Goal: Task Accomplishment & Management: Complete application form

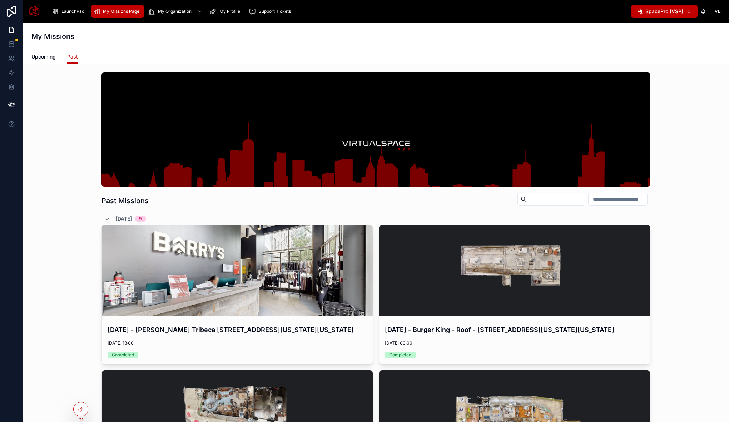
click at [661, 11] on span "SpacePro (VSP)" at bounding box center [664, 11] width 38 height 7
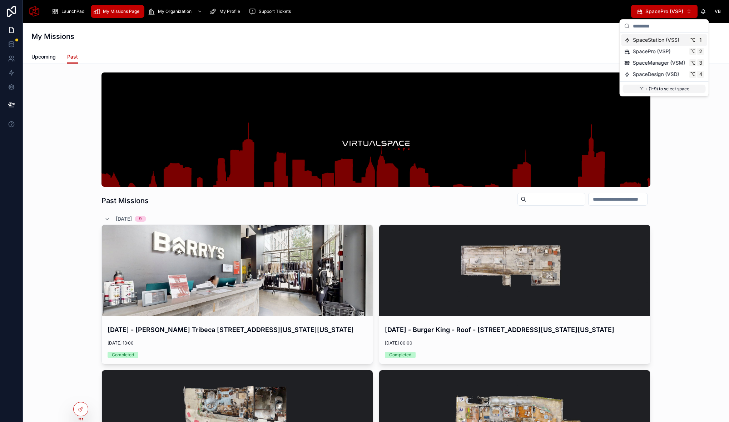
click at [669, 41] on span "SpaceStation (VSS)" at bounding box center [656, 39] width 46 height 7
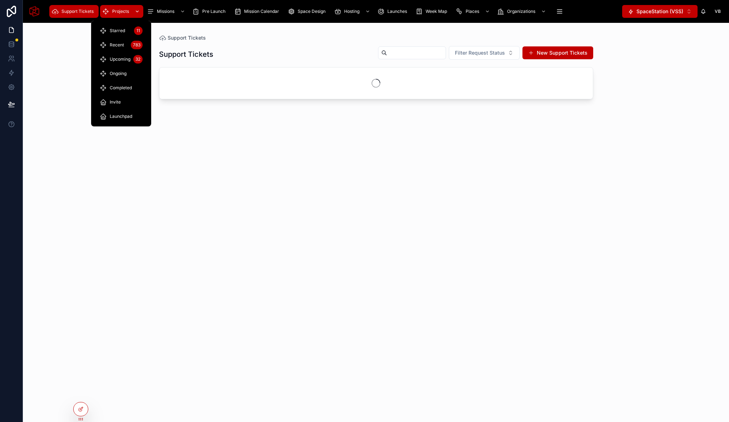
click at [123, 8] on div "Projects" at bounding box center [121, 11] width 39 height 11
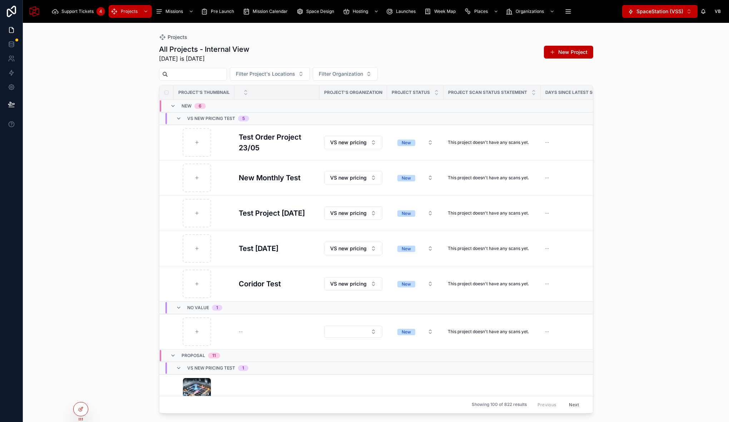
click at [200, 80] on div at bounding box center [193, 74] width 68 height 13
click at [201, 73] on input "text" at bounding box center [197, 74] width 59 height 10
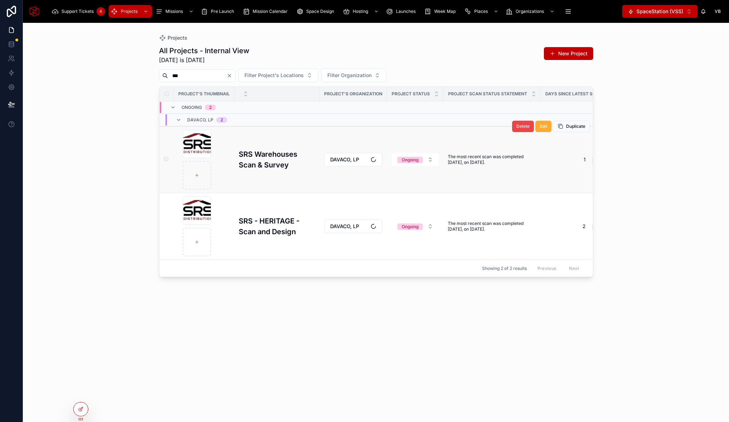
type input "***"
click at [266, 163] on h3 "SRS Warehouses Scan & Survey" at bounding box center [277, 159] width 76 height 21
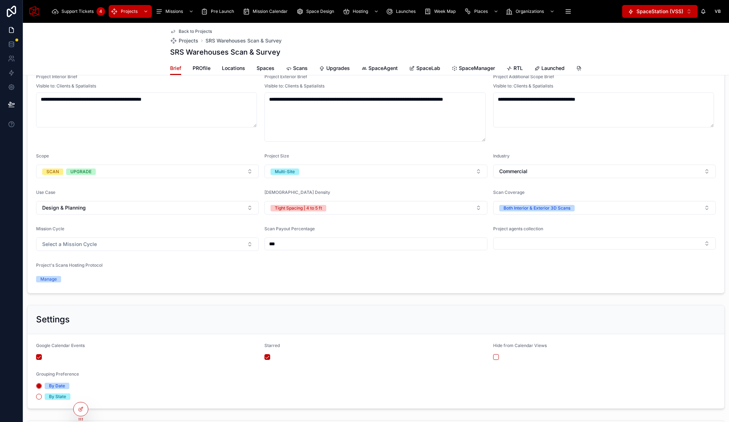
scroll to position [448, 0]
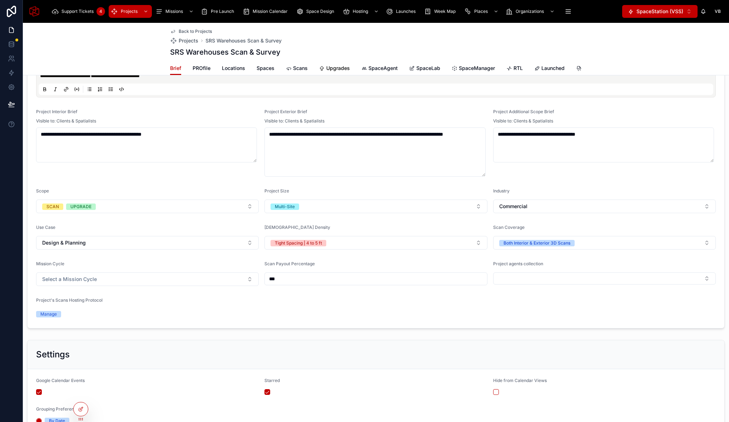
click at [341, 69] on span "Upgrades" at bounding box center [338, 68] width 24 height 7
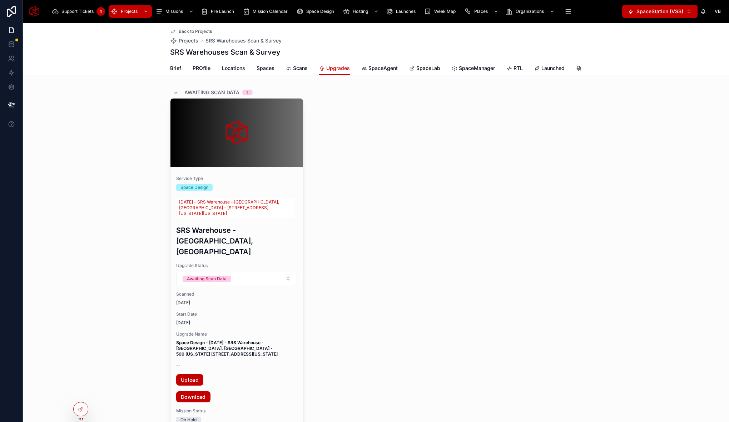
click at [430, 70] on span "SpaceLab" at bounding box center [428, 68] width 24 height 7
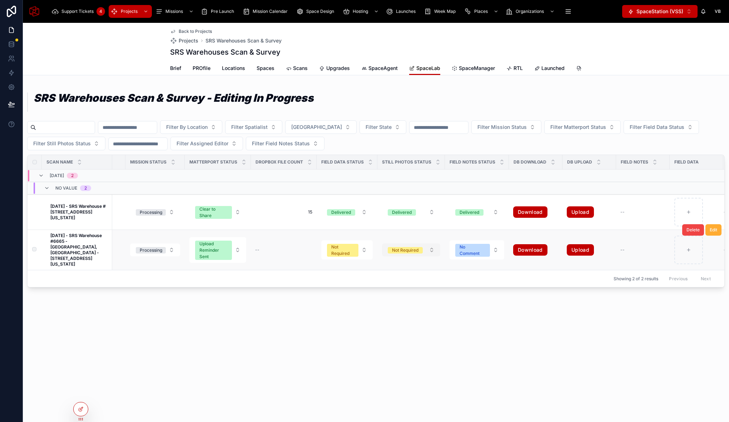
scroll to position [0, 655]
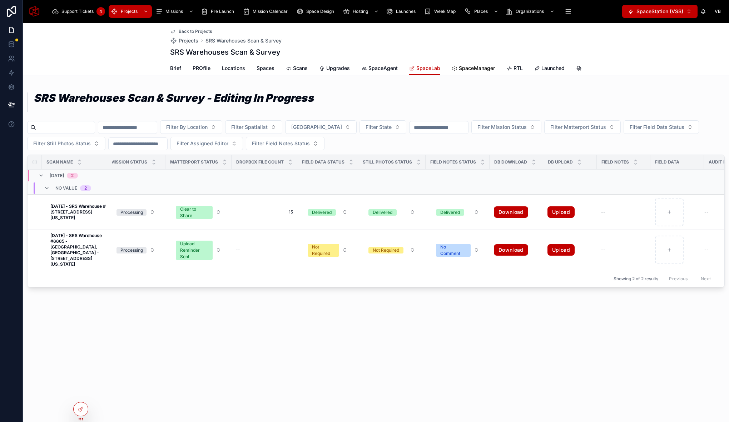
click at [467, 67] on span "SpaceManager" at bounding box center [477, 68] width 36 height 7
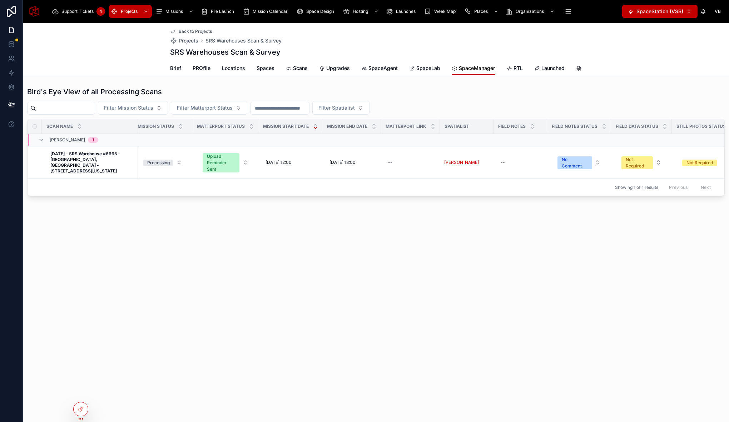
scroll to position [0, 90]
click at [518, 68] on span "RTL" at bounding box center [518, 68] width 9 height 7
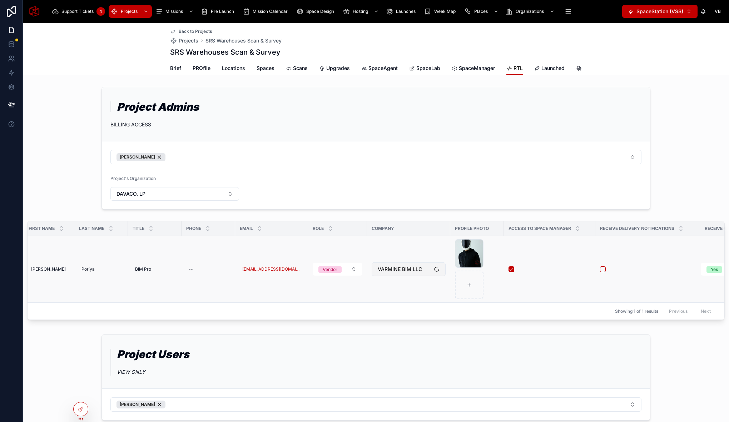
scroll to position [0, 44]
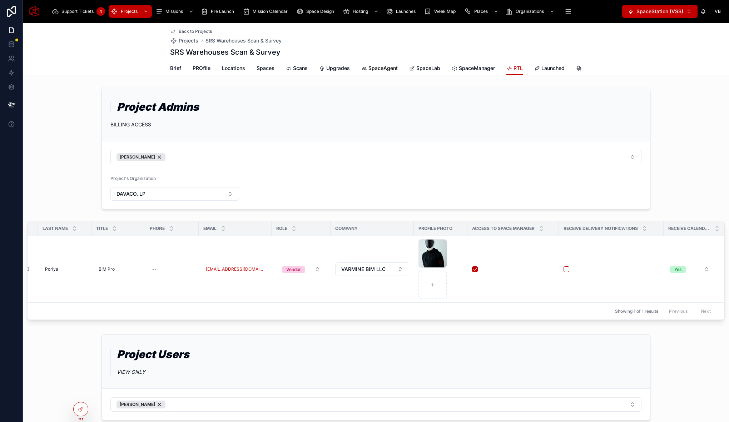
click at [380, 70] on span "SpaceAgent" at bounding box center [382, 68] width 29 height 7
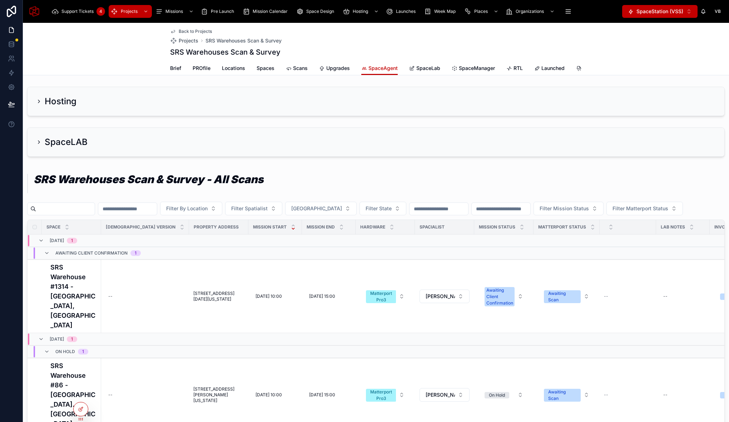
click at [40, 145] on icon at bounding box center [39, 142] width 6 height 6
click at [38, 145] on icon at bounding box center [39, 142] width 6 height 6
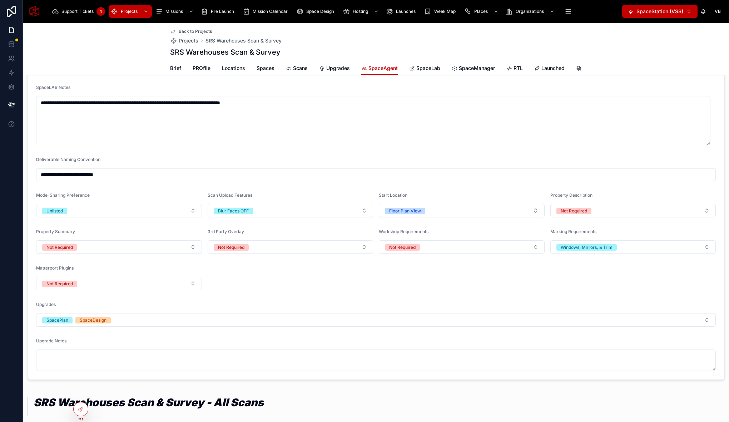
scroll to position [97, 0]
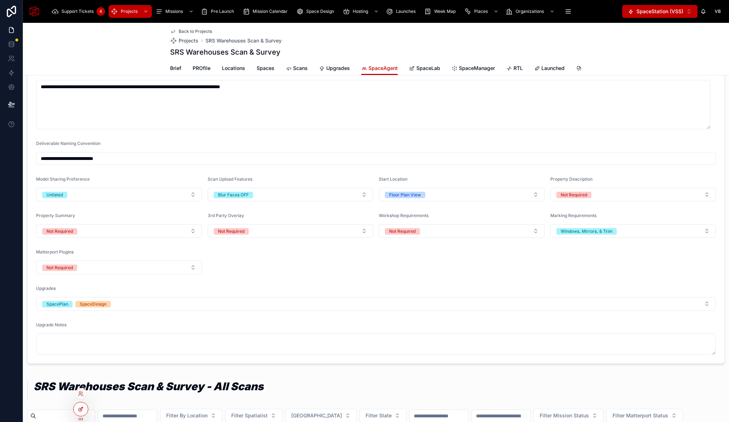
click at [78, 410] on icon at bounding box center [81, 410] width 6 height 6
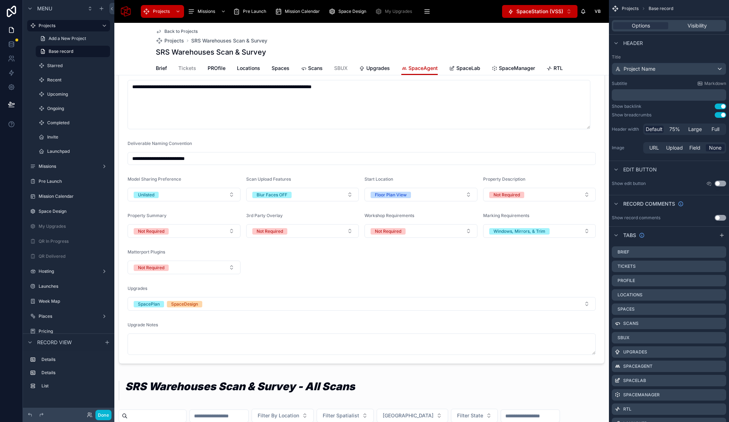
scroll to position [133, 0]
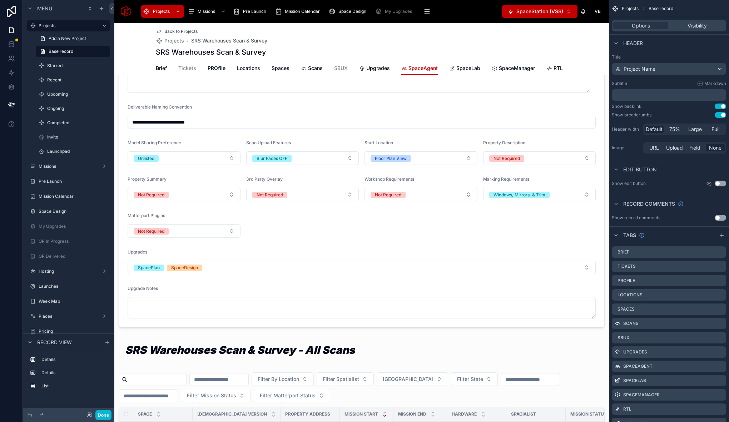
click at [372, 69] on span "Upgrades" at bounding box center [378, 68] width 24 height 7
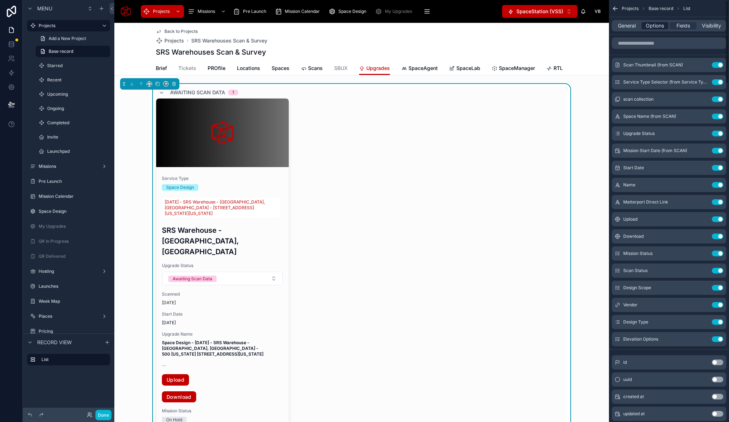
click at [654, 25] on span "Options" at bounding box center [655, 25] width 18 height 7
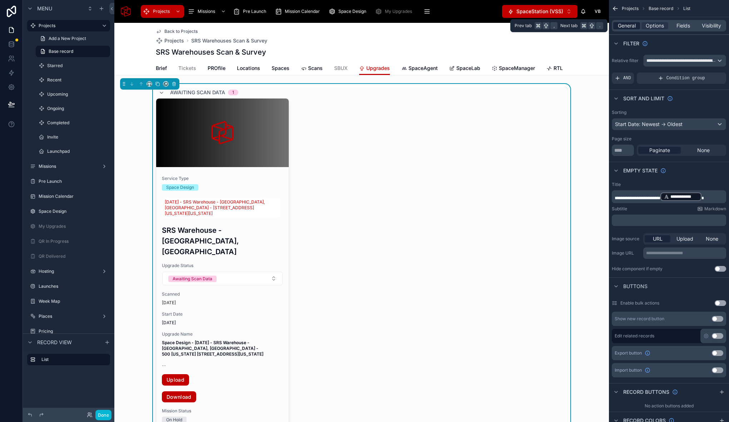
click at [626, 25] on span "General" at bounding box center [627, 25] width 18 height 7
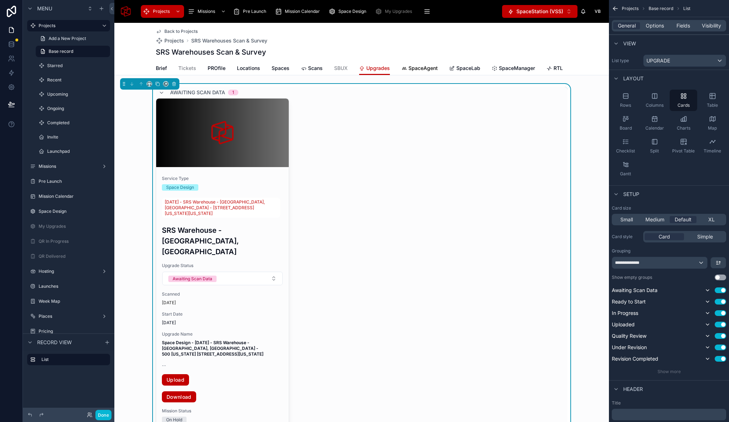
click at [414, 68] on span "SpaceAgent" at bounding box center [422, 68] width 29 height 7
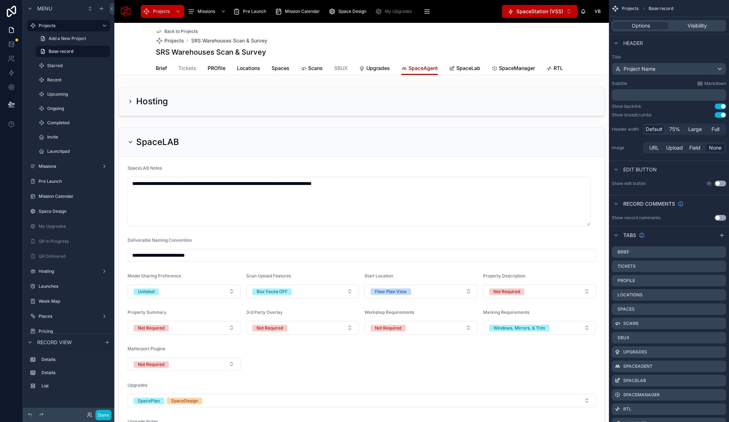
click at [130, 132] on div at bounding box center [361, 294] width 495 height 339
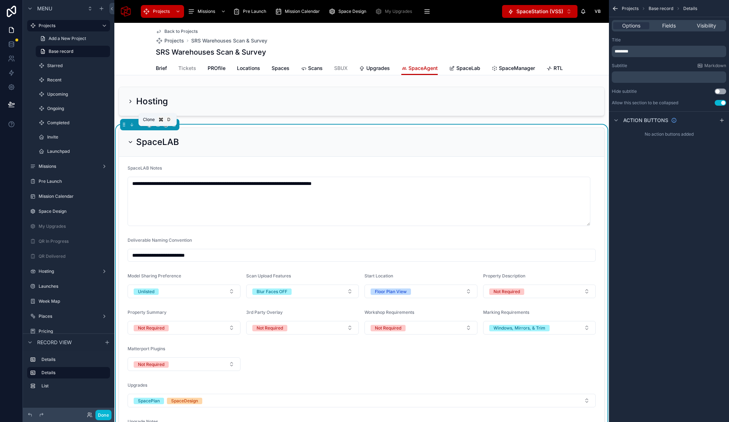
click at [157, 127] on icon at bounding box center [157, 124] width 5 height 5
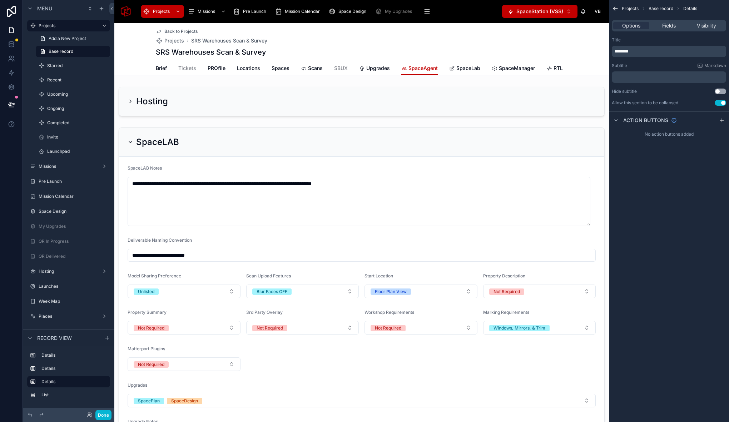
click at [154, 132] on div at bounding box center [361, 294] width 495 height 339
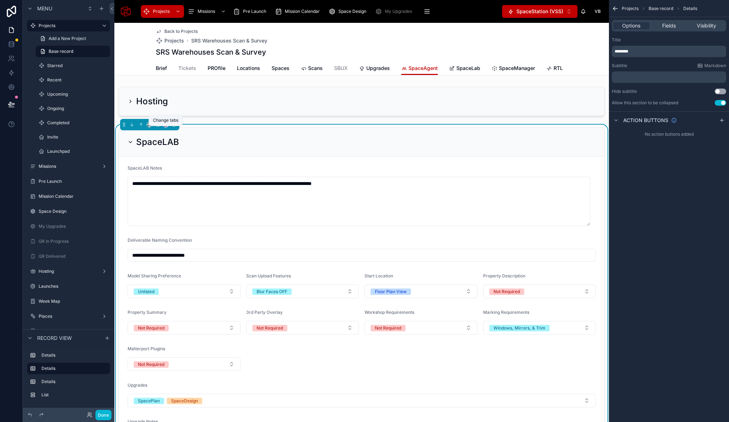
click at [165, 126] on icon at bounding box center [166, 124] width 3 height 3
click at [192, 188] on span "Upgrades" at bounding box center [184, 185] width 23 height 9
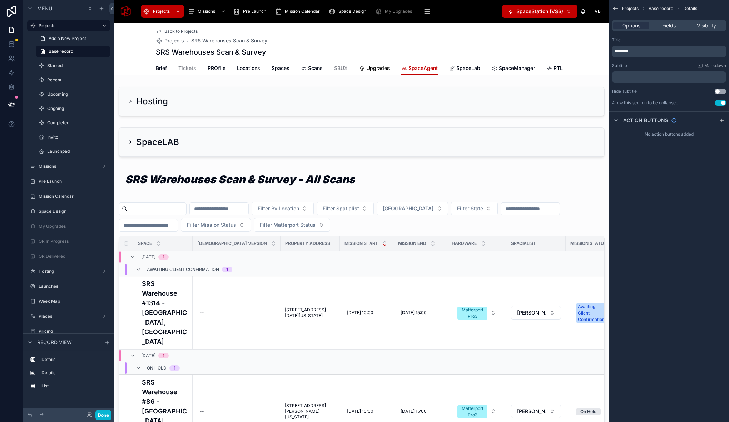
click at [374, 68] on span "Upgrades" at bounding box center [378, 68] width 24 height 7
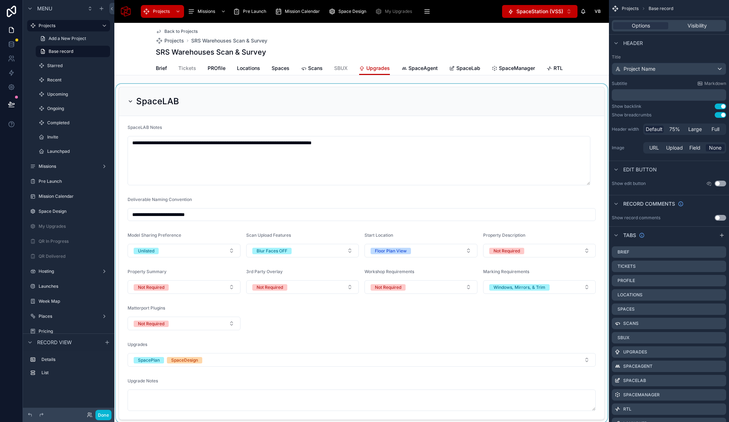
click at [130, 105] on div at bounding box center [361, 253] width 495 height 339
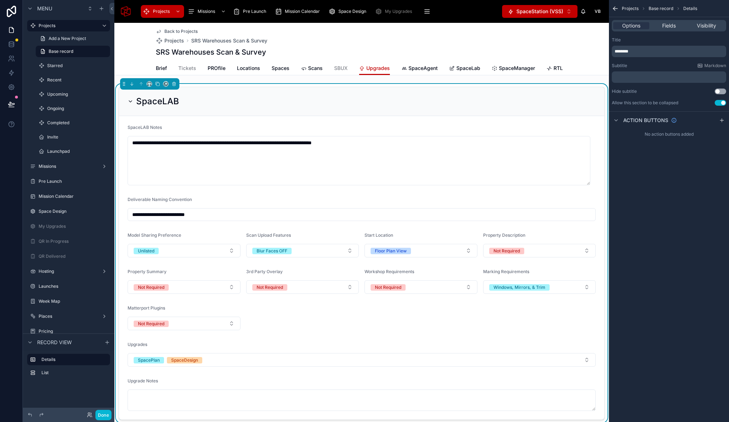
click at [131, 102] on icon at bounding box center [130, 101] width 3 height 1
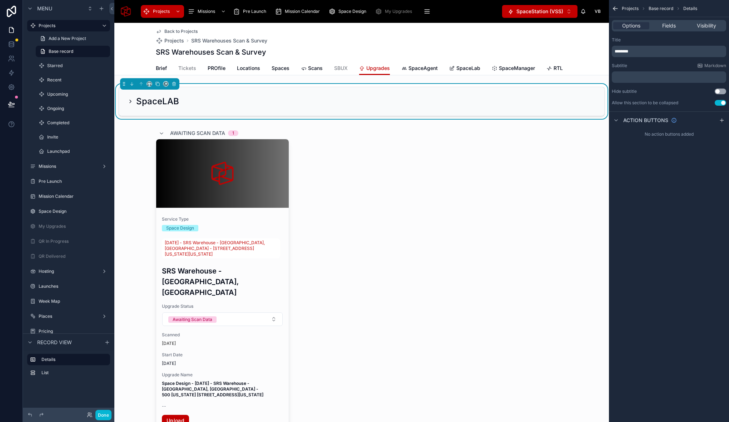
click at [131, 104] on icon at bounding box center [131, 102] width 6 height 6
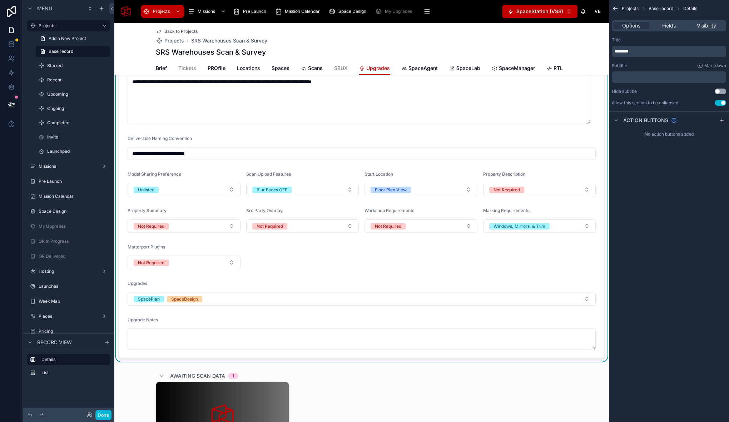
scroll to position [76, 0]
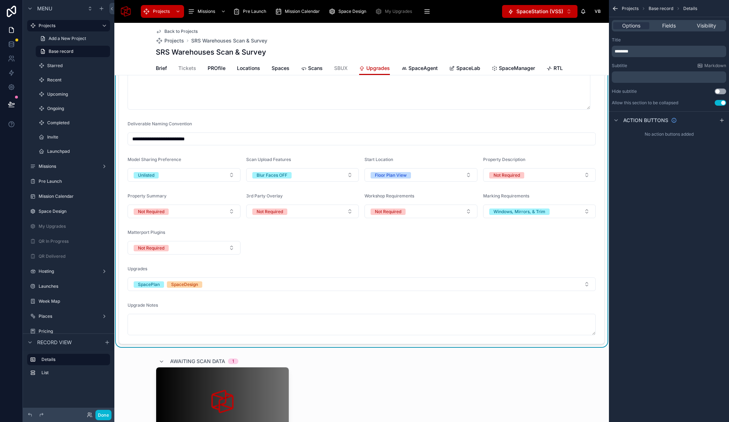
click at [295, 254] on form "**********" at bounding box center [361, 192] width 485 height 304
click at [670, 27] on span "Fields" at bounding box center [669, 25] width 14 height 7
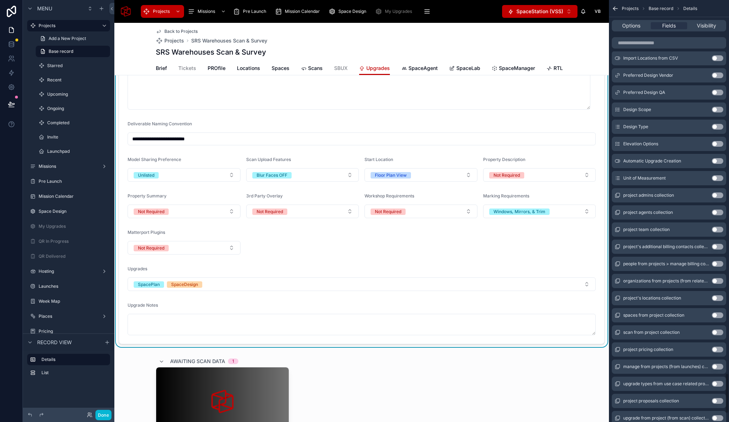
scroll to position [3761, 0]
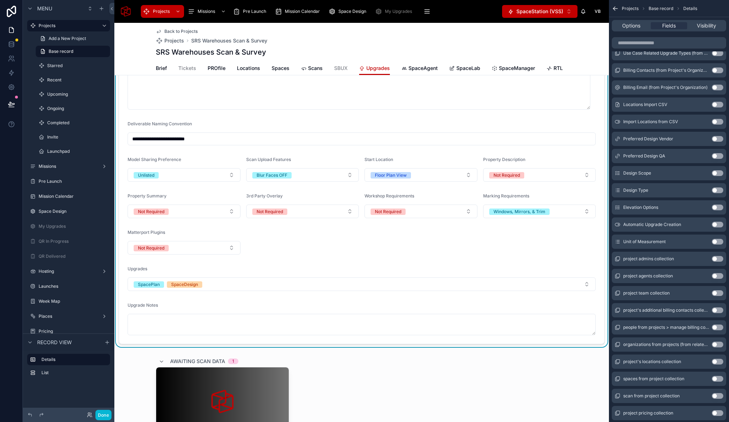
click at [716, 243] on button "Use setting" at bounding box center [717, 242] width 11 height 6
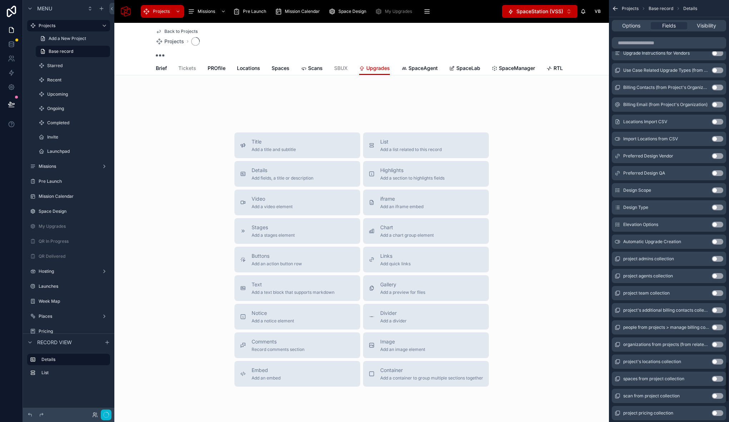
scroll to position [3778, 0]
click at [717, 225] on button "Use setting" at bounding box center [717, 225] width 11 height 6
click at [716, 208] on button "Use setting" at bounding box center [717, 208] width 11 height 6
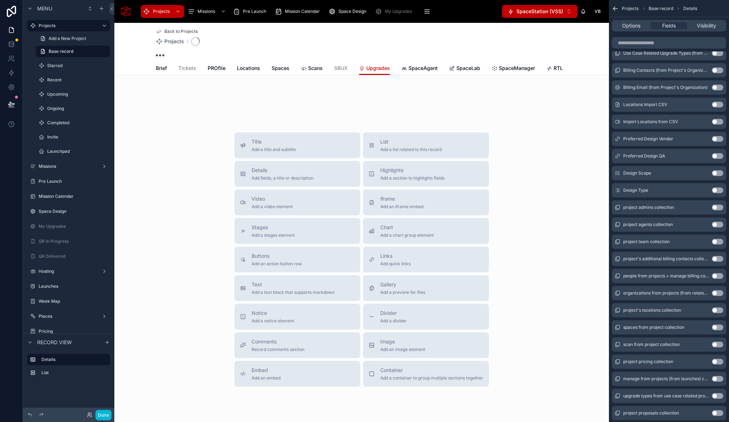
click at [717, 190] on button "Use setting" at bounding box center [717, 191] width 11 height 6
click at [718, 175] on button "Use setting" at bounding box center [717, 173] width 11 height 6
click at [718, 158] on button "Use setting" at bounding box center [717, 156] width 11 height 6
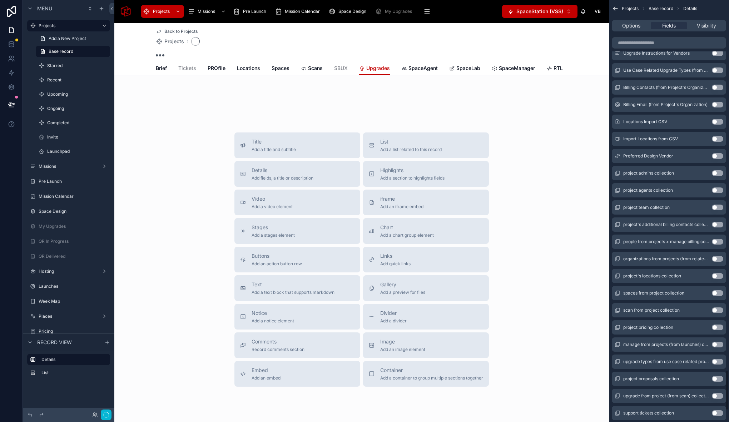
scroll to position [3864, 0]
click at [718, 140] on button "Use setting" at bounding box center [717, 139] width 11 height 6
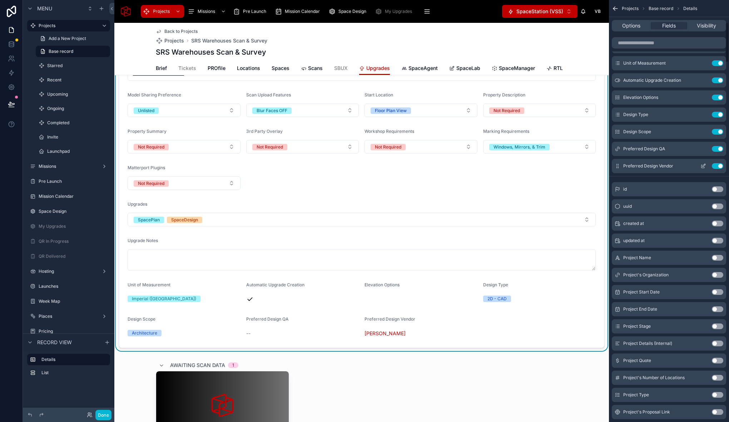
scroll to position [213, 0]
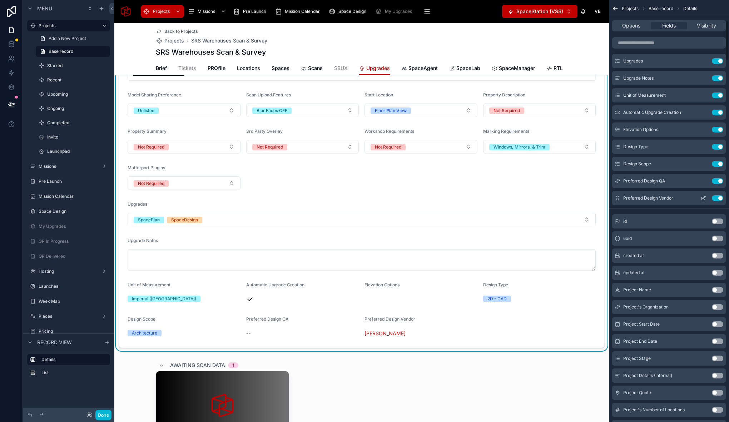
click at [704, 199] on icon "scrollable content" at bounding box center [704, 197] width 3 height 3
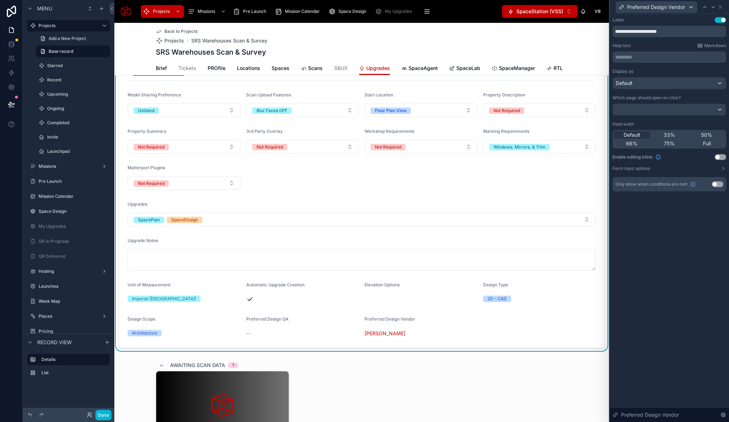
click at [719, 157] on button "Use setting" at bounding box center [720, 157] width 11 height 6
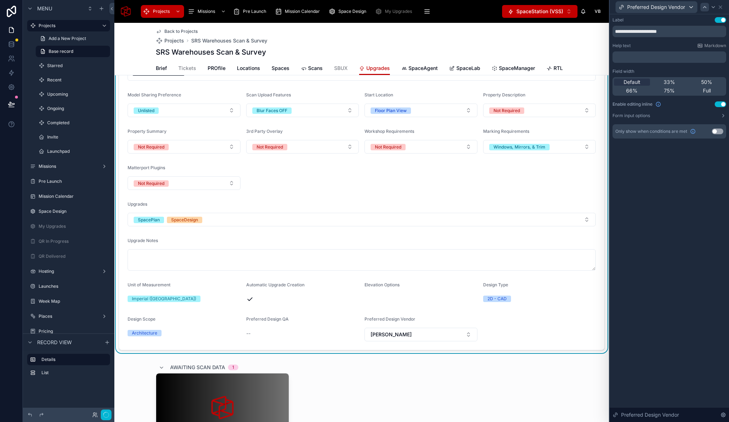
click at [705, 6] on icon at bounding box center [704, 6] width 3 height 1
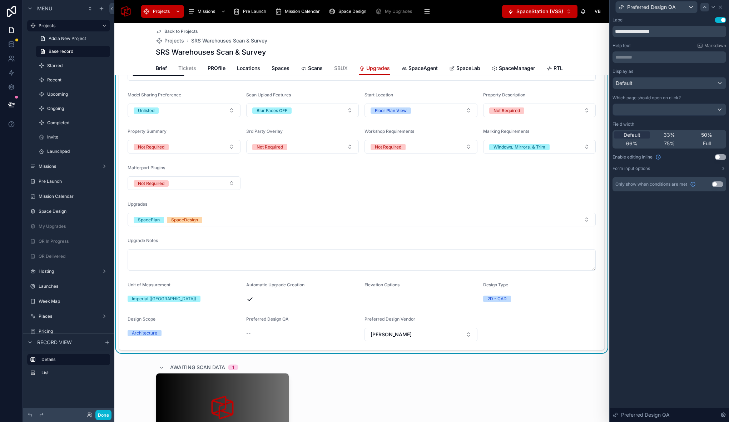
click at [719, 157] on button "Use setting" at bounding box center [720, 157] width 11 height 6
click at [706, 8] on icon at bounding box center [704, 6] width 3 height 1
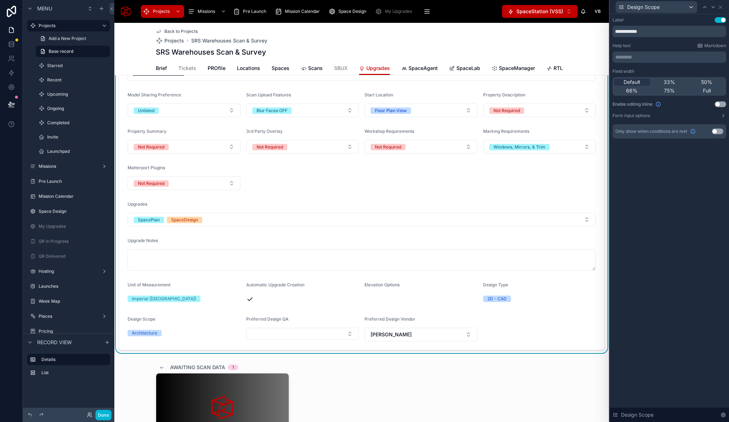
click at [719, 104] on button "Use setting" at bounding box center [720, 104] width 11 height 6
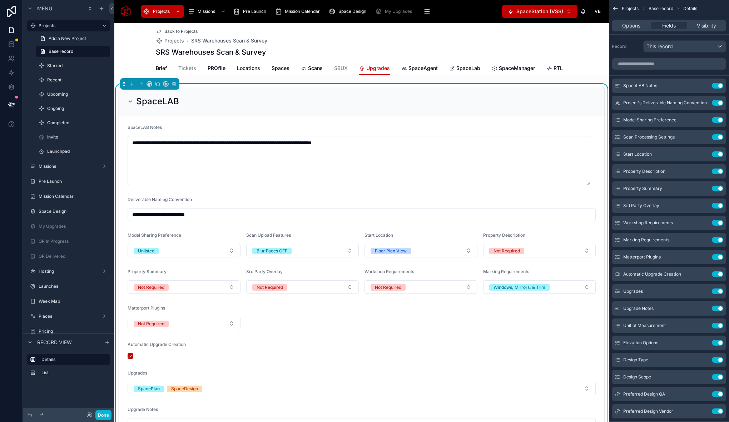
scroll to position [198, 0]
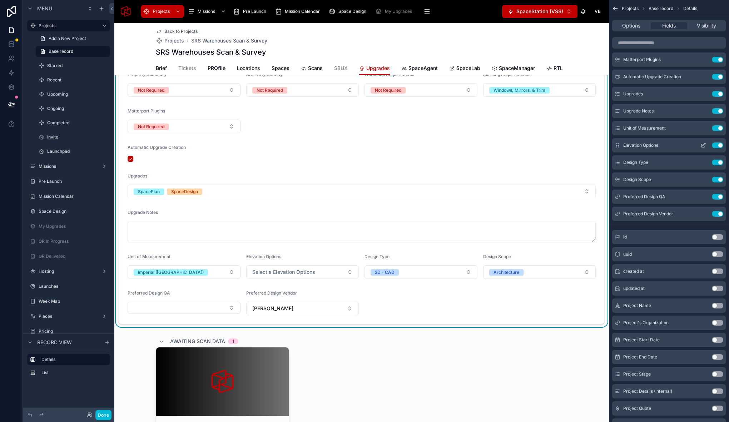
click at [704, 146] on icon "scrollable content" at bounding box center [703, 146] width 6 height 6
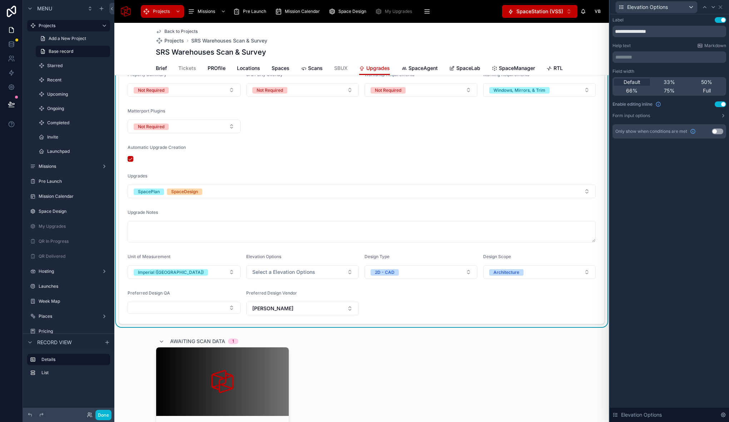
click at [715, 131] on button "Use setting" at bounding box center [717, 132] width 11 height 6
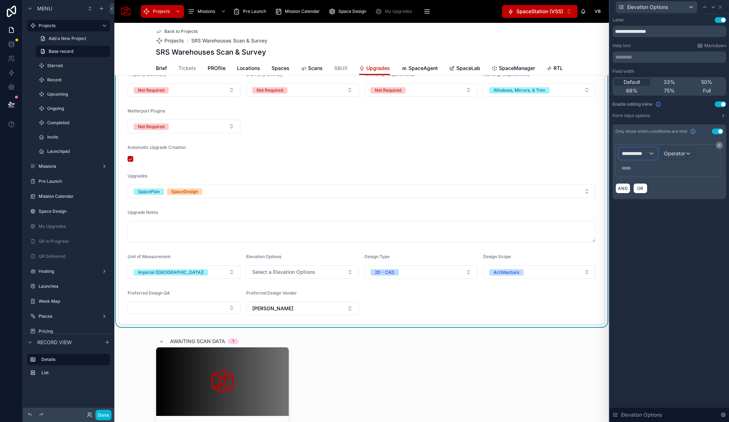
click at [641, 152] on span "**********" at bounding box center [635, 153] width 26 height 7
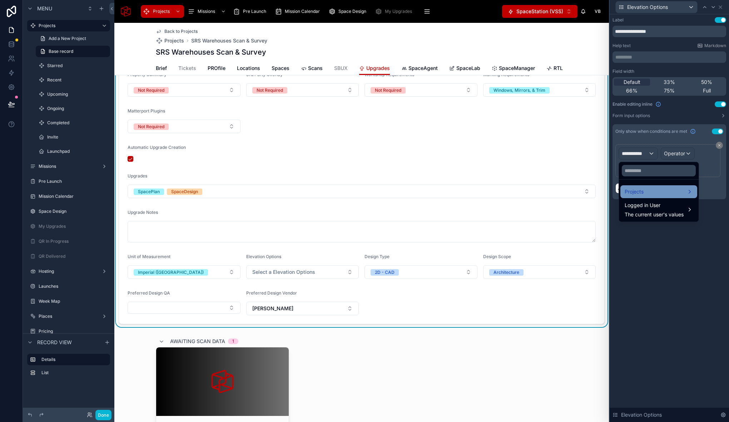
click at [646, 190] on div "Projects" at bounding box center [659, 192] width 68 height 9
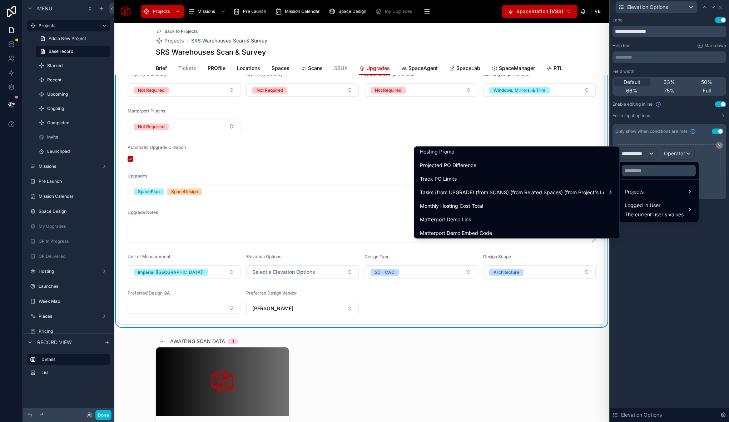
scroll to position [2121, 0]
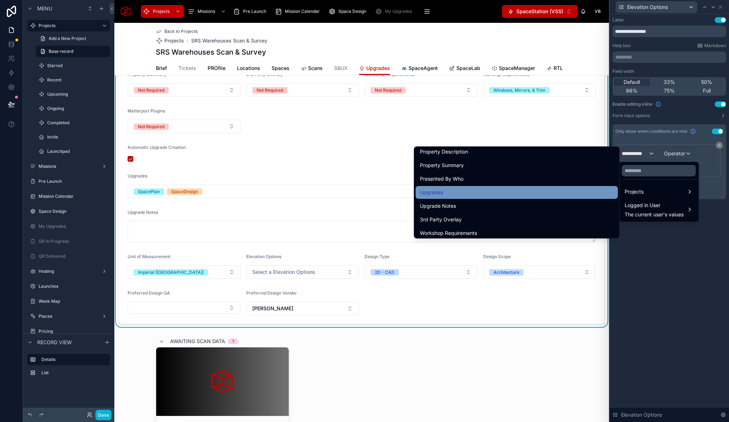
click at [560, 190] on div "Upgrades" at bounding box center [517, 192] width 194 height 9
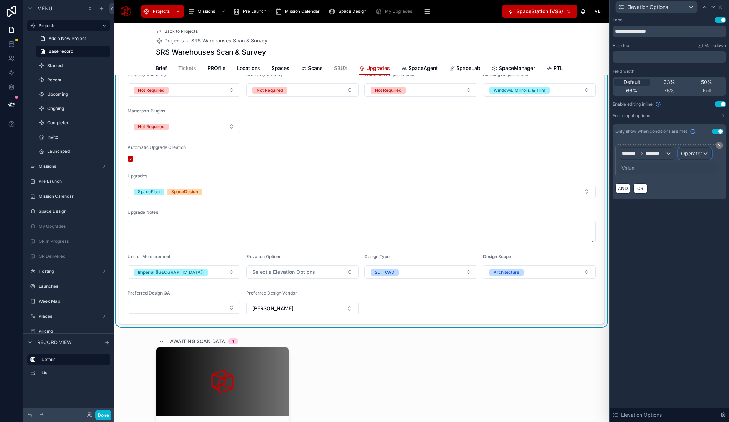
click at [694, 150] on span "Operator" at bounding box center [691, 153] width 21 height 7
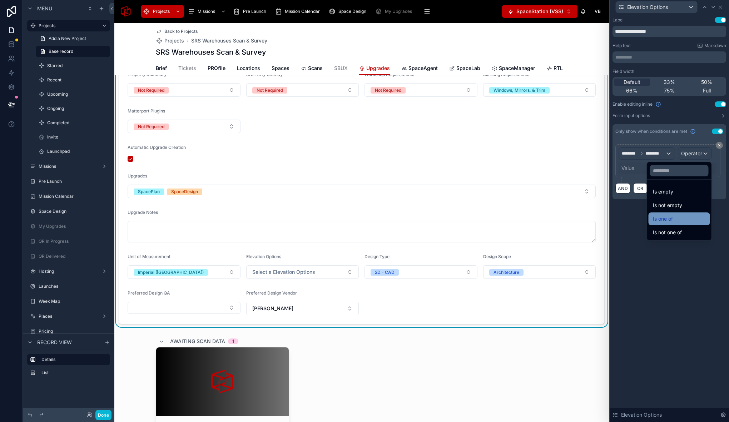
click at [677, 220] on div "Is one of" at bounding box center [679, 219] width 53 height 9
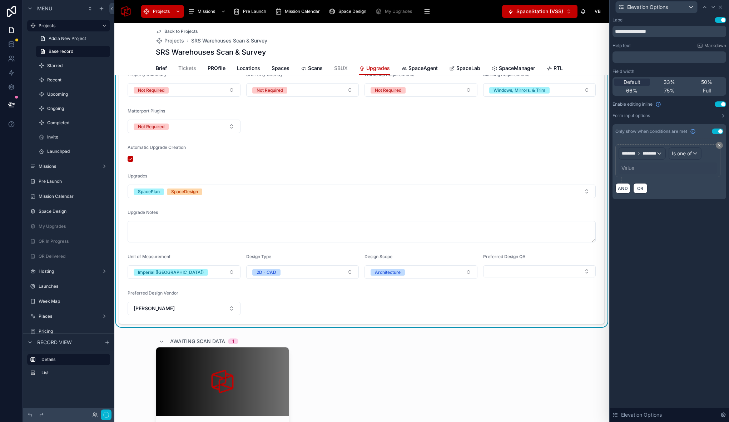
click at [627, 167] on div "Value" at bounding box center [627, 168] width 13 height 7
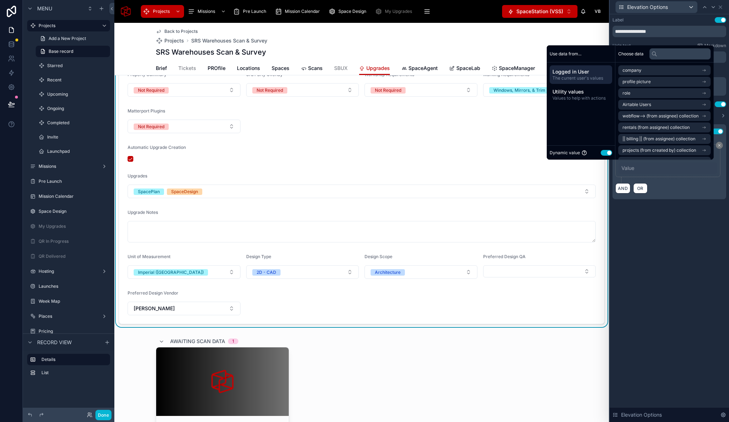
click at [602, 152] on button "Use setting" at bounding box center [606, 153] width 11 height 6
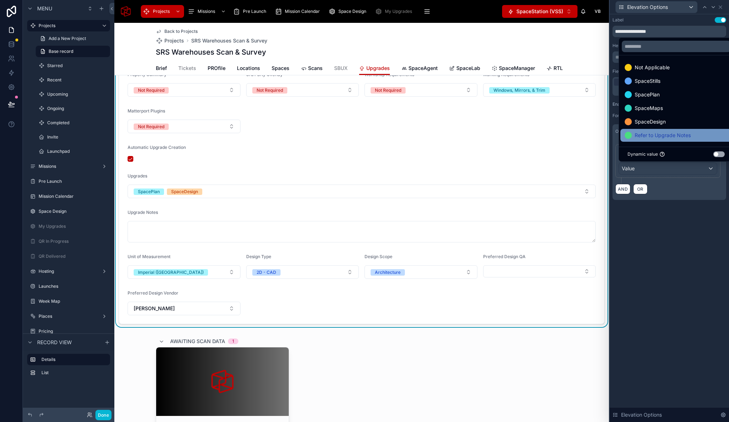
scroll to position [1, 0]
click at [664, 121] on span "SpaceDesign" at bounding box center [650, 121] width 31 height 9
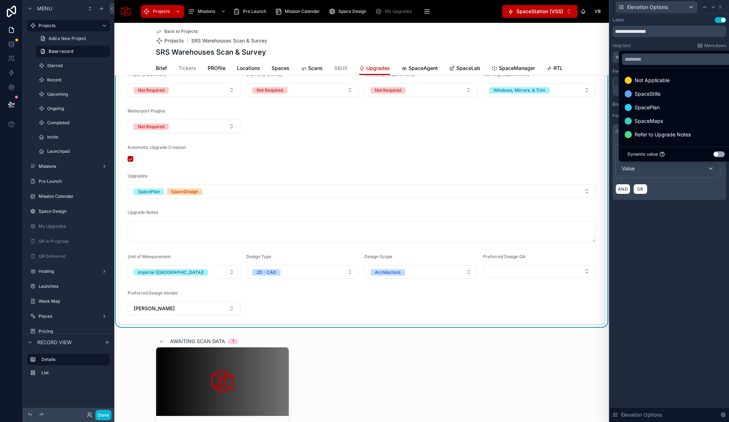
click at [656, 245] on div "**********" at bounding box center [669, 218] width 119 height 408
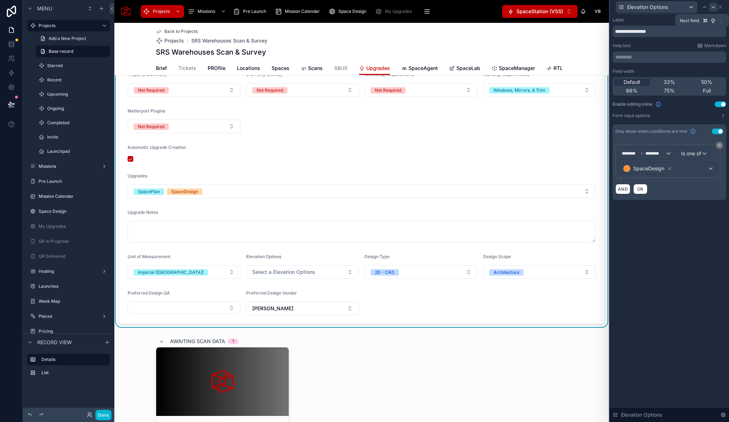
click at [715, 6] on icon at bounding box center [713, 7] width 6 height 6
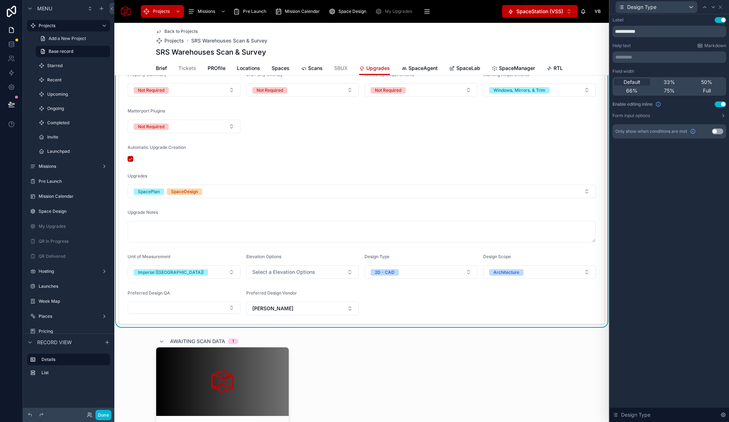
click at [717, 132] on button "Use setting" at bounding box center [717, 132] width 11 height 6
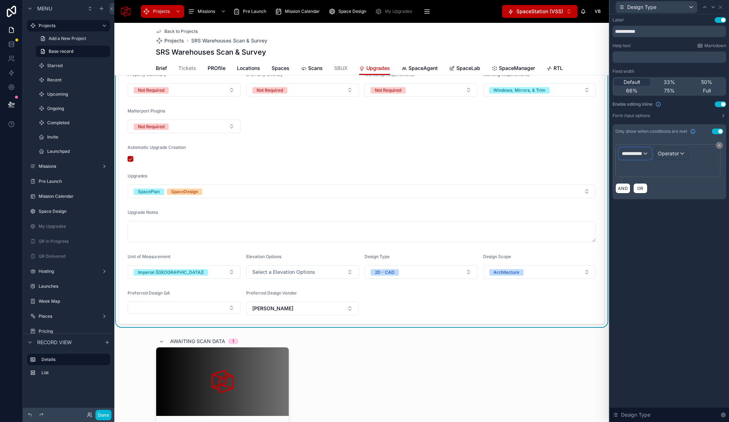
click at [641, 152] on span "**********" at bounding box center [632, 153] width 20 height 7
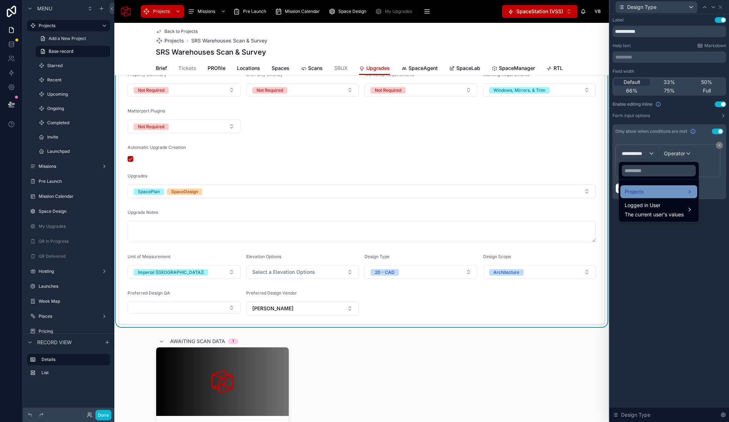
click at [649, 190] on div "Projects" at bounding box center [659, 192] width 68 height 9
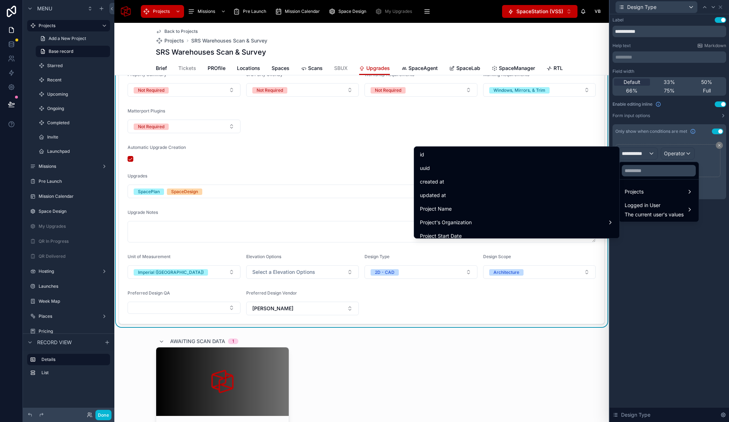
scroll to position [2121, 0]
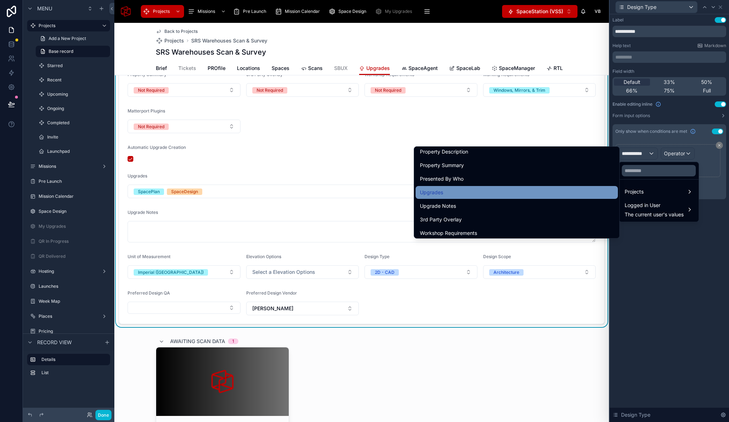
click at [429, 191] on span "Upgrades" at bounding box center [431, 192] width 23 height 9
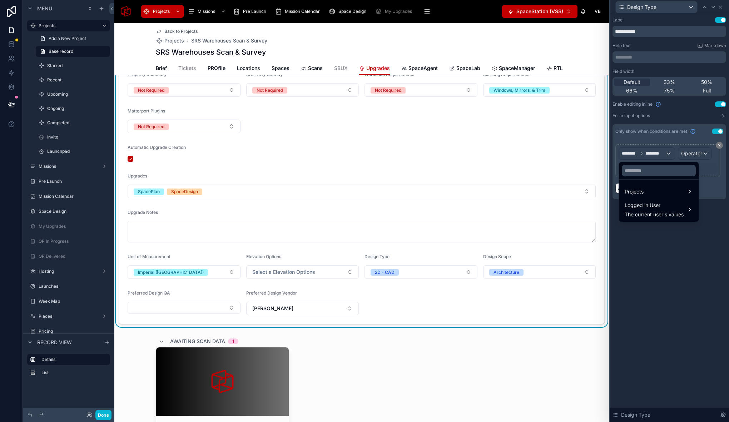
click at [697, 150] on div at bounding box center [669, 211] width 119 height 422
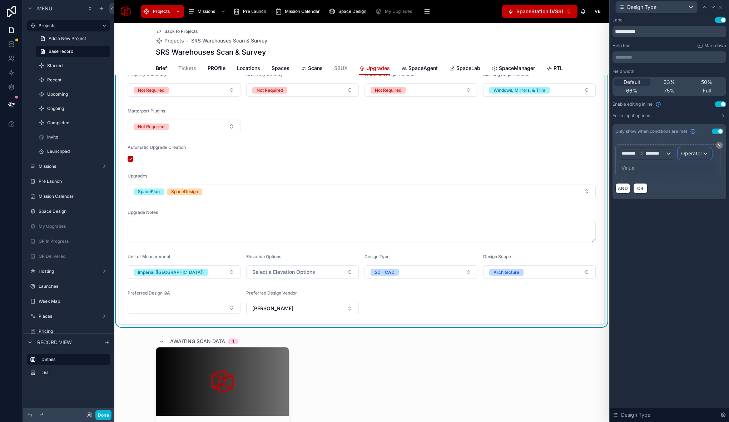
click at [690, 152] on span "Operator" at bounding box center [691, 153] width 21 height 6
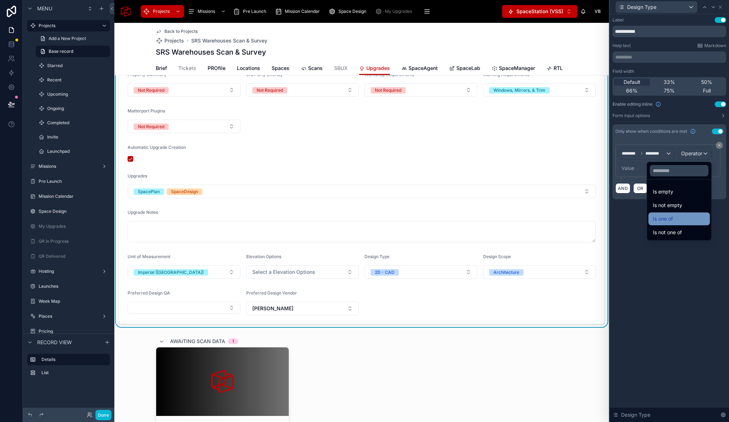
click at [673, 220] on div "Is one of" at bounding box center [679, 219] width 53 height 9
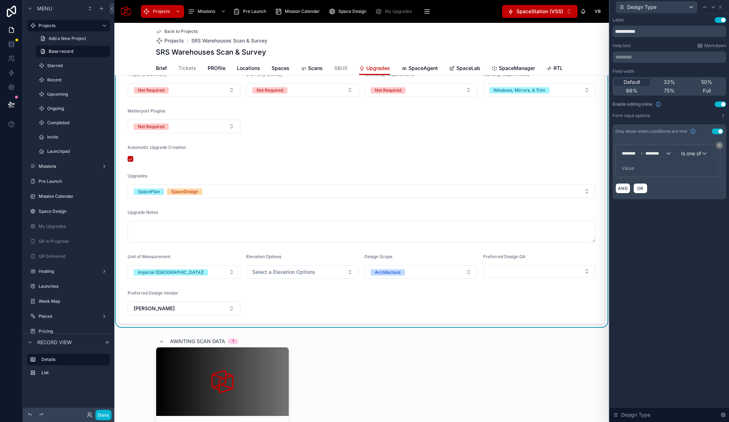
click at [636, 169] on div "Value" at bounding box center [668, 168] width 99 height 11
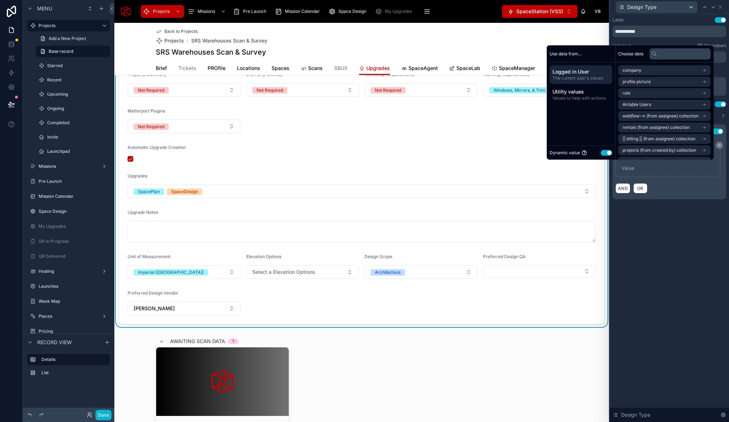
click at [602, 152] on button "Use setting" at bounding box center [606, 153] width 11 height 6
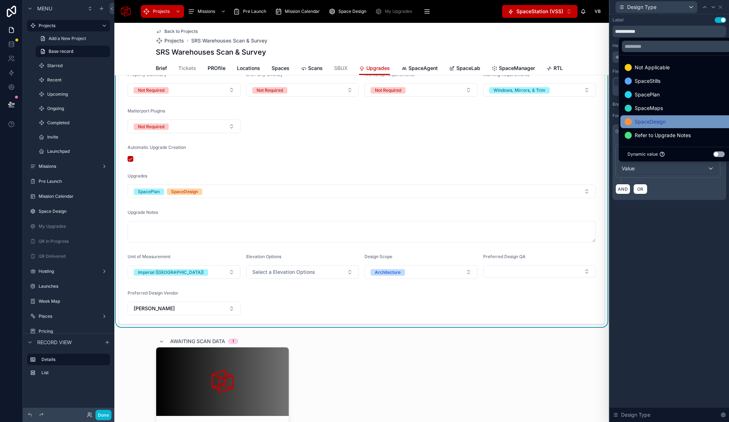
click at [668, 118] on div "SpaceDesign" at bounding box center [676, 122] width 103 height 9
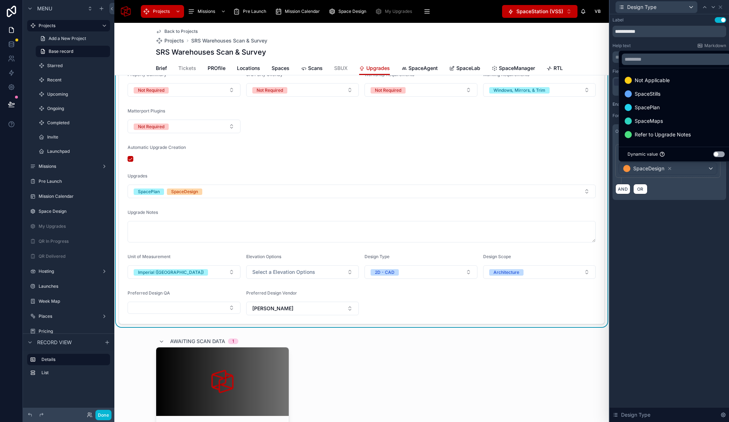
click at [667, 238] on div "**********" at bounding box center [669, 218] width 119 height 408
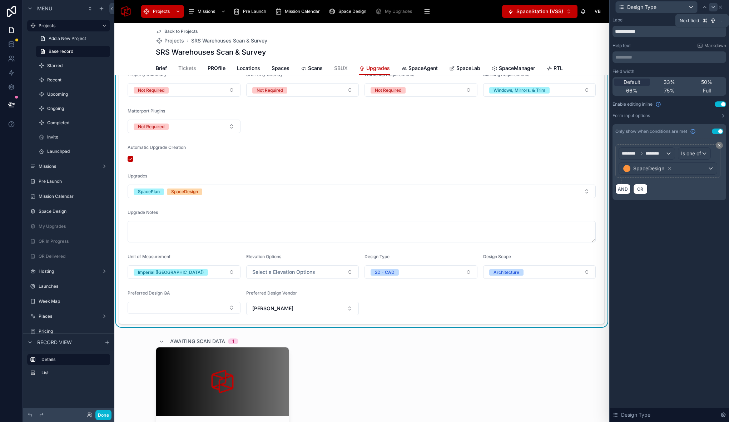
click at [713, 8] on icon at bounding box center [713, 6] width 3 height 1
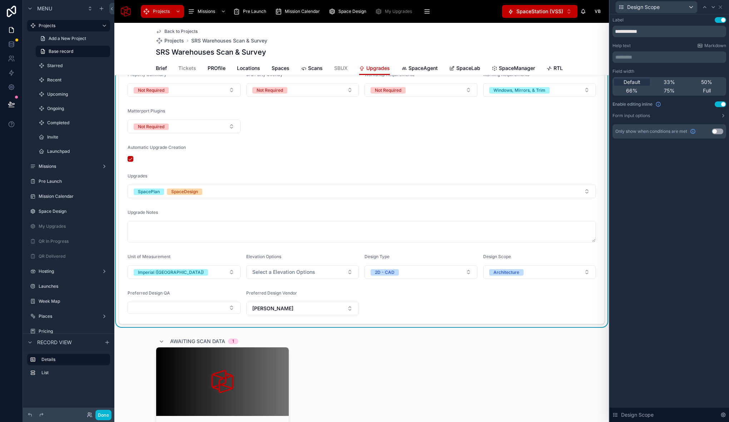
click at [719, 130] on button "Use setting" at bounding box center [717, 132] width 11 height 6
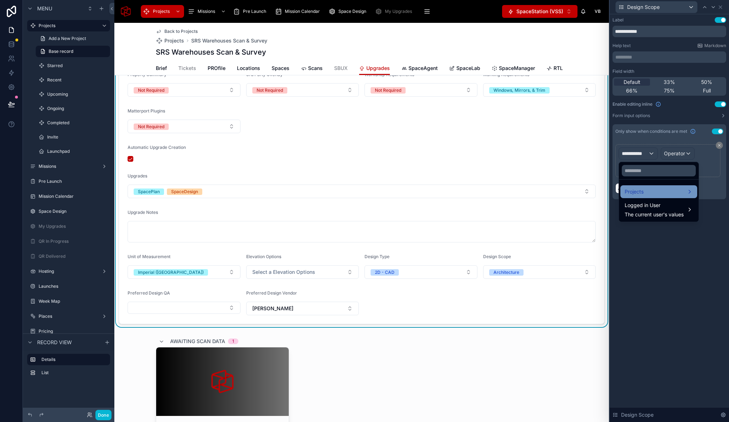
click at [649, 191] on div "Projects" at bounding box center [659, 192] width 68 height 9
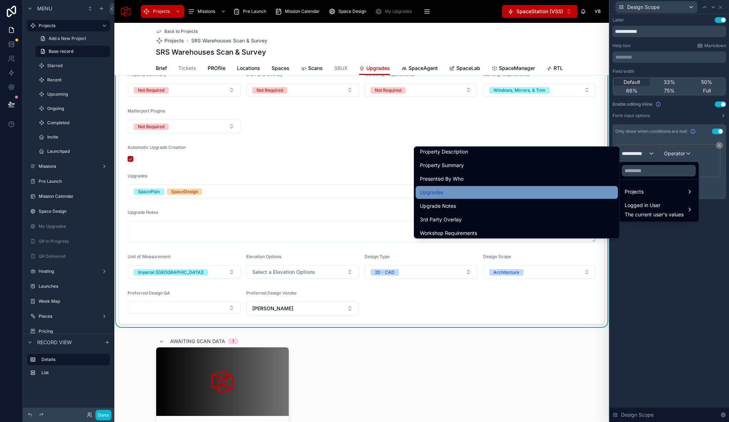
click at [461, 194] on div "Upgrades" at bounding box center [517, 192] width 194 height 9
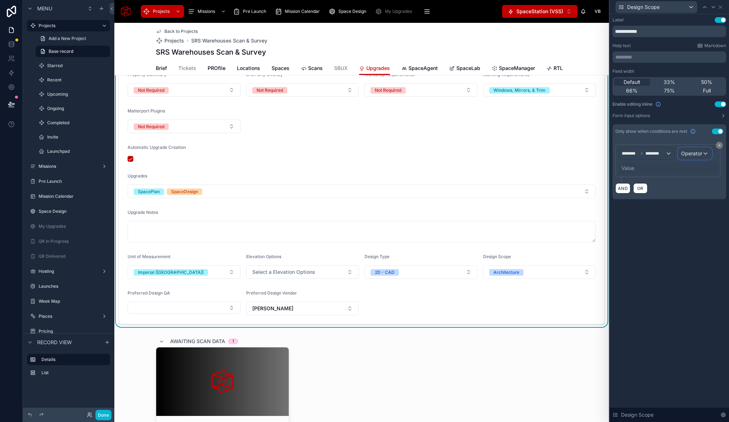
click at [691, 154] on span "Operator" at bounding box center [691, 153] width 21 height 6
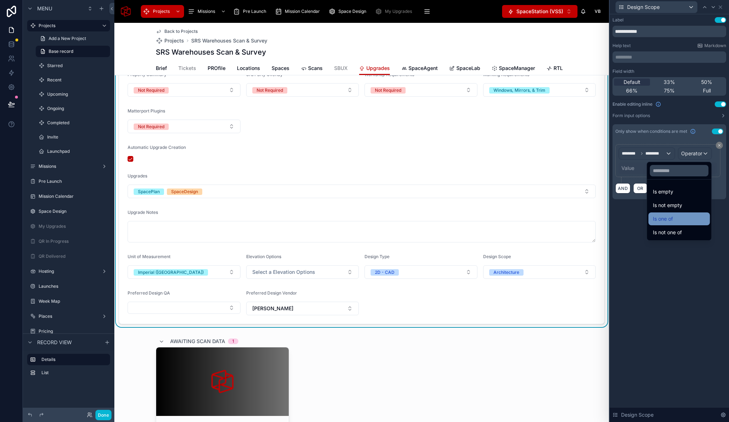
click at [683, 223] on div "Is one of" at bounding box center [679, 219] width 53 height 9
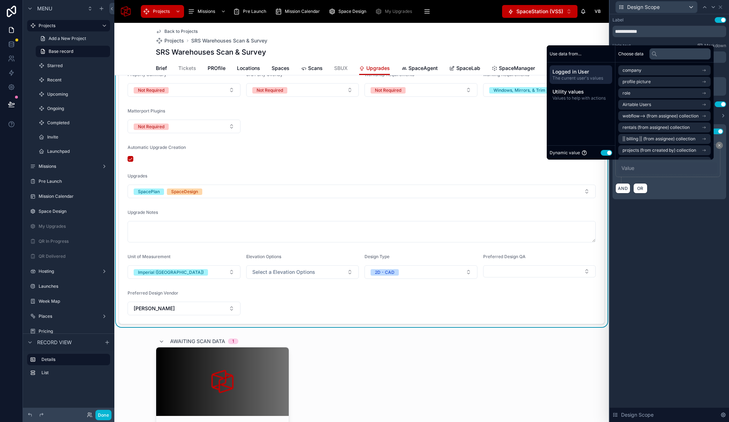
click at [604, 156] on div "Dynamic value Use setting" at bounding box center [581, 153] width 63 height 8
click at [603, 154] on button "Use setting" at bounding box center [606, 153] width 11 height 6
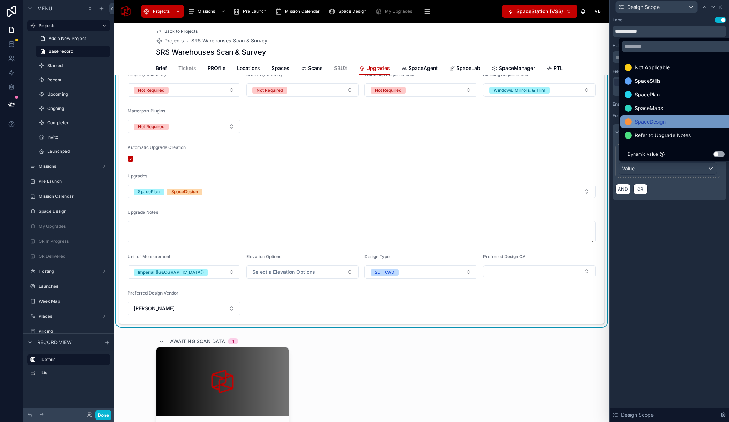
click at [654, 122] on span "SpaceDesign" at bounding box center [650, 122] width 31 height 9
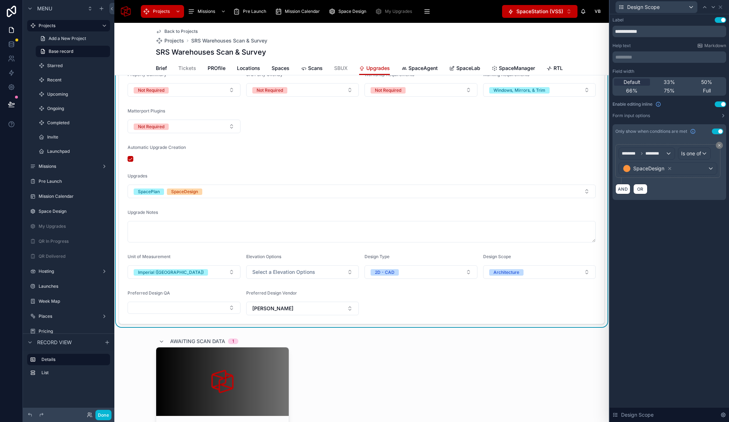
click at [661, 230] on div "**********" at bounding box center [669, 218] width 119 height 408
click at [705, 8] on icon at bounding box center [705, 7] width 6 height 6
click at [706, 8] on icon at bounding box center [704, 6] width 3 height 1
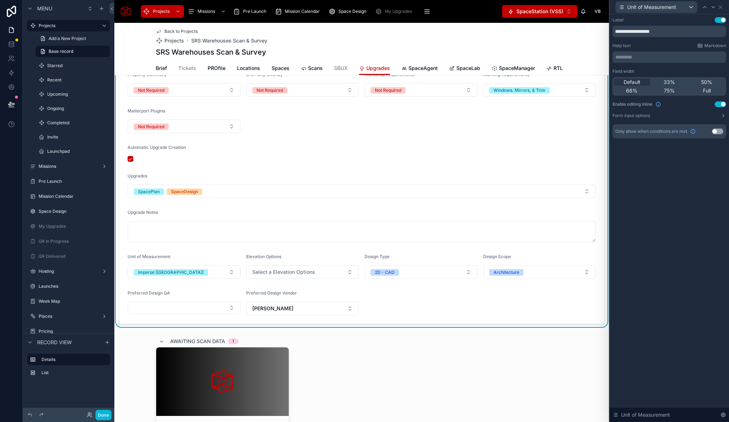
click at [208, 214] on form "**********" at bounding box center [361, 121] width 485 height 405
click at [719, 7] on icon at bounding box center [721, 7] width 6 height 6
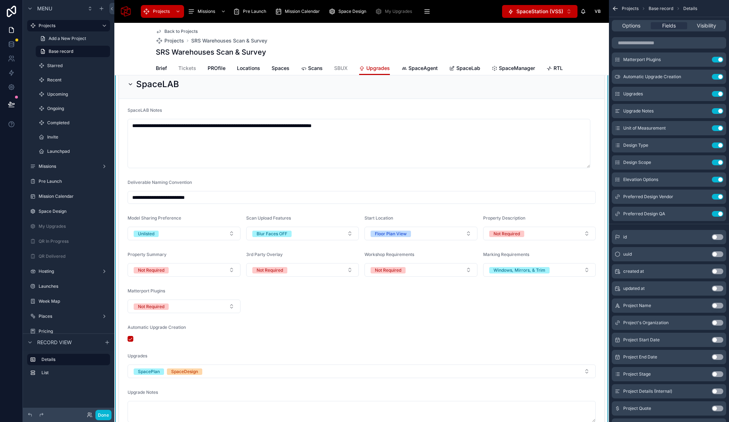
scroll to position [0, 0]
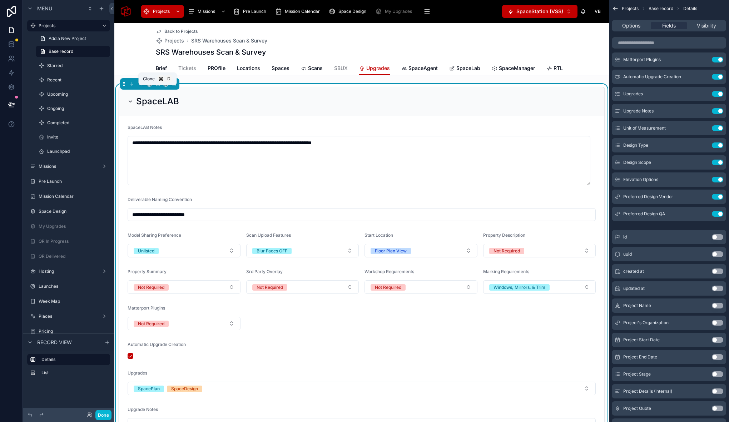
click at [159, 86] on icon at bounding box center [158, 84] width 3 height 3
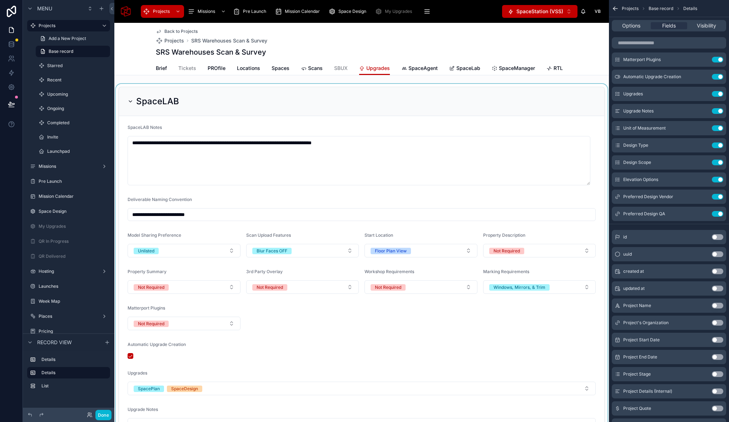
click at [151, 89] on div at bounding box center [361, 304] width 495 height 441
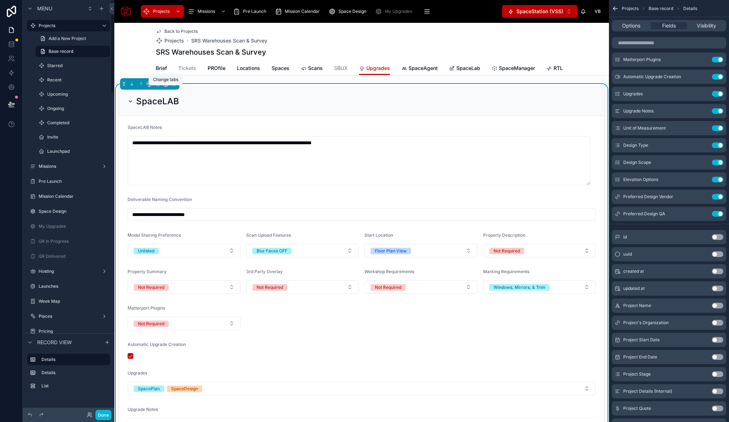
click at [164, 86] on icon at bounding box center [165, 83] width 5 height 5
click at [193, 138] on span "SpaceLab" at bounding box center [185, 134] width 24 height 9
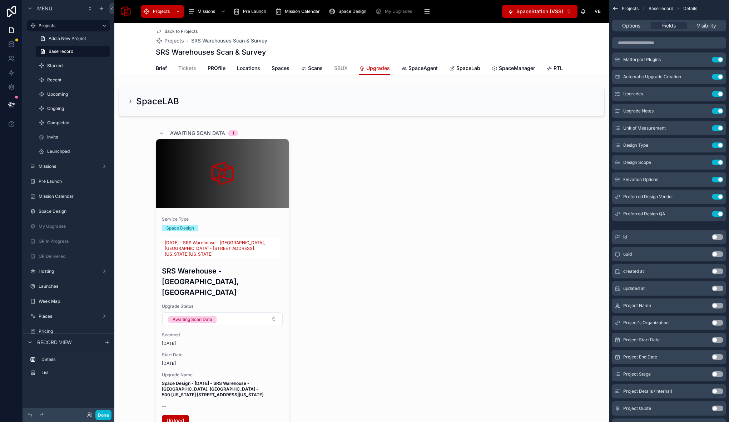
click at [457, 68] on span "SpaceLab" at bounding box center [468, 68] width 24 height 7
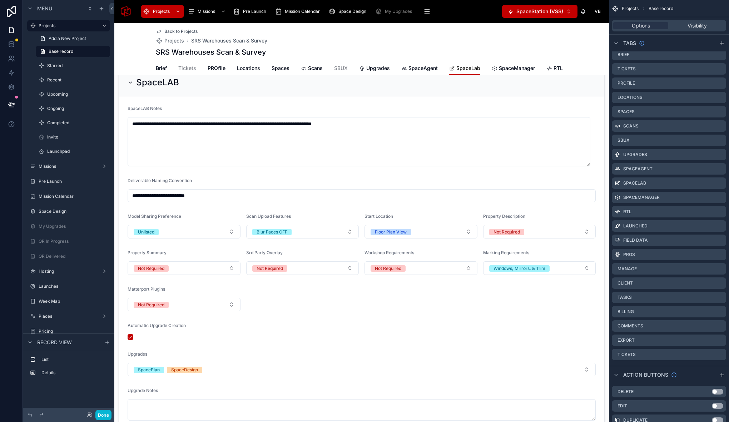
scroll to position [6, 0]
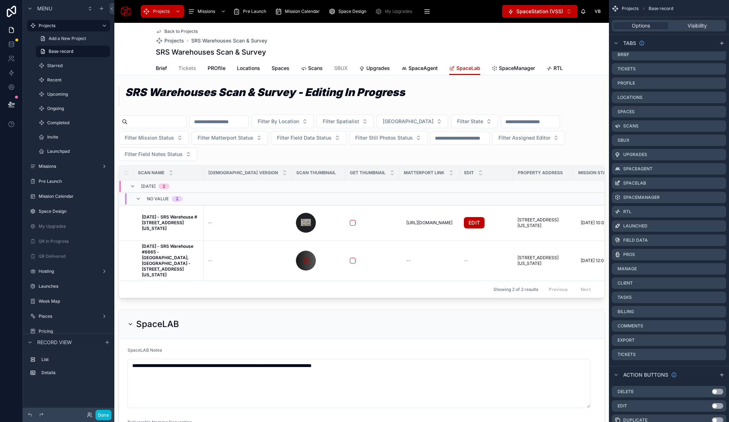
click at [422, 68] on span "SpaceAgent" at bounding box center [422, 68] width 29 height 7
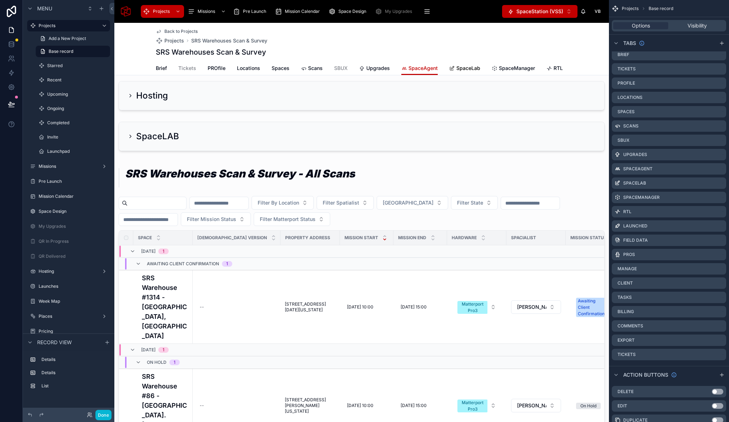
click at [462, 69] on span "SpaceLab" at bounding box center [468, 68] width 24 height 7
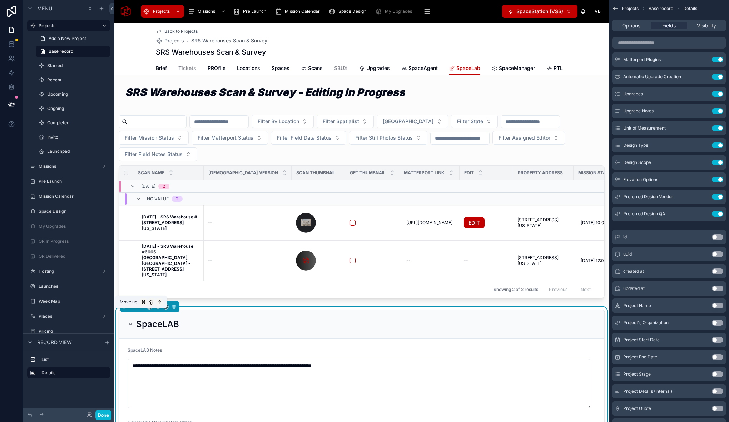
click at [142, 309] on icon at bounding box center [141, 306] width 5 height 5
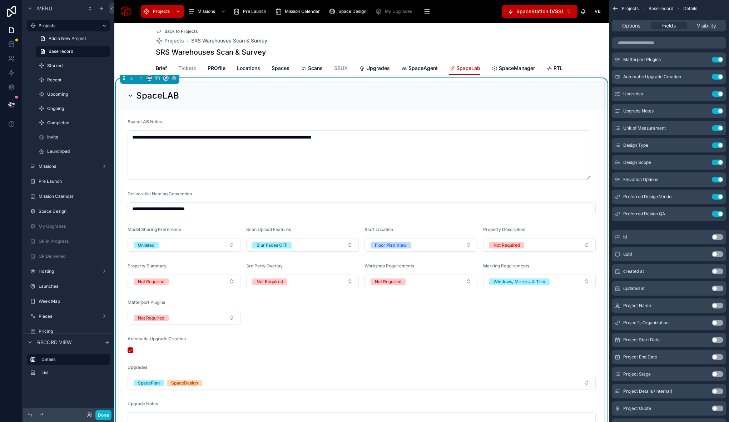
click at [130, 99] on icon at bounding box center [131, 96] width 6 height 6
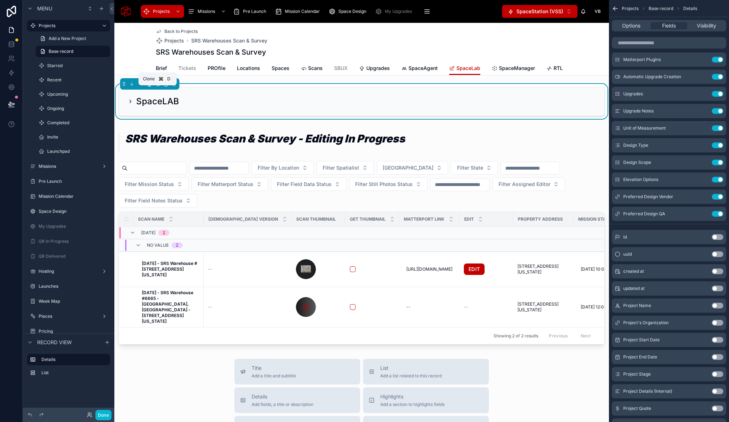
click at [157, 86] on icon at bounding box center [157, 83] width 5 height 5
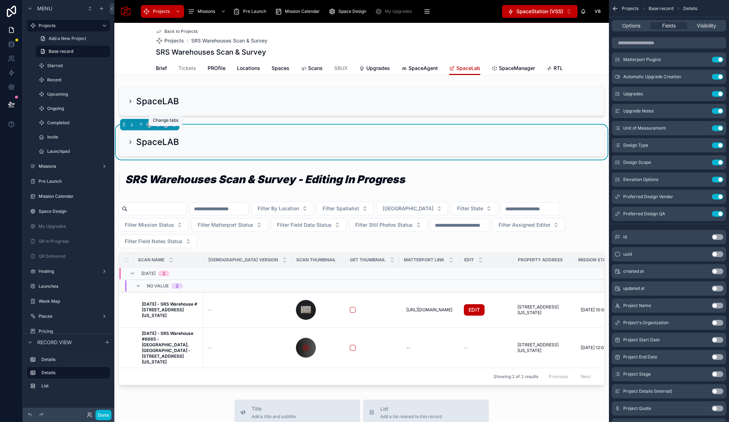
click at [165, 127] on icon at bounding box center [165, 124] width 5 height 5
click at [194, 154] on div "SpaceAgent" at bounding box center [191, 149] width 53 height 20
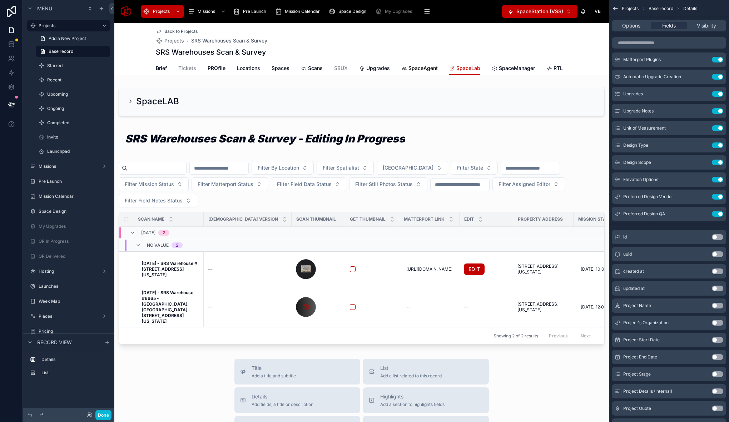
click at [422, 68] on span "SpaceAgent" at bounding box center [422, 68] width 29 height 7
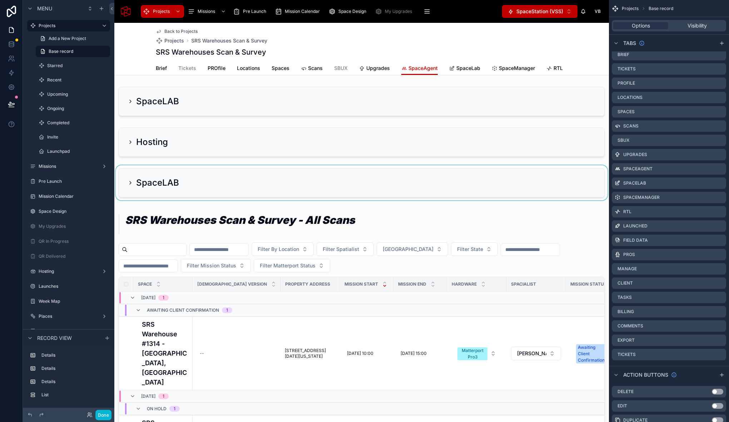
click at [130, 188] on div at bounding box center [361, 182] width 495 height 35
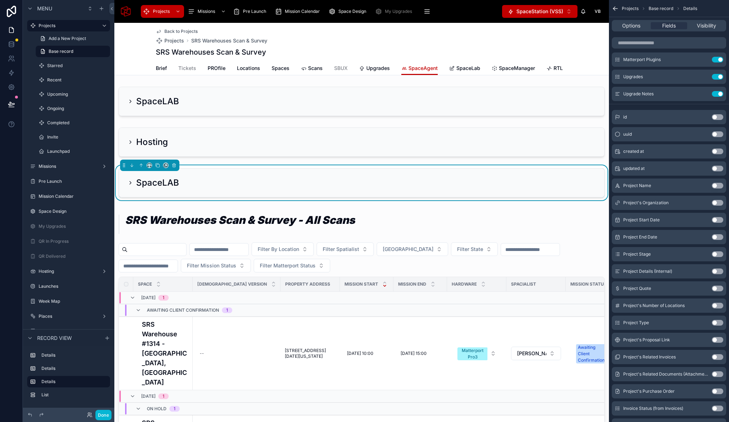
drag, startPoint x: 133, startPoint y: 188, endPoint x: 180, endPoint y: 197, distance: 48.4
click at [132, 186] on icon at bounding box center [131, 183] width 6 height 6
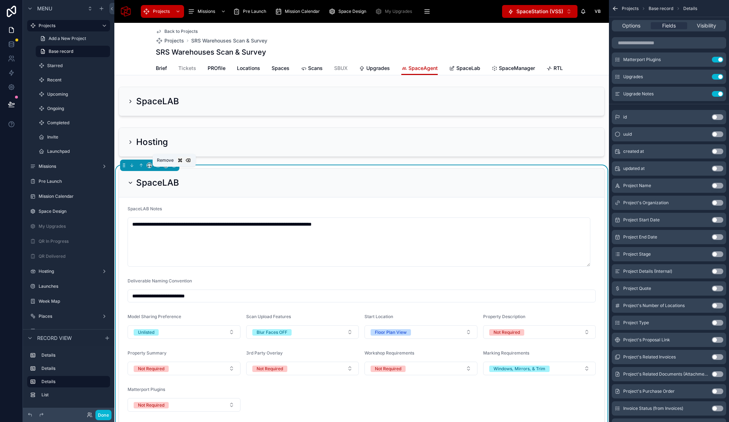
click at [174, 168] on icon at bounding box center [174, 165] width 5 height 5
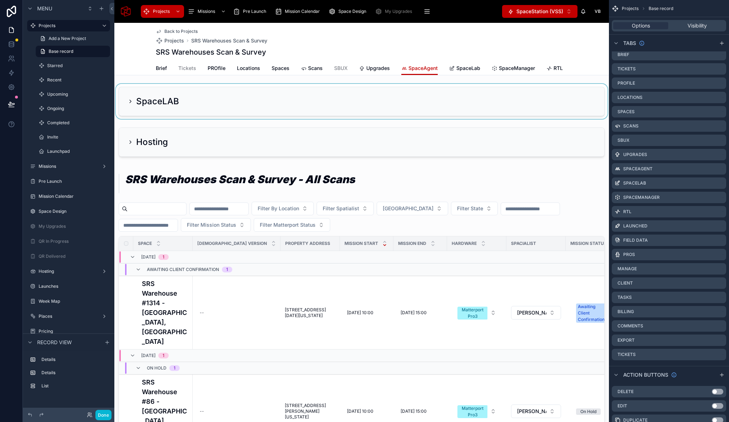
drag, startPoint x: 131, startPoint y: 106, endPoint x: 129, endPoint y: 118, distance: 12.0
click at [129, 118] on div at bounding box center [361, 101] width 495 height 35
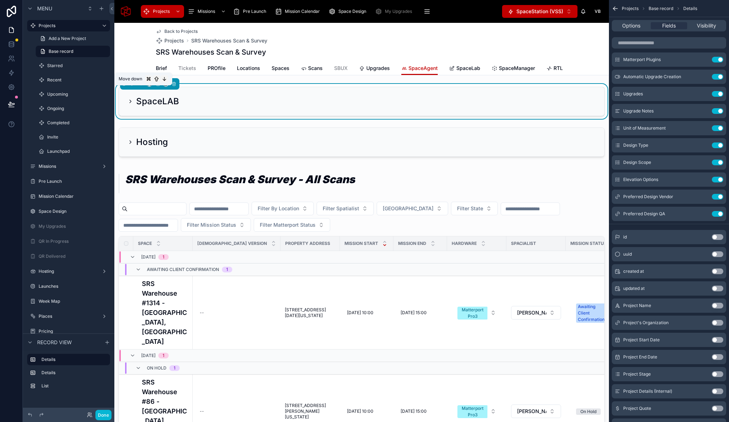
click at [133, 86] on icon at bounding box center [131, 83] width 5 height 5
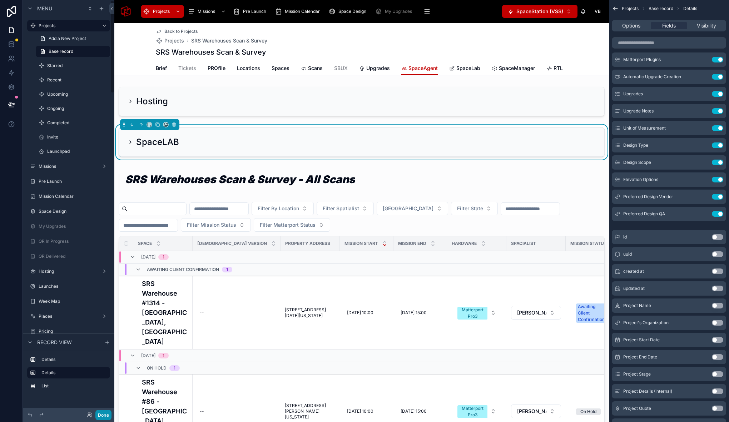
click at [109, 414] on button "Done" at bounding box center [103, 415] width 16 height 10
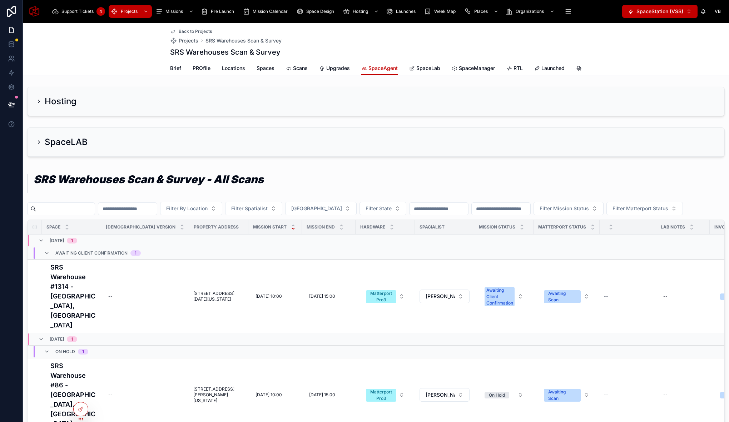
click at [40, 145] on icon at bounding box center [39, 142] width 6 height 6
click at [39, 144] on icon at bounding box center [38, 142] width 1 height 3
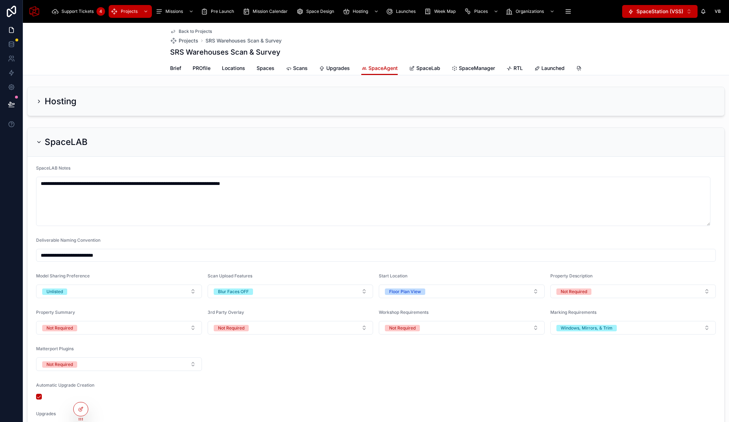
scroll to position [2, 0]
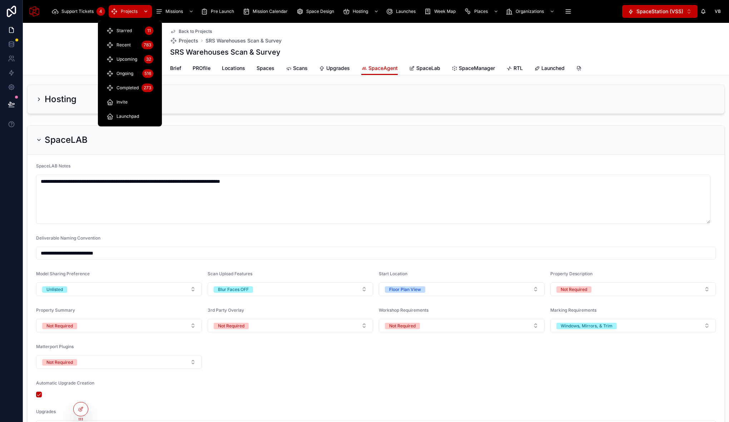
click at [121, 11] on span "Projects" at bounding box center [129, 12] width 17 height 6
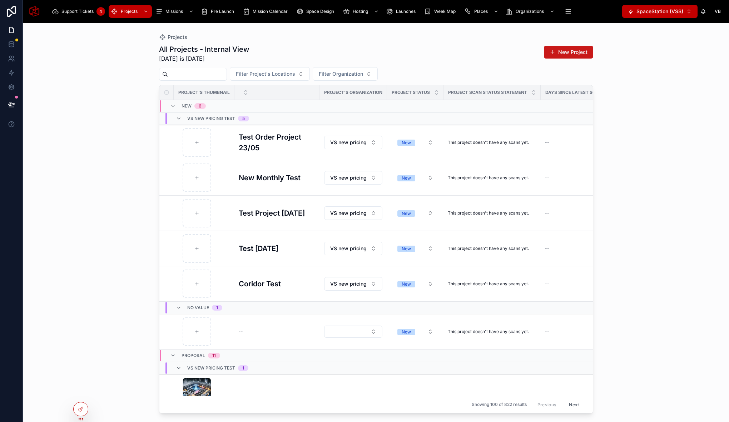
click at [572, 51] on button "New Project" at bounding box center [568, 52] width 49 height 13
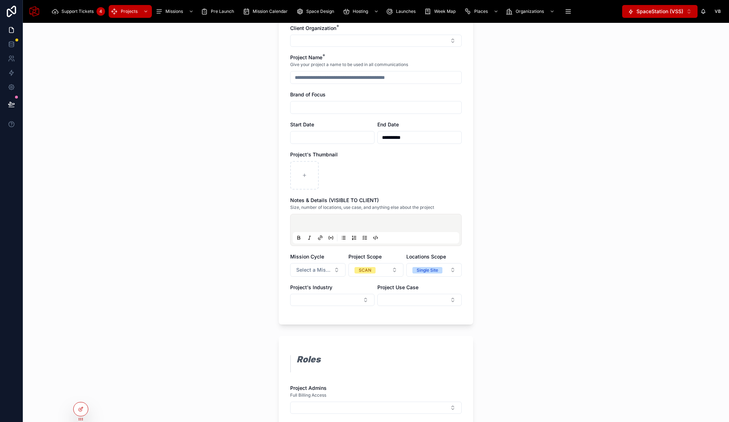
scroll to position [94, 0]
click at [81, 410] on icon at bounding box center [81, 410] width 6 height 6
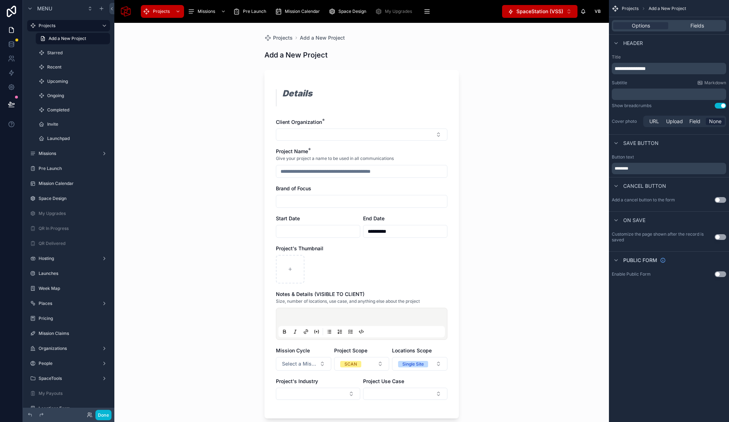
scroll to position [54, 0]
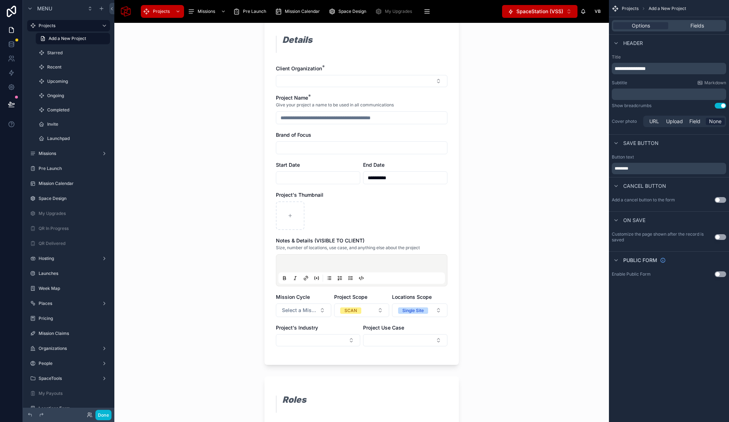
click at [534, 83] on div "**********" at bounding box center [361, 223] width 495 height 400
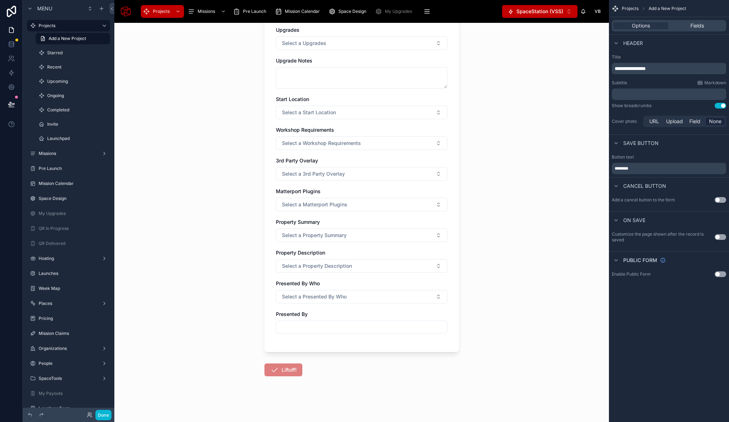
scroll to position [2386, 0]
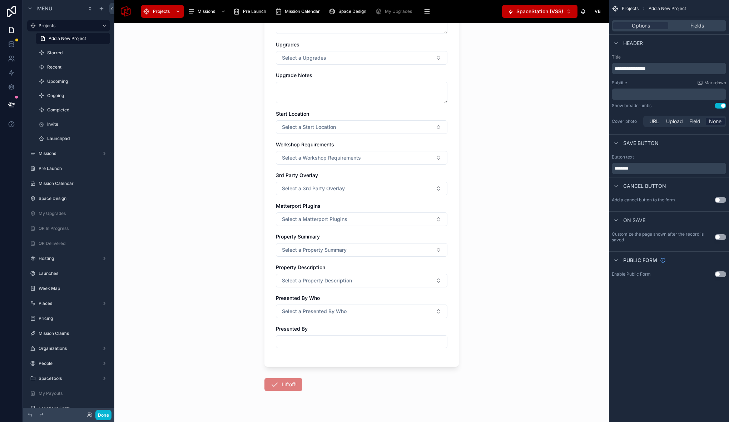
click at [557, 194] on div "**********" at bounding box center [361, 223] width 495 height 400
click at [526, 225] on div "**********" at bounding box center [361, 223] width 495 height 400
click at [540, 206] on div "**********" at bounding box center [361, 223] width 495 height 400
click at [693, 25] on span "Fields" at bounding box center [697, 25] width 14 height 7
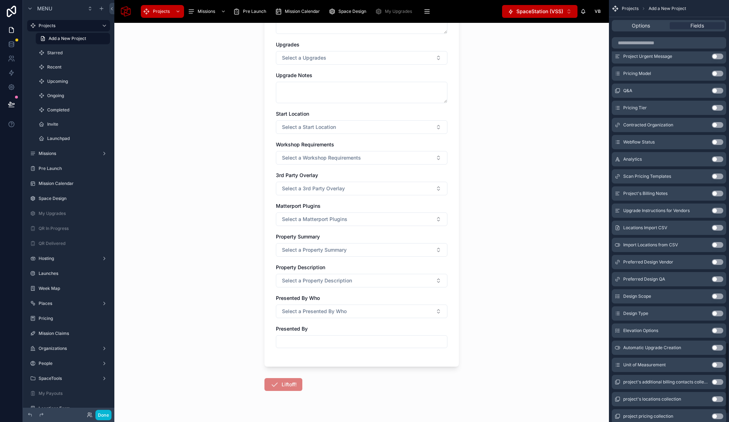
scroll to position [1854, 0]
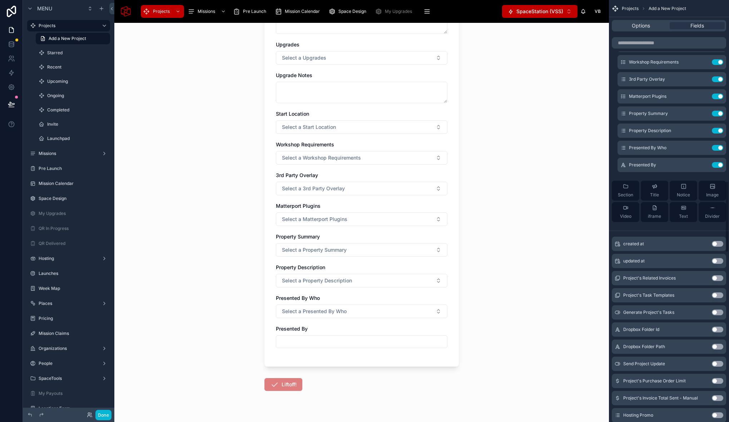
scroll to position [2064, 0]
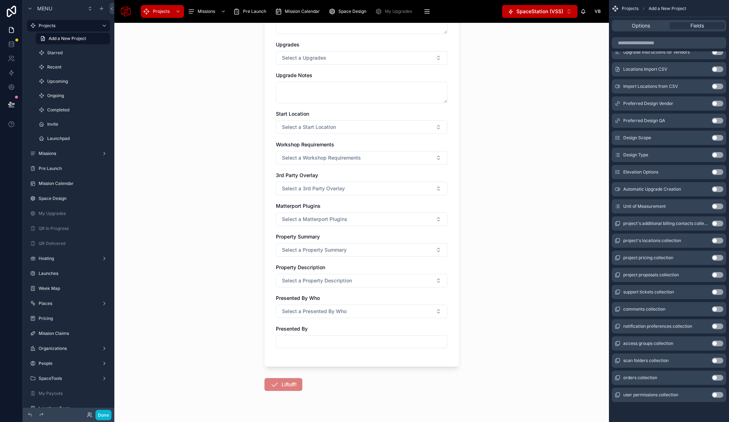
click at [719, 207] on button "Use setting" at bounding box center [717, 207] width 11 height 6
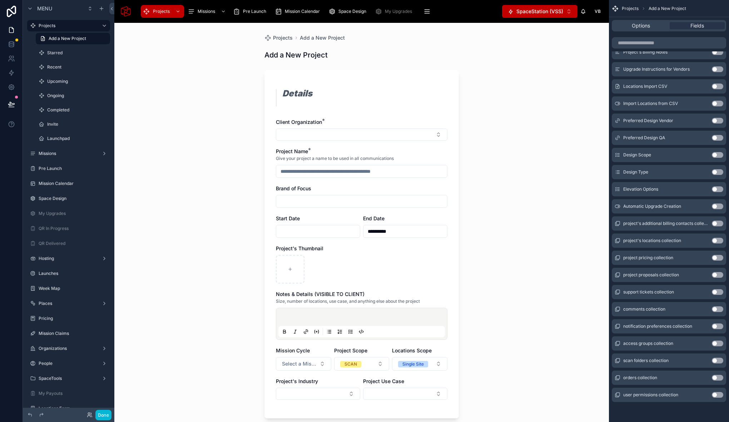
click at [719, 207] on button "Use setting" at bounding box center [717, 207] width 11 height 6
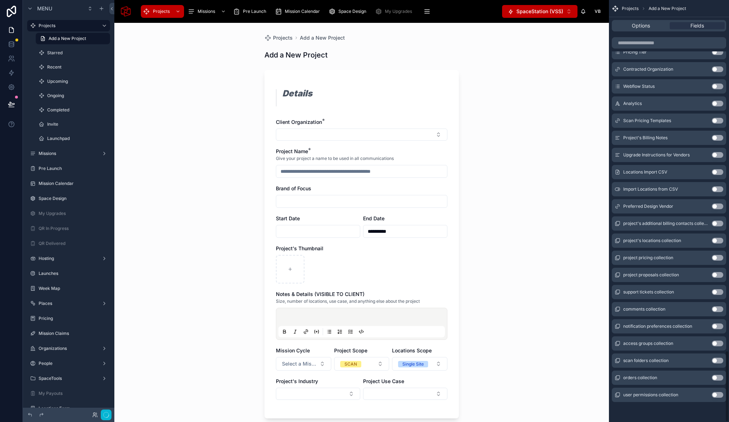
click at [719, 206] on button "Use setting" at bounding box center [717, 207] width 11 height 6
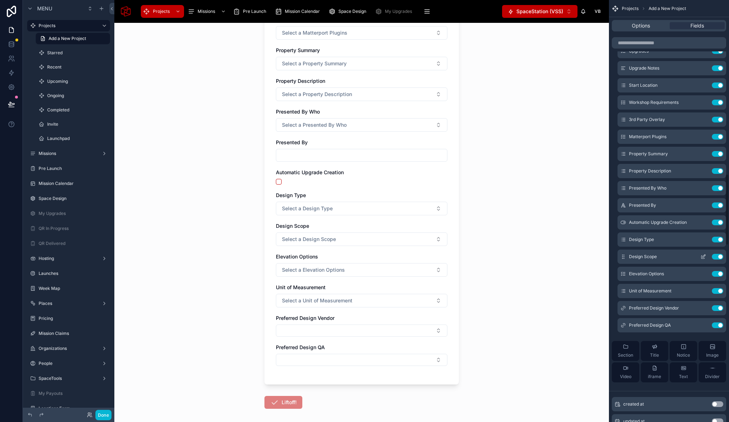
scroll to position [1025, 0]
click at [344, 207] on button "Select a Design Type" at bounding box center [362, 209] width 172 height 14
click at [465, 190] on div "**********" at bounding box center [361, 223] width 495 height 400
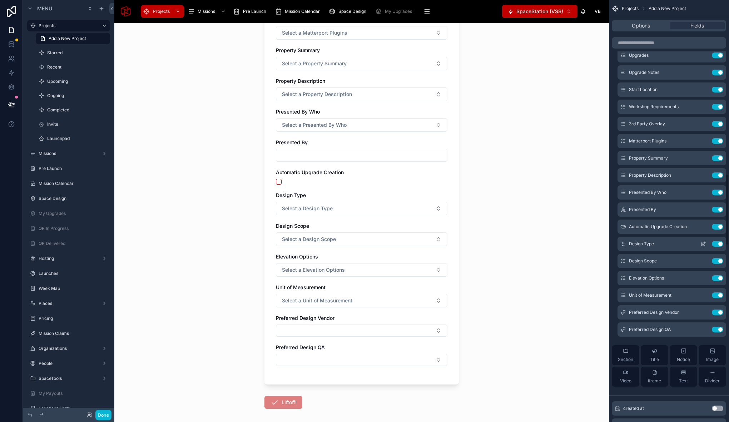
scroll to position [1021, 0]
click at [703, 312] on icon "scrollable content" at bounding box center [703, 314] width 6 height 6
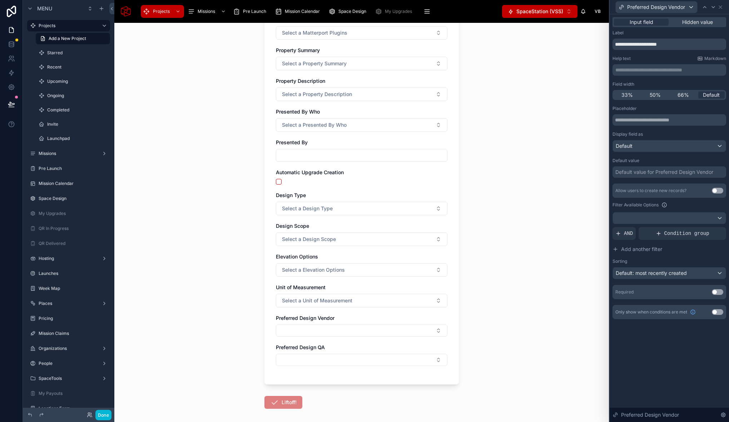
click at [716, 293] on button "Use setting" at bounding box center [717, 292] width 11 height 6
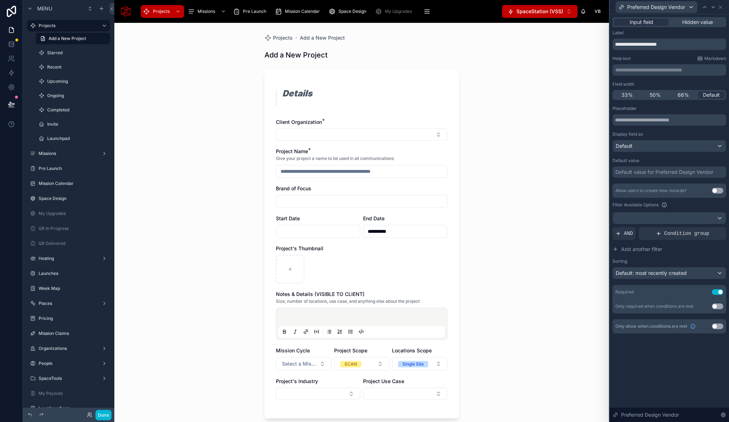
click at [714, 307] on button "Use setting" at bounding box center [717, 307] width 11 height 6
click at [646, 321] on span "New rule" at bounding box center [634, 322] width 28 height 6
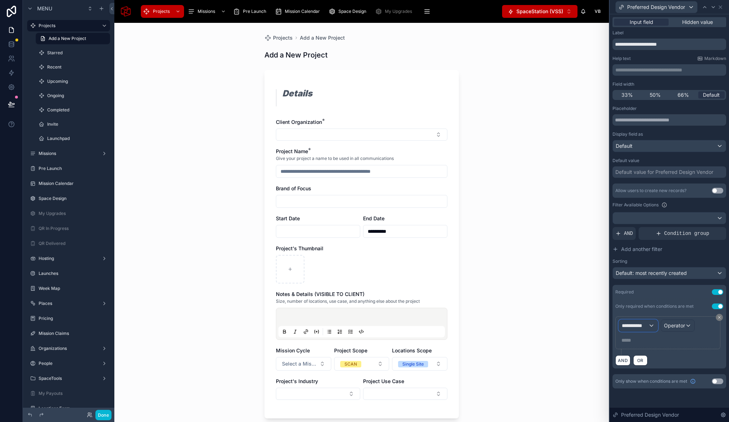
click at [641, 326] on span "**********" at bounding box center [635, 325] width 26 height 7
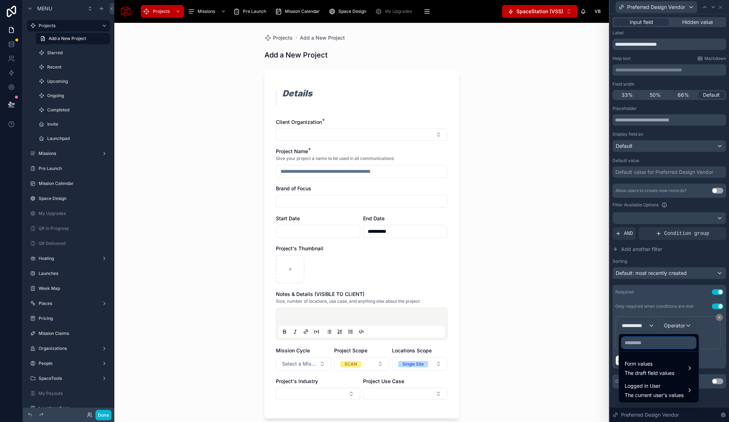
click at [648, 346] on input "text" at bounding box center [659, 342] width 74 height 11
click at [648, 367] on span "Form values" at bounding box center [650, 364] width 50 height 9
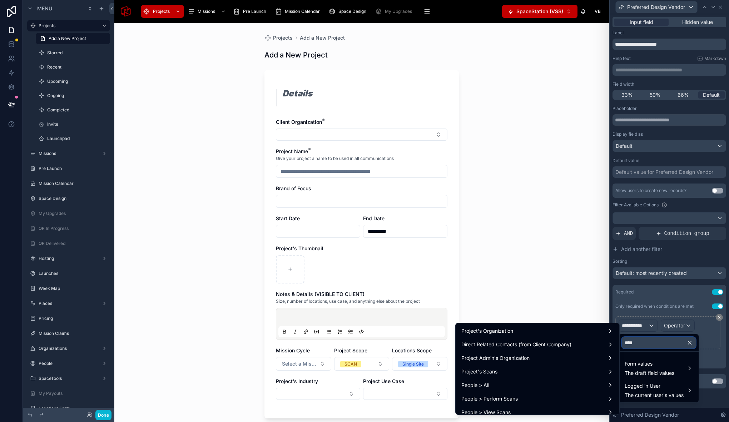
click at [657, 346] on input "****" at bounding box center [659, 342] width 74 height 11
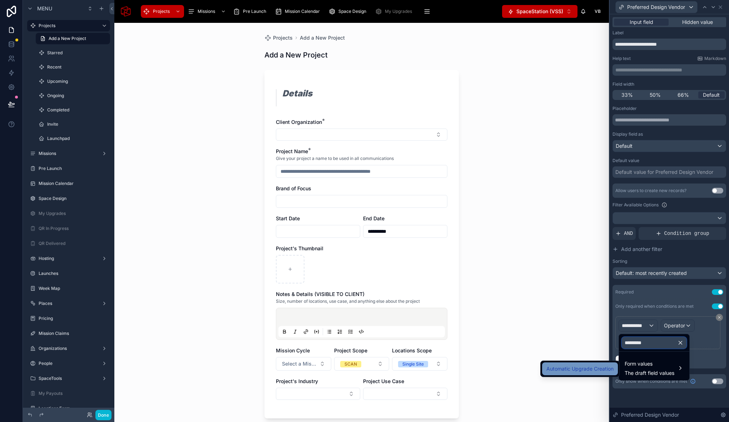
type input "*********"
click at [580, 373] on span "Automatic Upgrade Creation" at bounding box center [579, 369] width 67 height 9
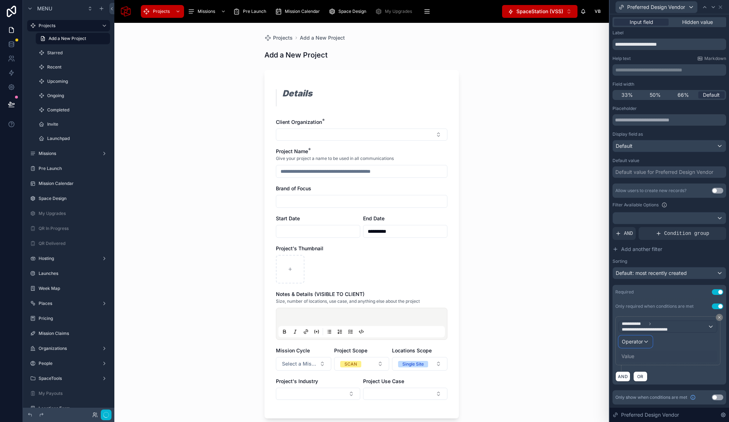
click at [630, 341] on span "Operator" at bounding box center [632, 342] width 21 height 6
click at [639, 378] on div "Is true" at bounding box center [651, 380] width 53 height 9
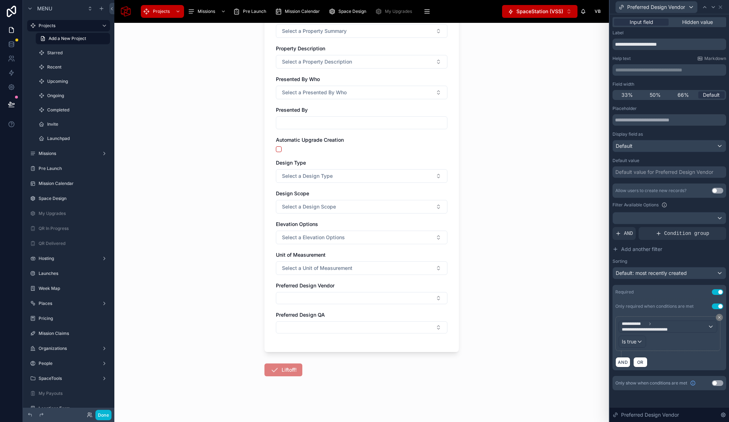
scroll to position [2603, 0]
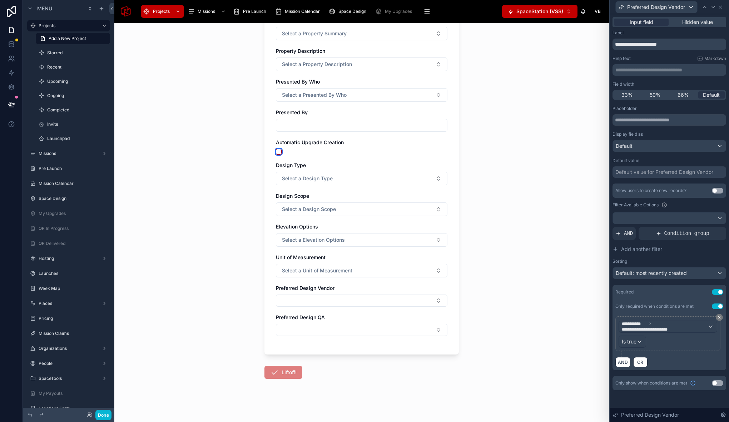
click at [278, 153] on button "button" at bounding box center [279, 152] width 6 height 6
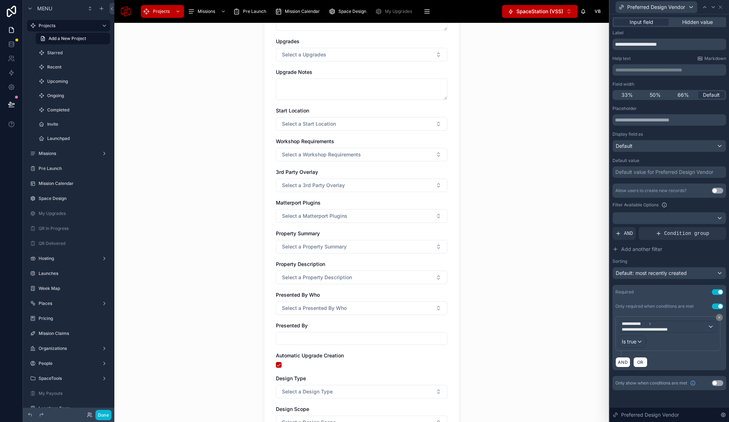
scroll to position [2605, 0]
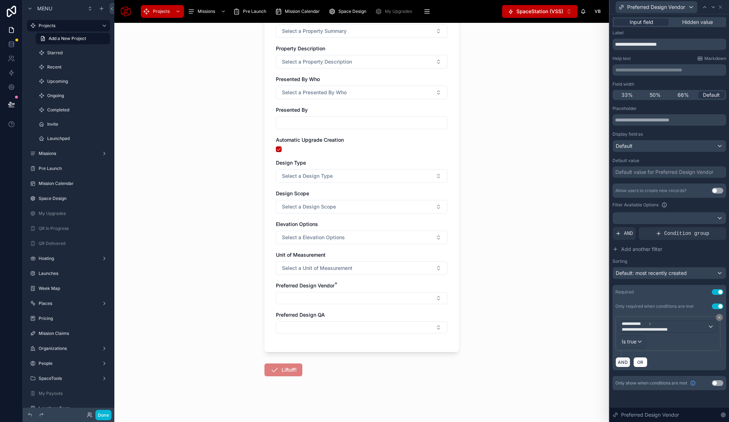
click at [619, 362] on button "AND" at bounding box center [622, 362] width 15 height 10
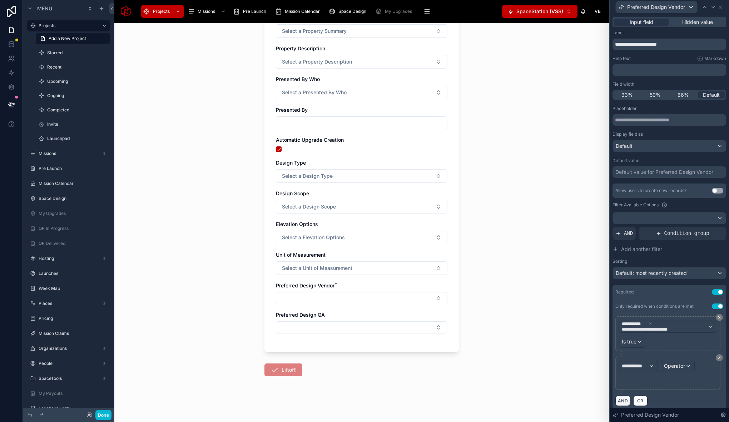
scroll to position [0, 0]
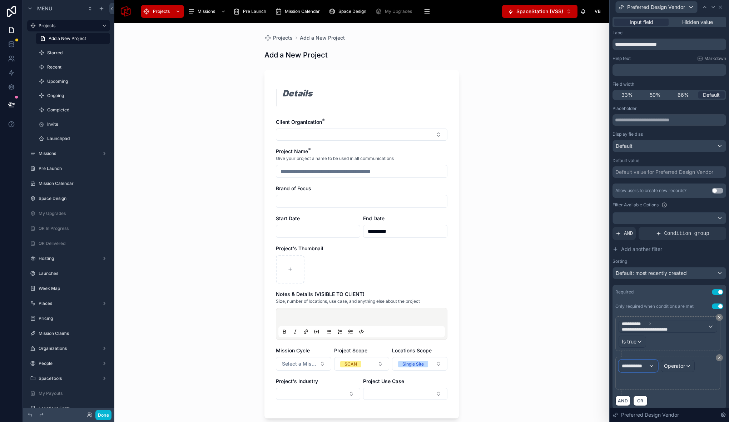
click at [635, 364] on span "**********" at bounding box center [635, 366] width 26 height 7
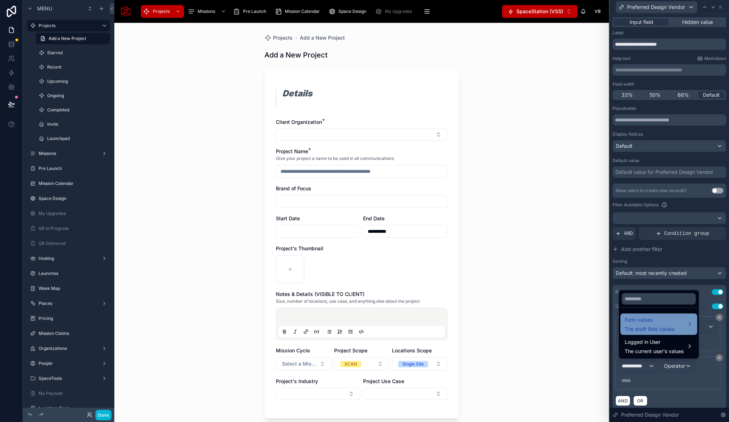
click at [649, 318] on span "Form values" at bounding box center [650, 320] width 50 height 9
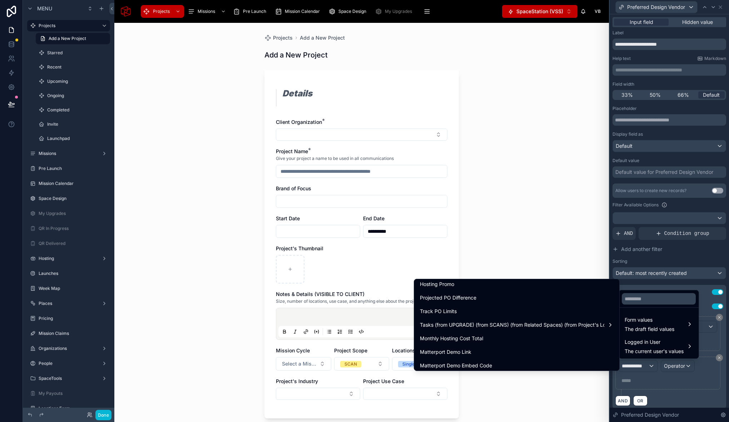
scroll to position [2121, 0]
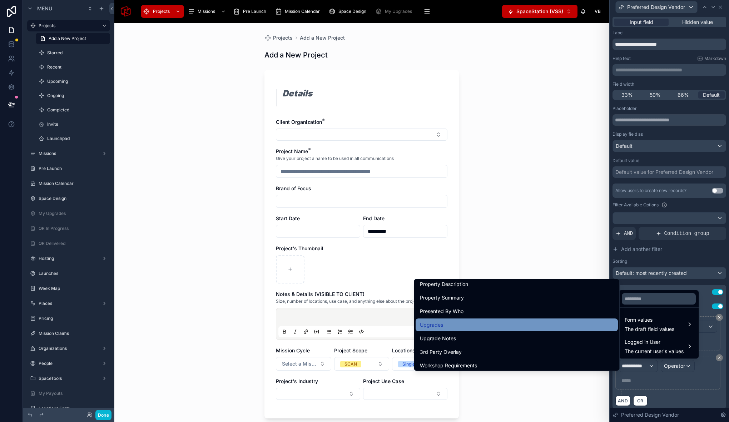
click at [505, 321] on div "Upgrades" at bounding box center [517, 325] width 194 height 9
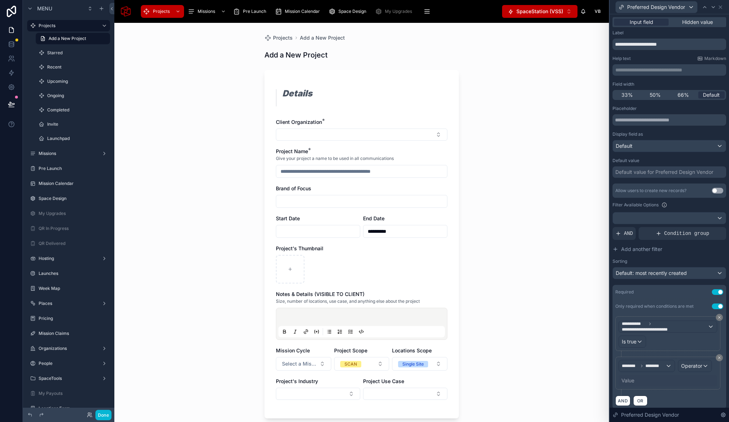
scroll to position [24, 0]
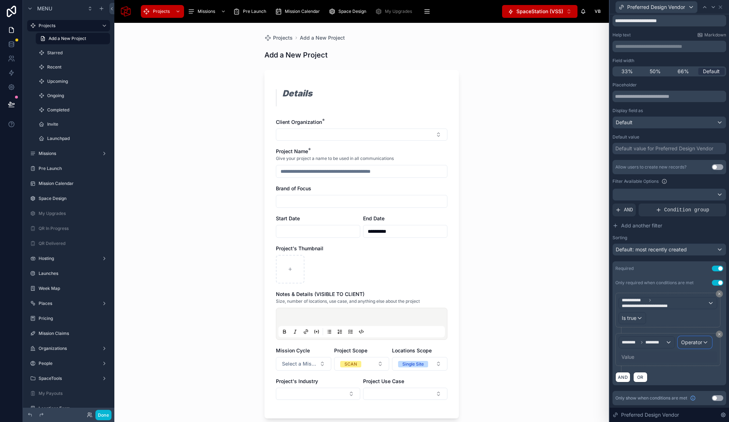
click at [689, 342] on span "Operator" at bounding box center [691, 342] width 21 height 6
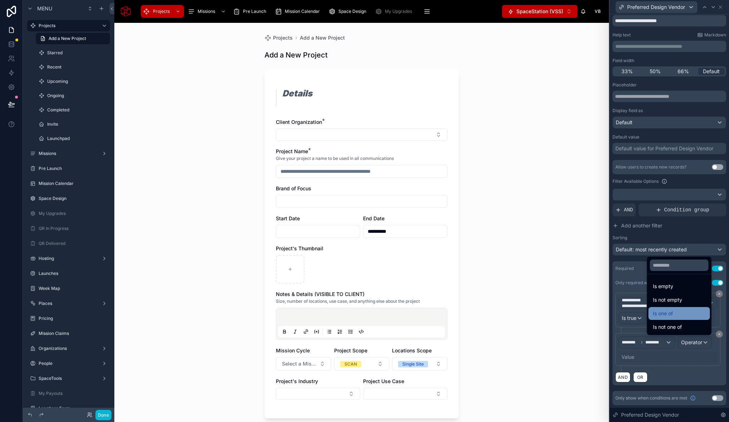
click at [674, 311] on div "Is one of" at bounding box center [679, 313] width 53 height 9
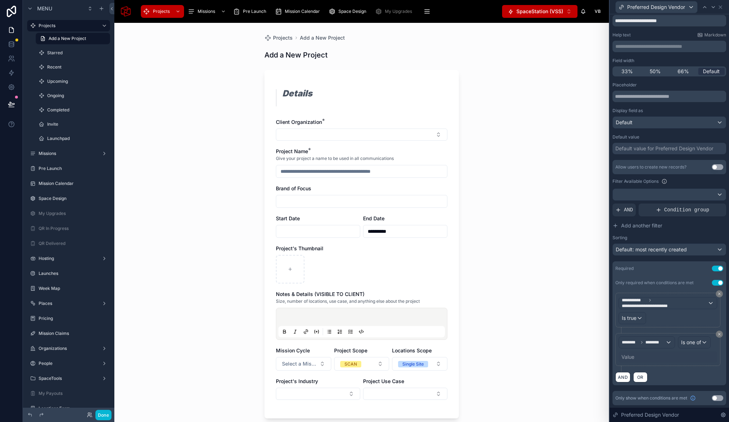
click at [635, 357] on div "Value" at bounding box center [668, 357] width 99 height 11
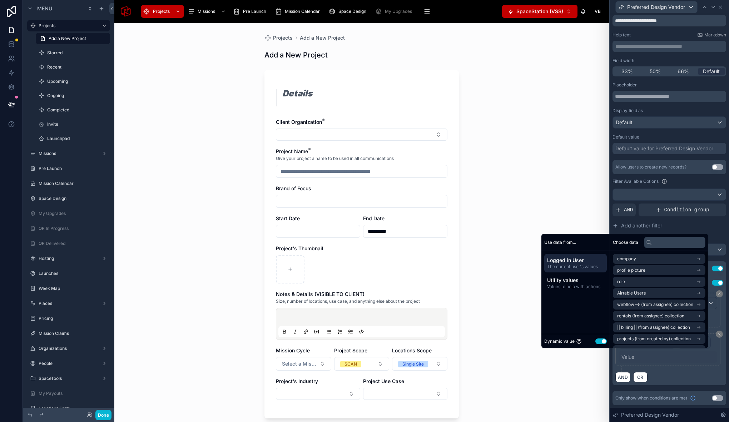
click at [596, 339] on button "Use setting" at bounding box center [600, 342] width 11 height 6
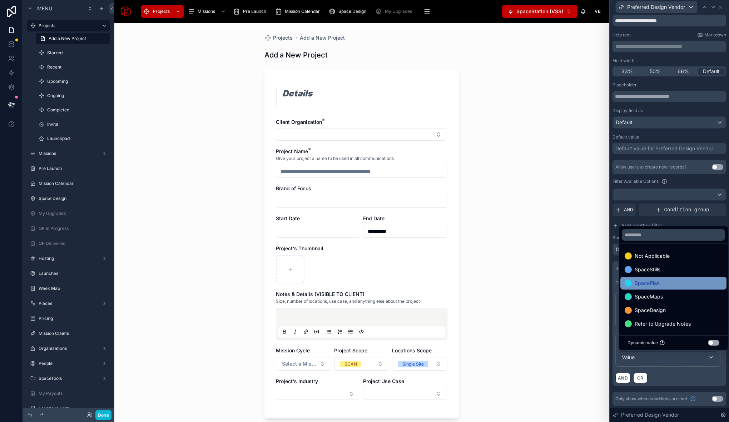
scroll to position [1, 0]
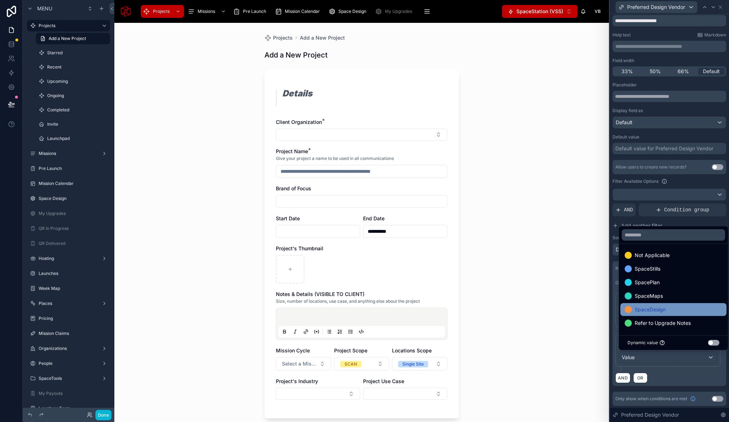
click at [665, 307] on span "SpaceDesign" at bounding box center [650, 310] width 31 height 9
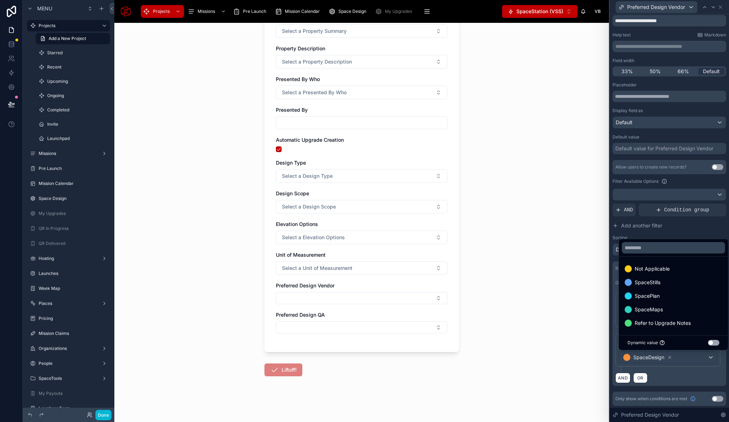
scroll to position [2604, 0]
click at [513, 289] on div "**********" at bounding box center [361, 223] width 495 height 400
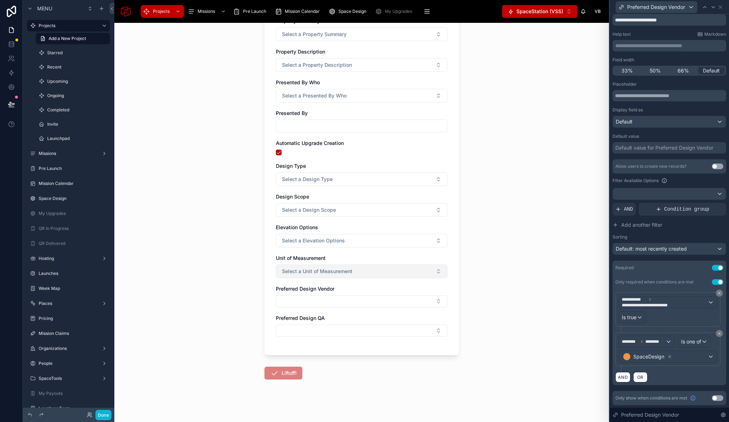
scroll to position [2605, 0]
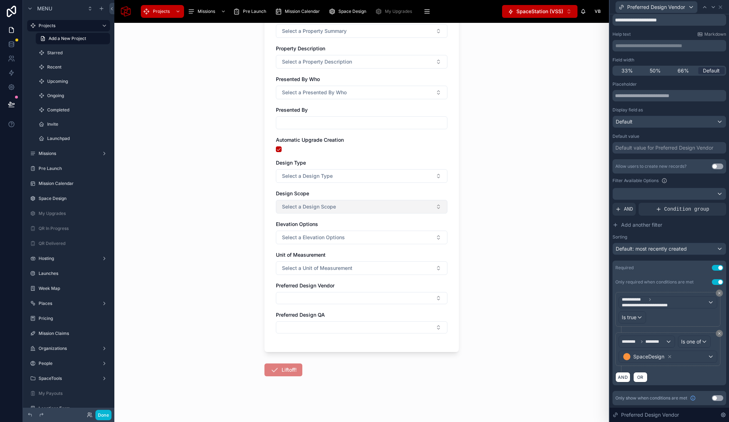
click at [317, 205] on span "Select a Design Scope" at bounding box center [309, 206] width 54 height 7
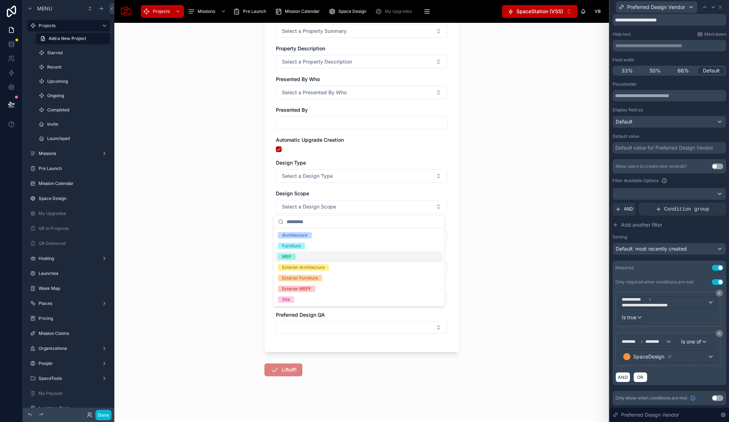
click at [231, 236] on div "**********" at bounding box center [361, 223] width 495 height 400
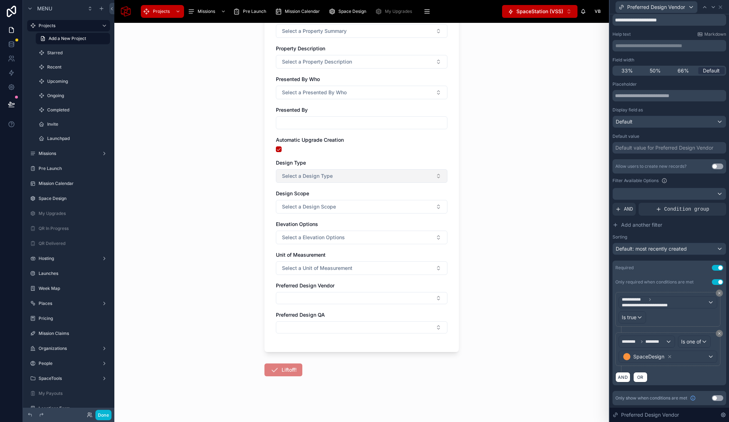
click at [308, 174] on span "Select a Design Type" at bounding box center [307, 176] width 51 height 7
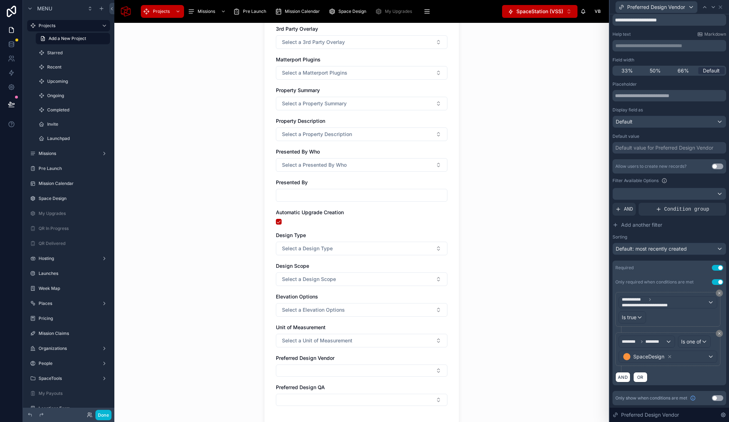
scroll to position [2569, 0]
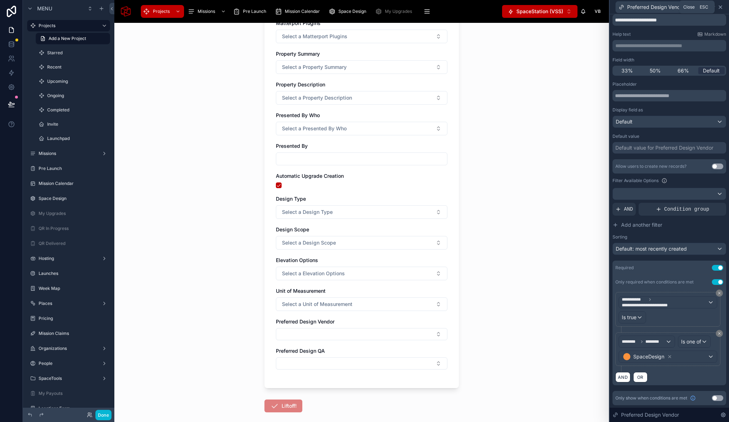
click at [721, 7] on icon at bounding box center [721, 7] width 6 height 6
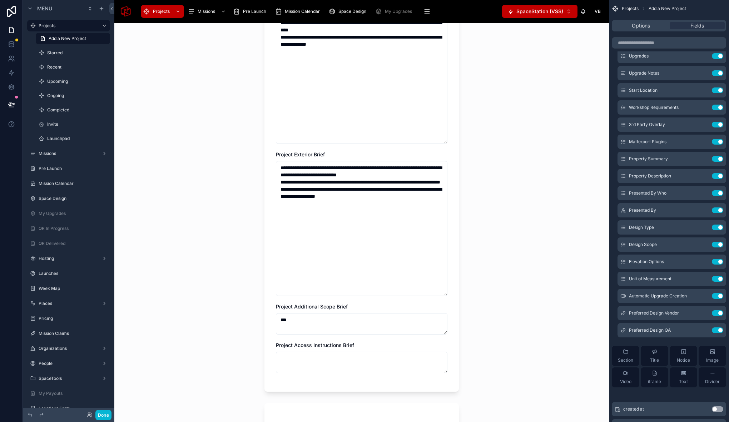
scroll to position [2605, 0]
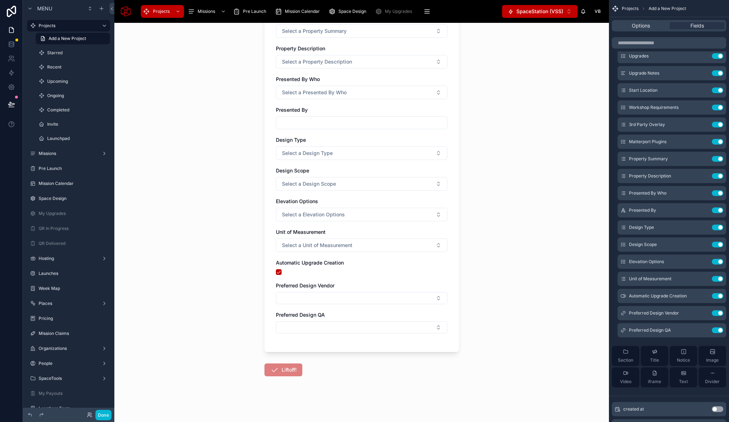
click at [494, 265] on div "**********" at bounding box center [361, 223] width 495 height 400
click at [347, 133] on div "SpaceLAB Notes Upgrades Select a Upgrades Upgrade Notes Start Location Select a…" at bounding box center [362, 61] width 172 height 557
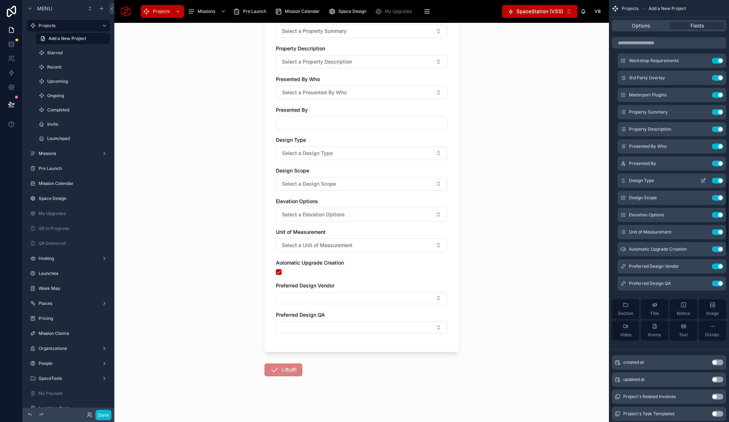
scroll to position [1070, 0]
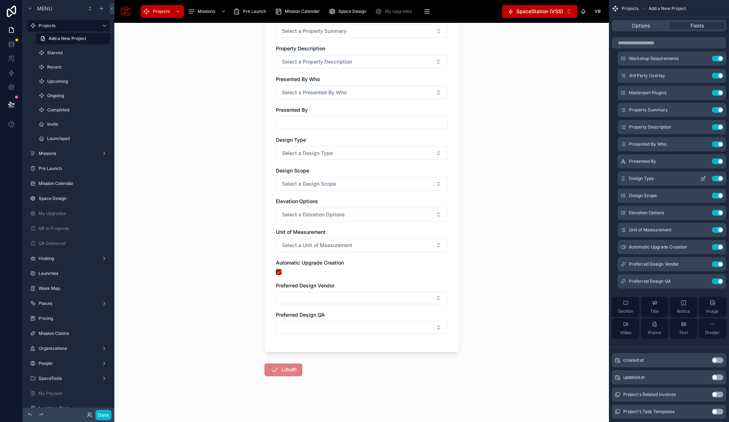
click at [704, 178] on icon "scrollable content" at bounding box center [703, 179] width 6 height 6
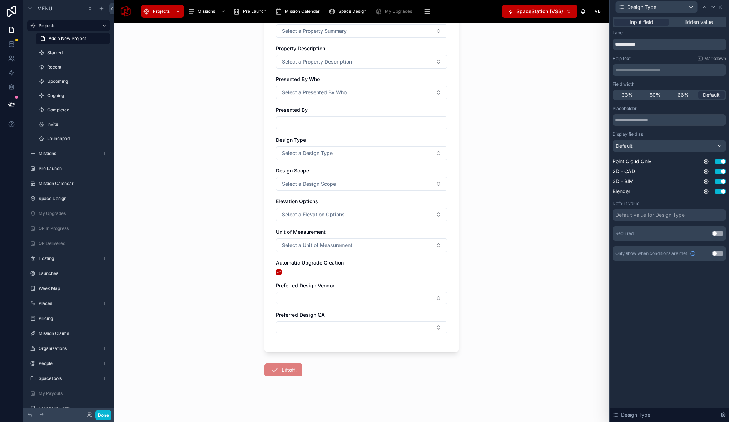
click at [717, 254] on button "Use setting" at bounding box center [717, 254] width 11 height 6
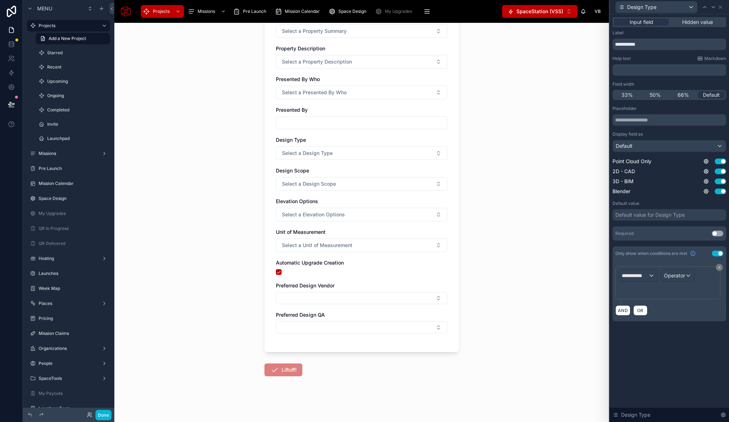
scroll to position [0, 0]
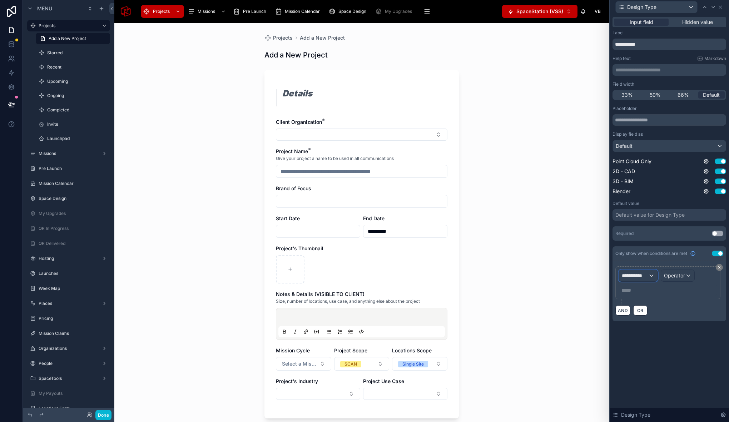
click at [645, 276] on span "**********" at bounding box center [635, 275] width 26 height 7
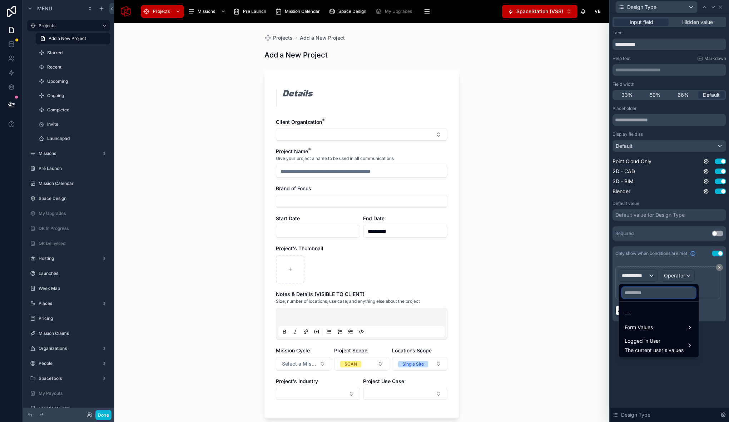
click at [643, 288] on input "text" at bounding box center [659, 292] width 74 height 11
click at [651, 333] on div "Form Values" at bounding box center [658, 327] width 77 height 13
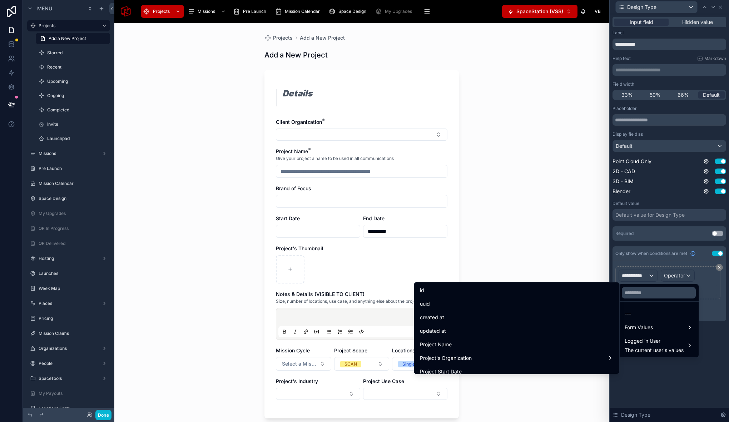
scroll to position [2121, 0]
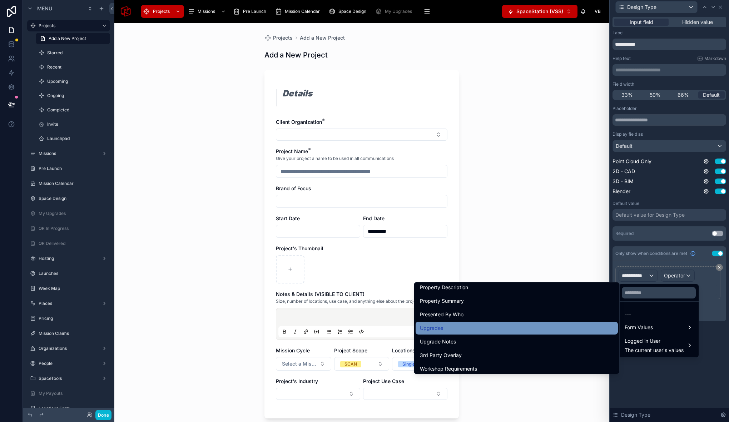
click at [444, 333] on div "Upgrades" at bounding box center [517, 328] width 202 height 13
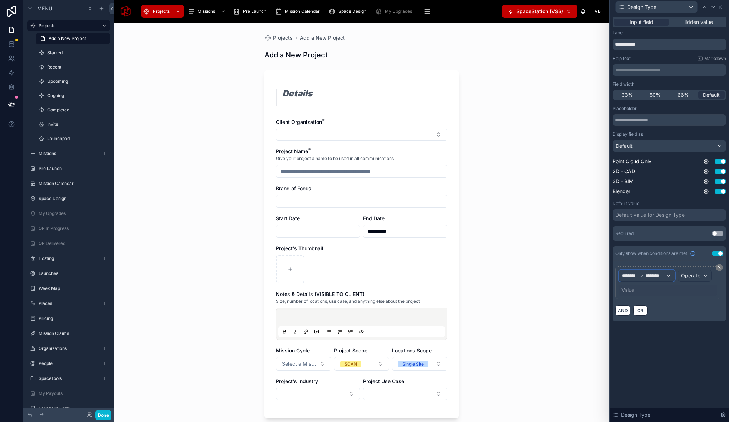
click at [661, 274] on span "********" at bounding box center [655, 276] width 20 height 6
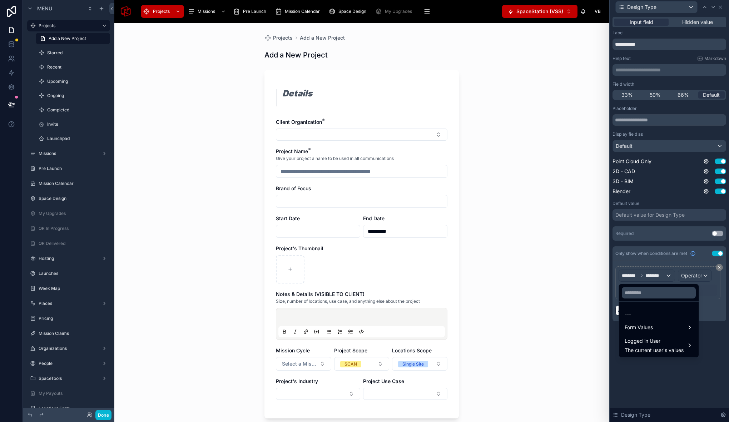
click at [702, 277] on div at bounding box center [669, 211] width 119 height 422
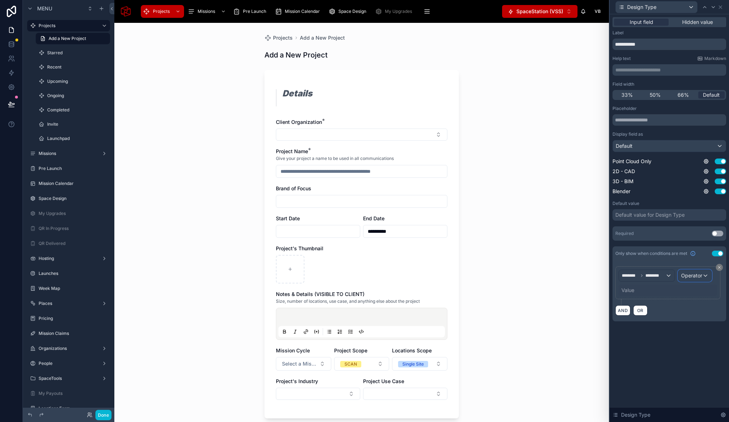
click at [702, 277] on span "Operator" at bounding box center [691, 276] width 21 height 6
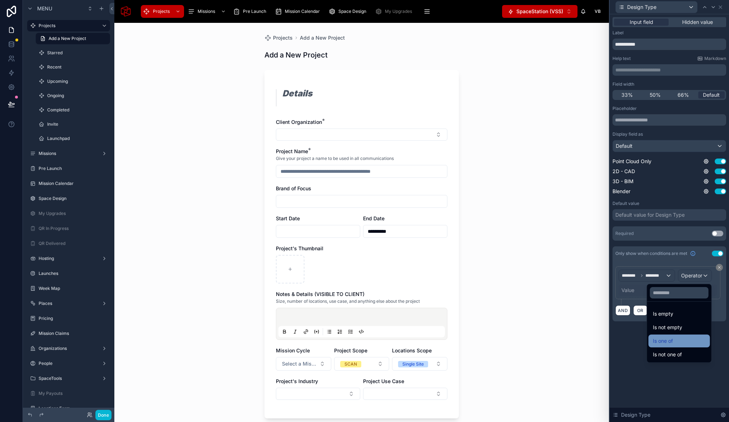
click at [679, 339] on div "Is one of" at bounding box center [679, 341] width 53 height 9
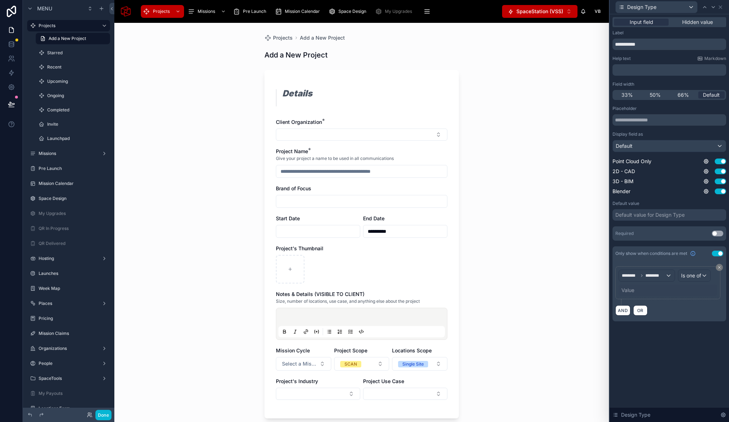
click at [631, 291] on div "Value" at bounding box center [627, 290] width 13 height 7
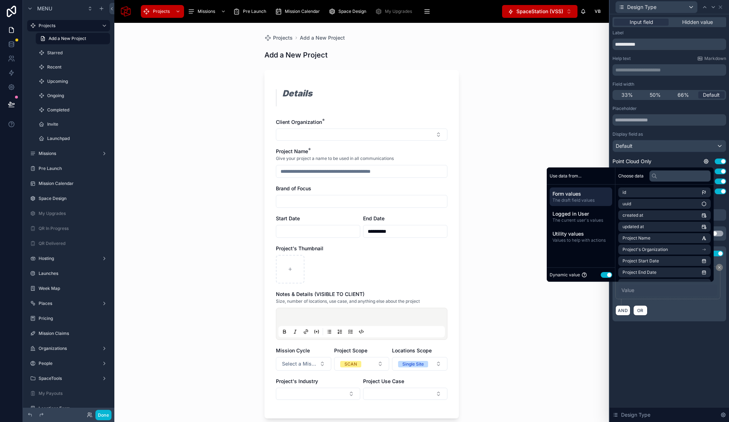
click at [603, 273] on button "Use setting" at bounding box center [606, 275] width 11 height 6
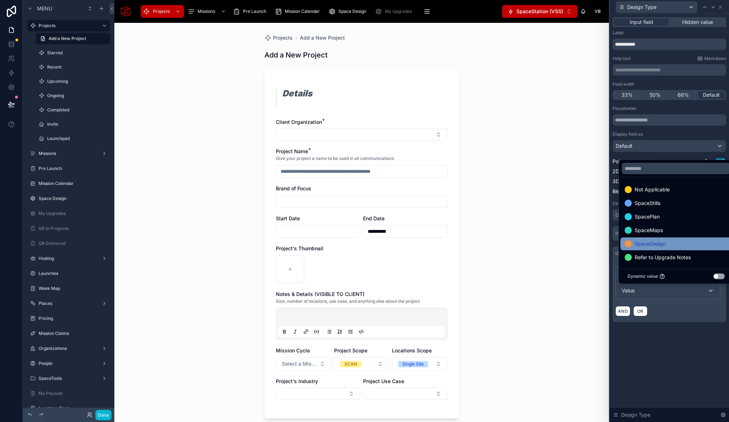
click at [659, 243] on span "SpaceDesign" at bounding box center [650, 244] width 31 height 9
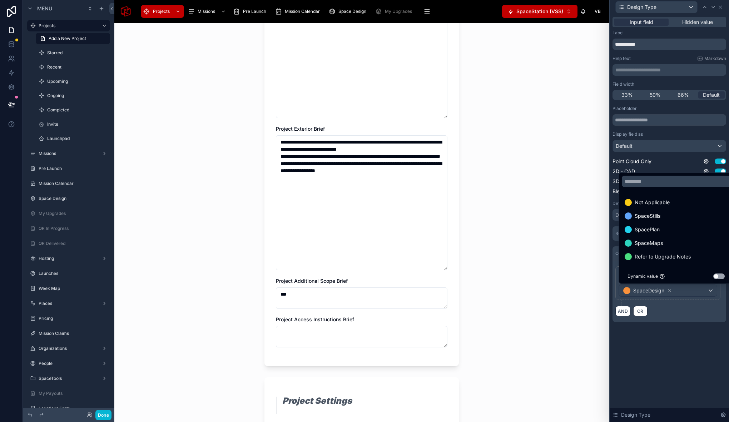
scroll to position [2574, 0]
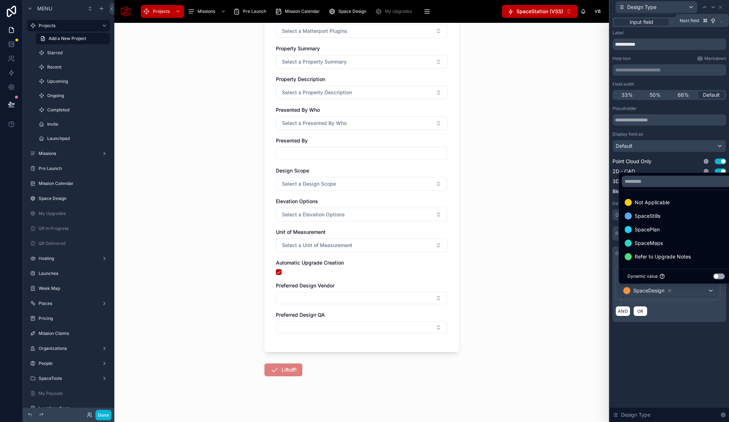
drag, startPoint x: 713, startPoint y: 8, endPoint x: 669, endPoint y: 6, distance: 44.0
click at [713, 8] on icon at bounding box center [713, 7] width 6 height 6
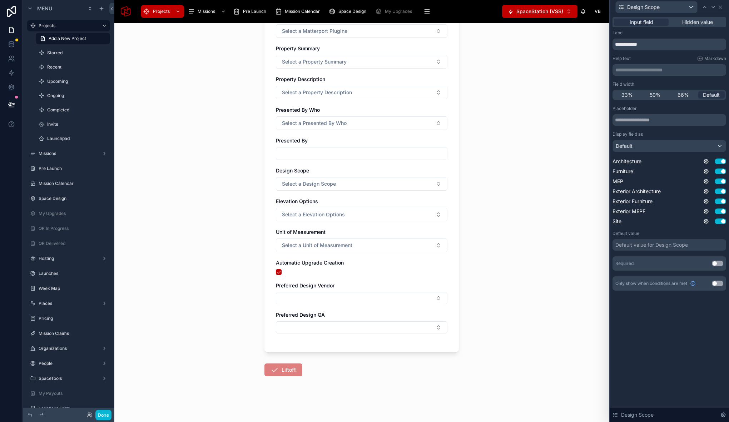
click at [715, 283] on button "Use setting" at bounding box center [717, 284] width 11 height 6
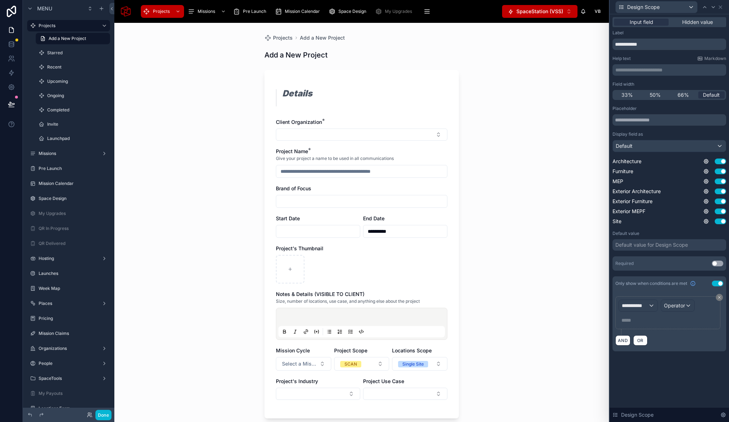
scroll to position [0, 0]
click at [641, 302] on span "**********" at bounding box center [635, 305] width 26 height 7
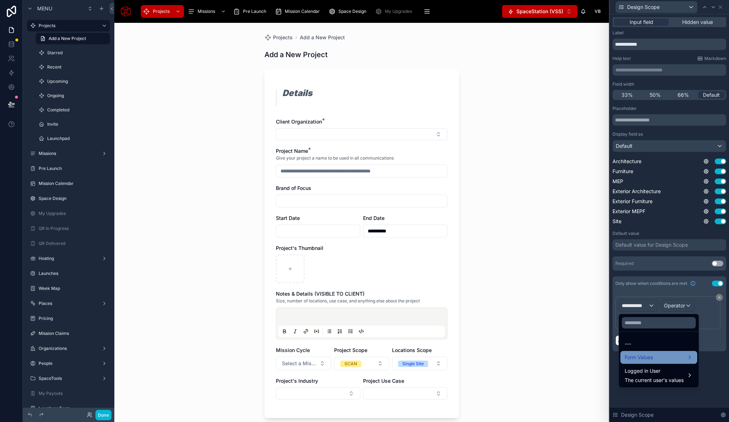
click at [656, 355] on div "Form Values" at bounding box center [659, 357] width 68 height 9
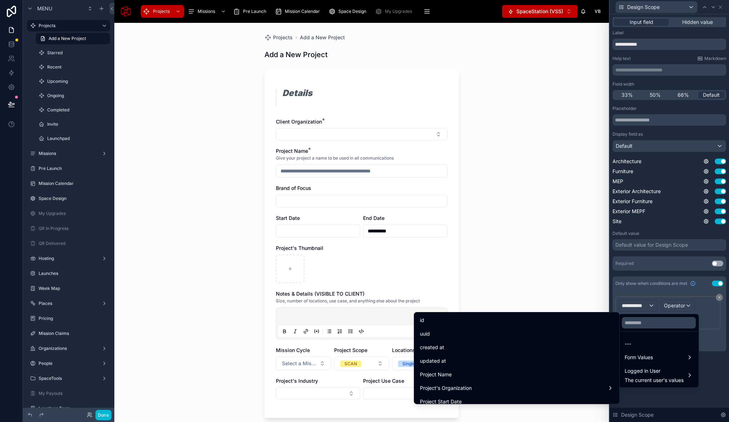
scroll to position [2121, 0]
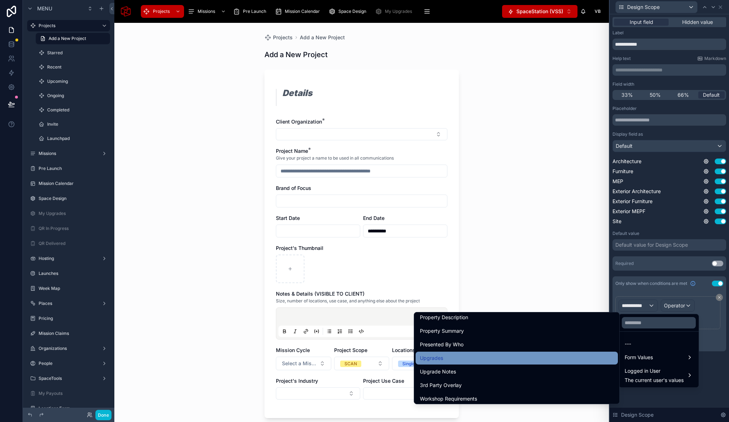
click at [481, 359] on div "Upgrades" at bounding box center [517, 358] width 194 height 9
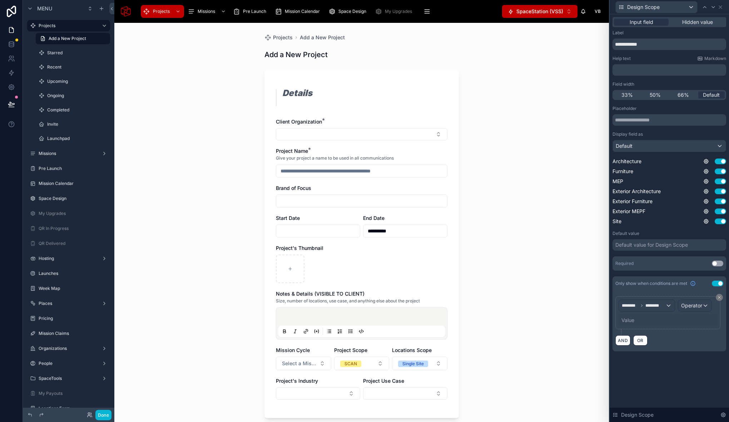
scroll to position [0, 0]
click at [703, 305] on div "Operator" at bounding box center [694, 305] width 33 height 11
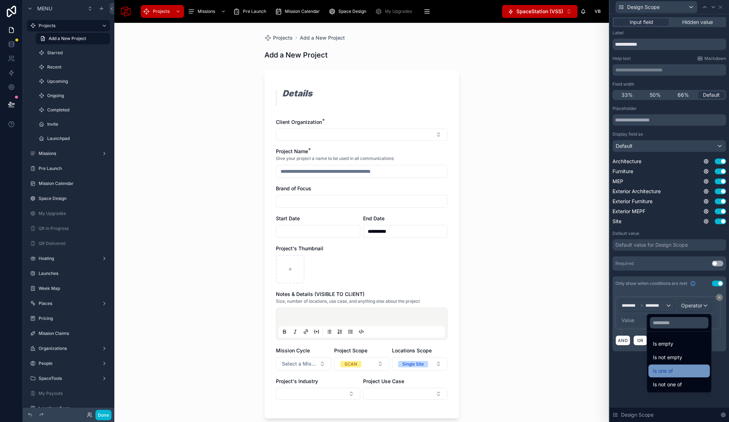
click at [673, 370] on div "Is one of" at bounding box center [679, 371] width 53 height 9
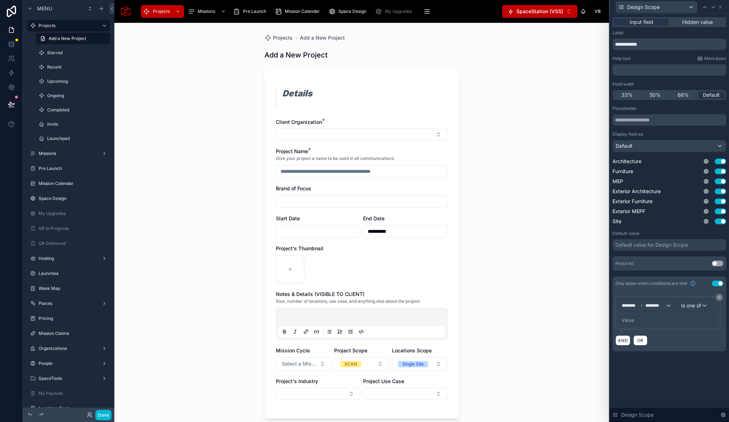
click at [628, 322] on div "Value" at bounding box center [627, 320] width 13 height 7
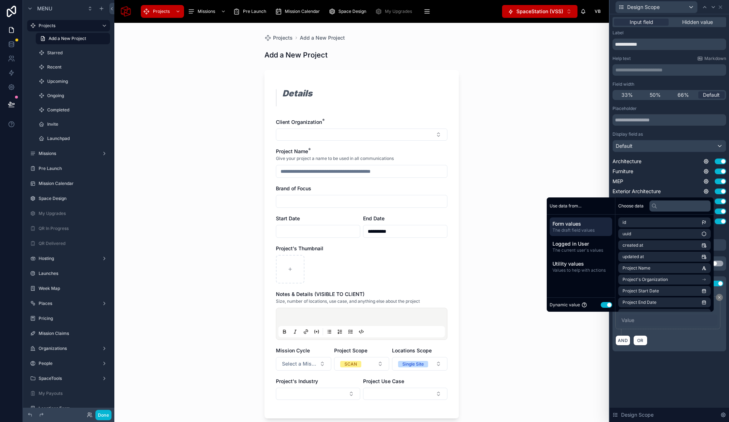
click at [605, 307] on button "Use setting" at bounding box center [606, 305] width 11 height 6
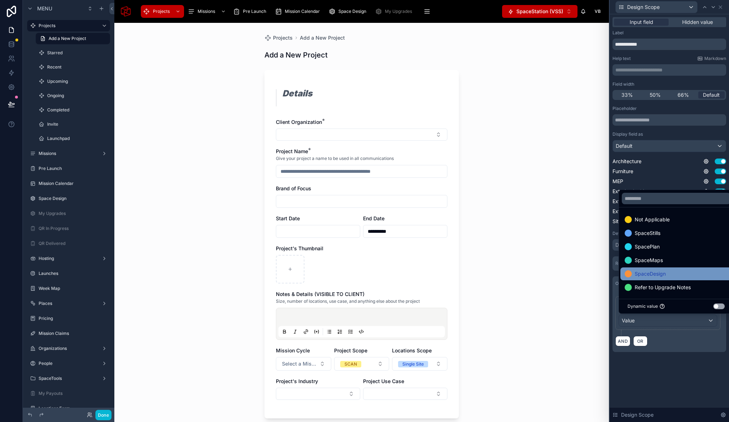
click at [660, 277] on span "SpaceDesign" at bounding box center [650, 274] width 31 height 9
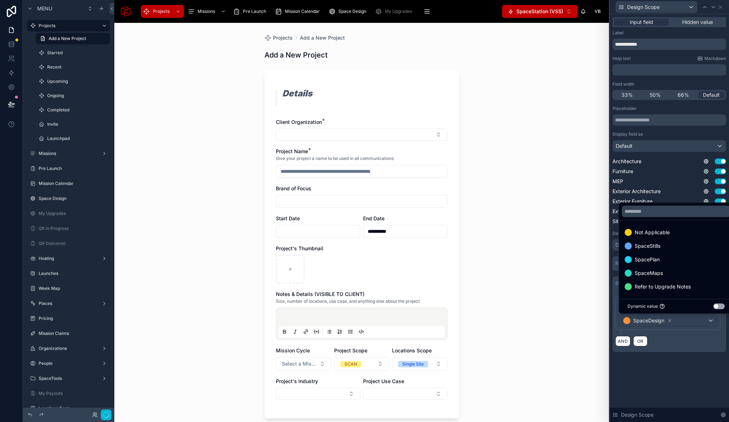
click at [666, 385] on div "**********" at bounding box center [669, 218] width 119 height 408
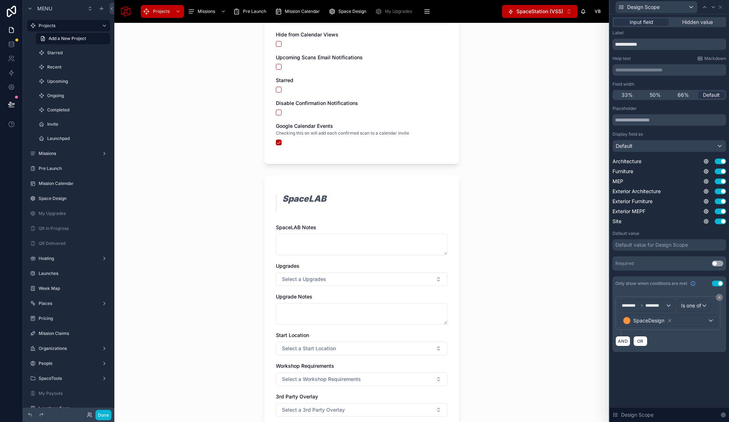
scroll to position [2544, 0]
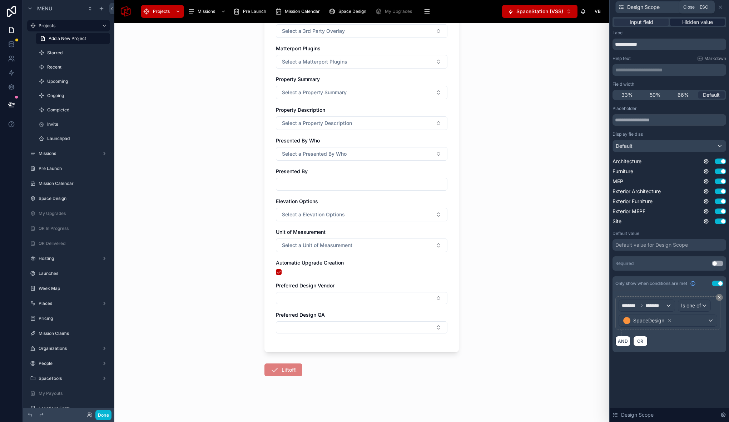
drag, startPoint x: 722, startPoint y: 8, endPoint x: 717, endPoint y: 22, distance: 15.1
click at [722, 8] on icon at bounding box center [721, 7] width 6 height 6
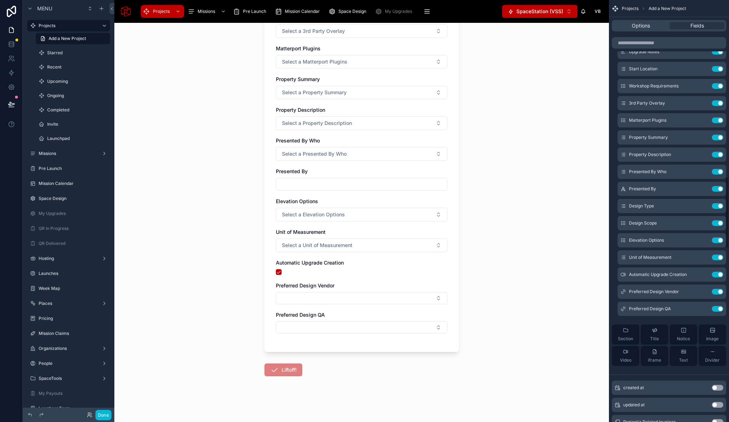
scroll to position [1017, 0]
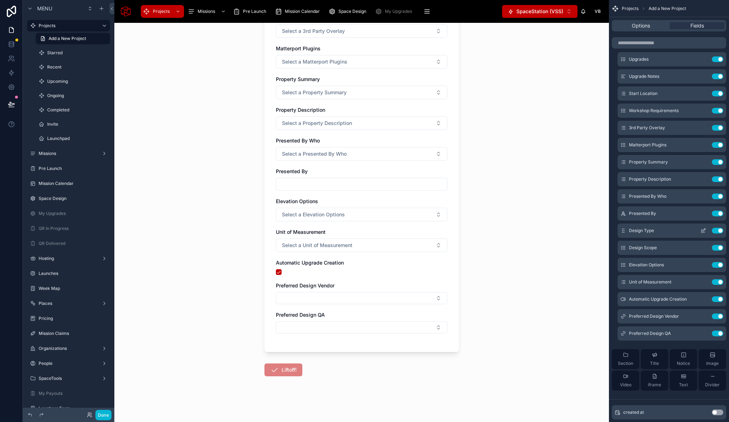
click at [704, 231] on icon "scrollable content" at bounding box center [703, 231] width 6 height 6
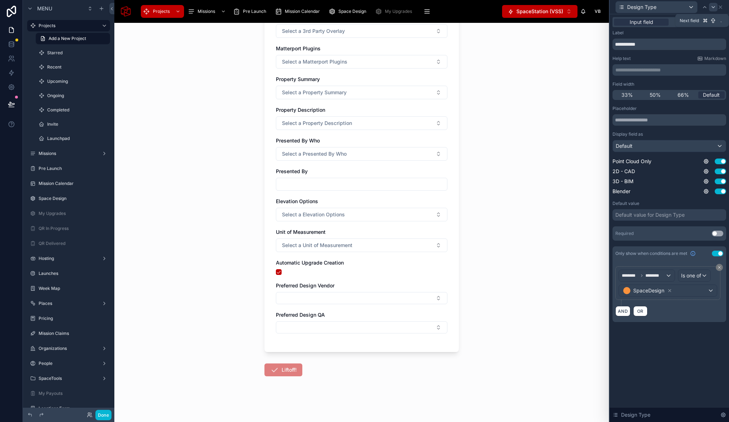
click at [713, 9] on icon at bounding box center [713, 7] width 6 height 6
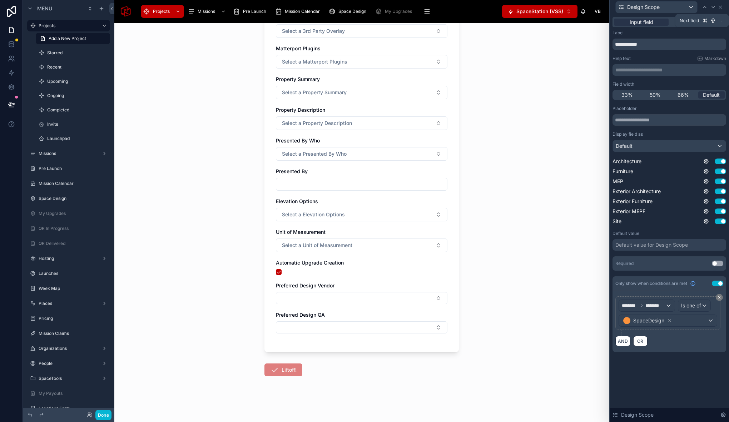
click at [713, 9] on icon at bounding box center [713, 7] width 6 height 6
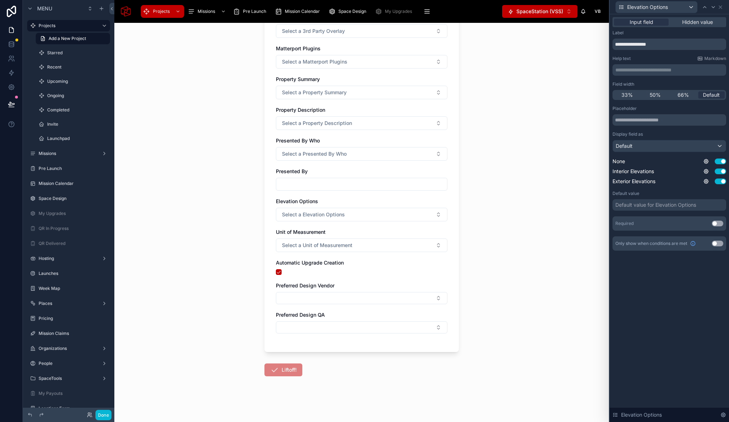
click at [715, 243] on button "Use setting" at bounding box center [717, 244] width 11 height 6
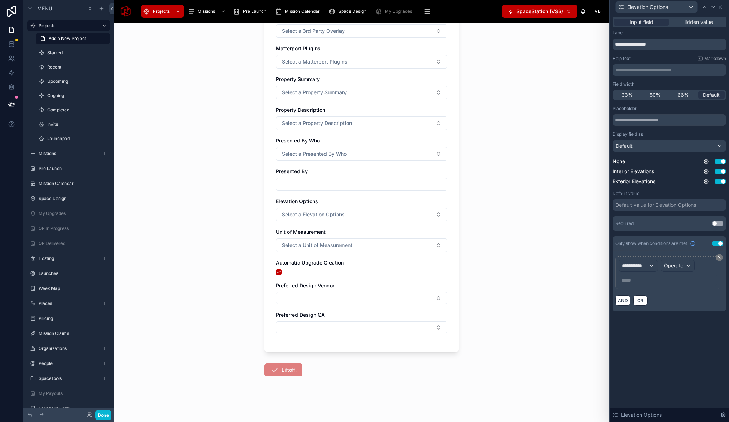
scroll to position [0, 0]
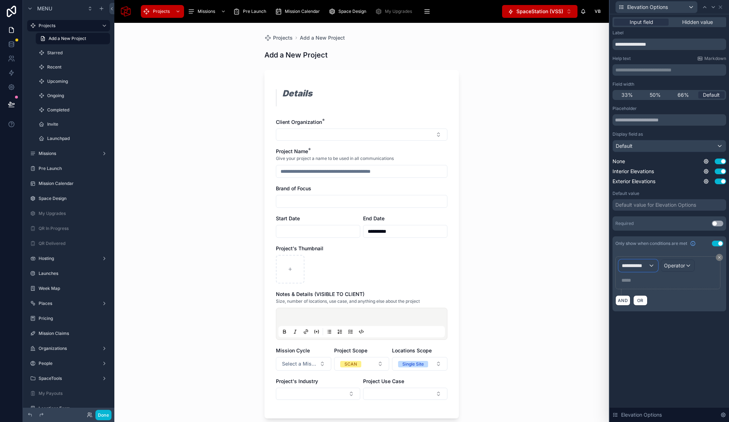
click at [643, 265] on span "**********" at bounding box center [635, 265] width 26 height 7
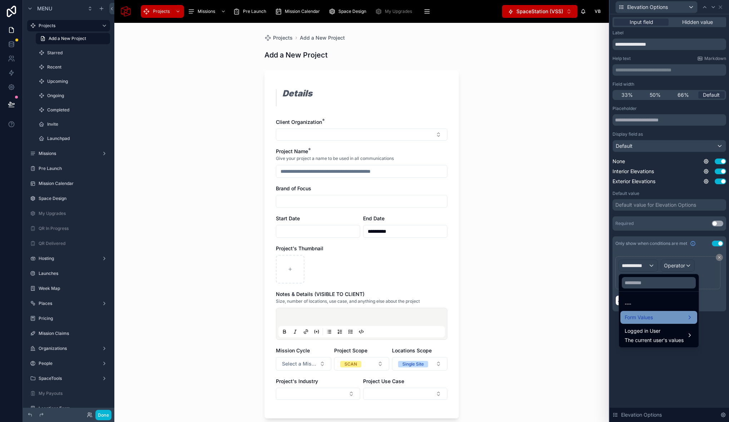
click at [651, 319] on span "Form Values" at bounding box center [639, 317] width 28 height 9
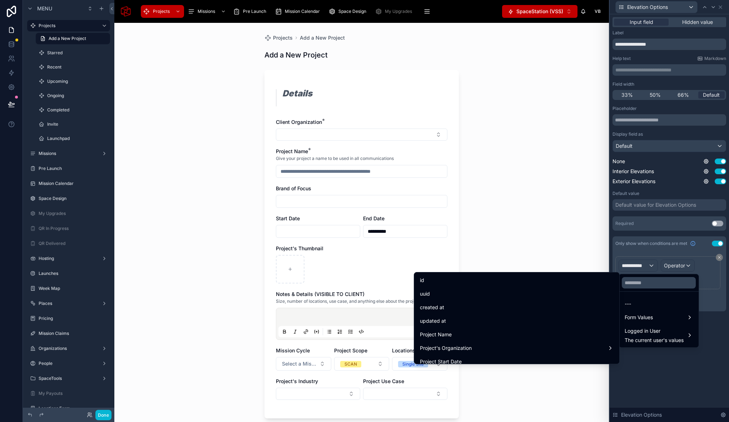
scroll to position [2121, 0]
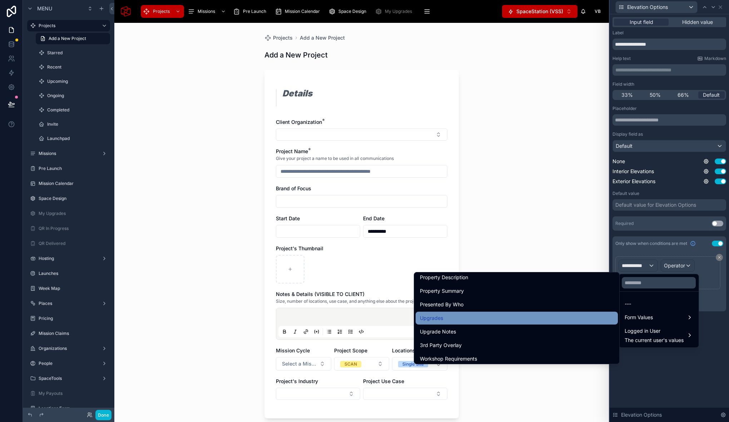
click at [440, 319] on span "Upgrades" at bounding box center [431, 318] width 23 height 9
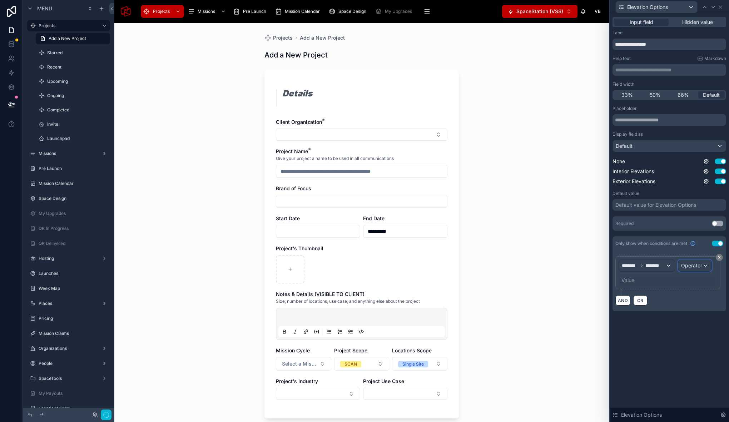
click at [694, 265] on span "Operator" at bounding box center [691, 266] width 21 height 6
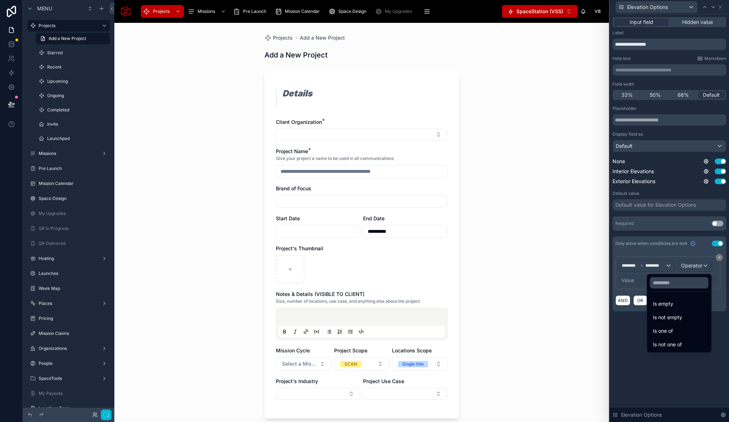
click at [673, 331] on div "Is one of" at bounding box center [679, 331] width 53 height 9
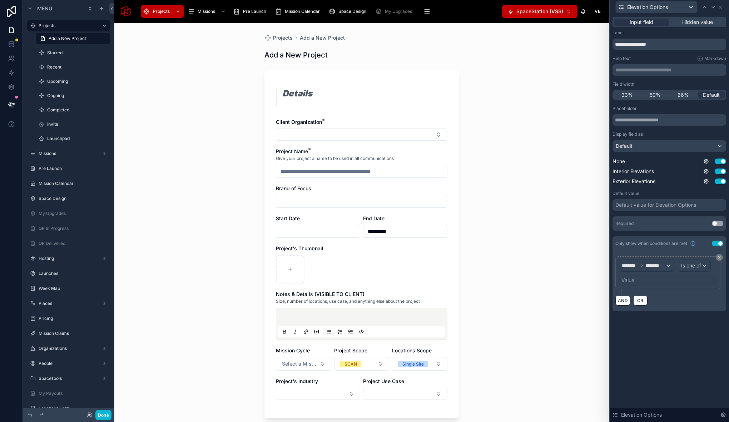
click at [635, 278] on div "Value" at bounding box center [668, 280] width 99 height 11
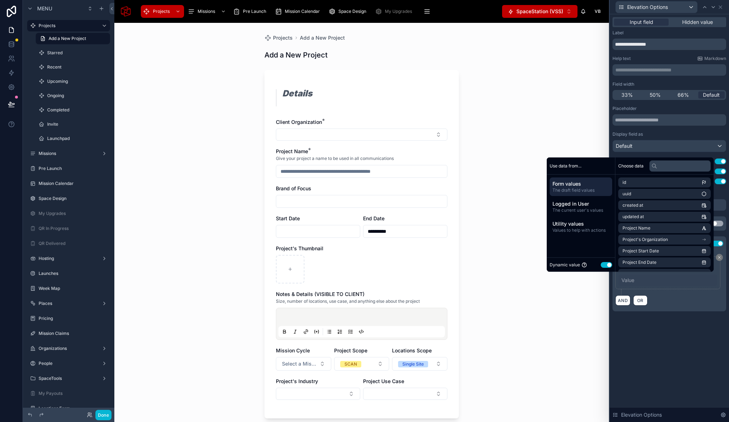
click at [601, 267] on button "Use setting" at bounding box center [606, 265] width 11 height 6
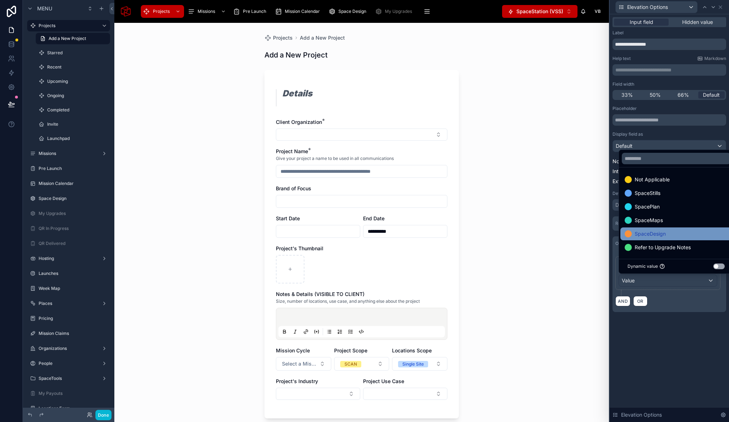
click at [640, 233] on span "SpaceDesign" at bounding box center [650, 234] width 31 height 9
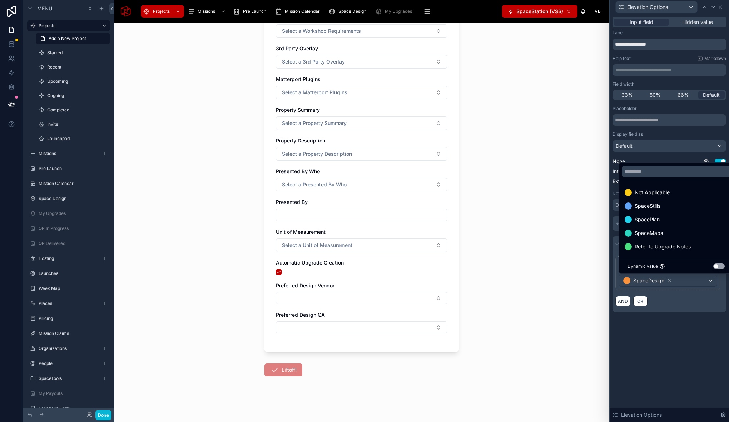
scroll to position [2479, 0]
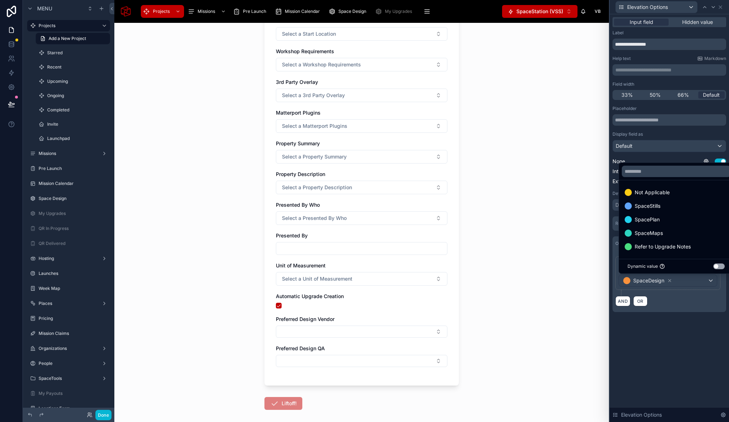
click at [670, 347] on div "**********" at bounding box center [669, 218] width 119 height 408
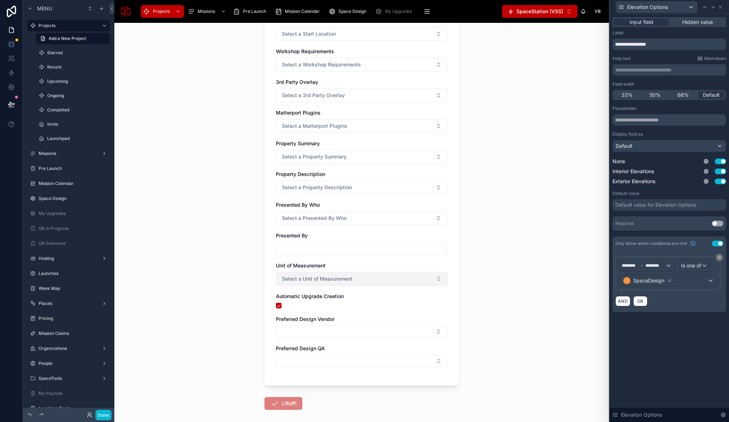
click at [341, 278] on span "Select a Unit of Measurement" at bounding box center [317, 279] width 70 height 7
click at [442, 264] on div "Unit of Measurement" at bounding box center [362, 265] width 172 height 7
click at [722, 8] on icon at bounding box center [720, 7] width 3 height 3
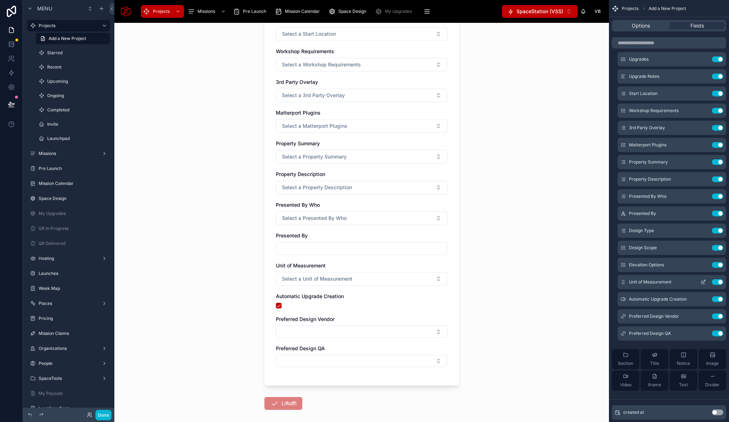
click at [705, 282] on icon "scrollable content" at bounding box center [703, 282] width 6 height 6
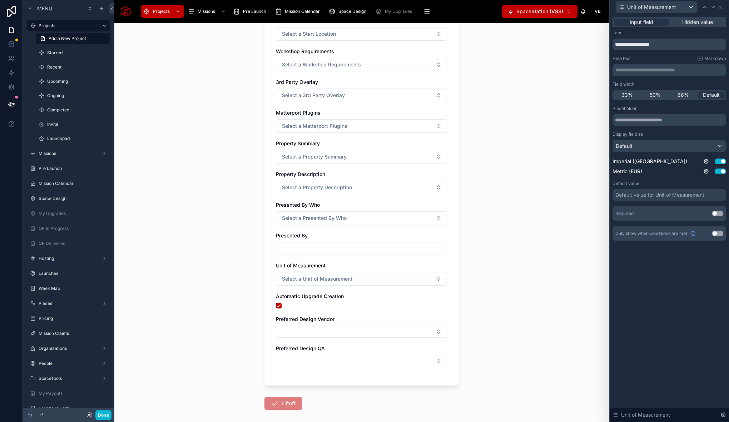
click at [716, 216] on button "Use setting" at bounding box center [717, 214] width 11 height 6
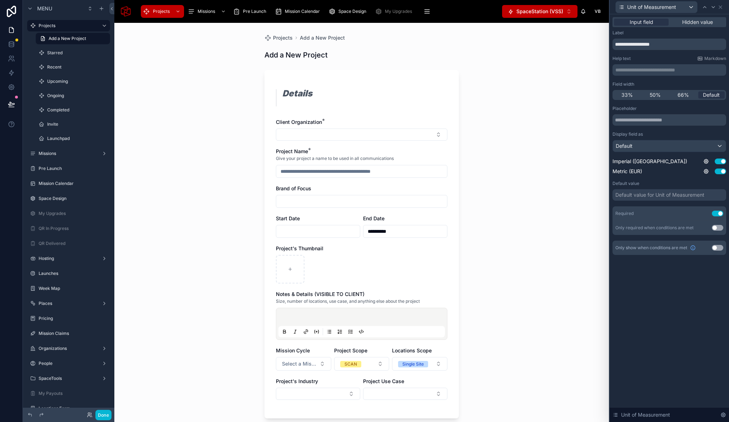
click at [716, 229] on button "Use setting" at bounding box center [717, 228] width 11 height 6
click at [645, 245] on span "New rule" at bounding box center [634, 244] width 28 height 6
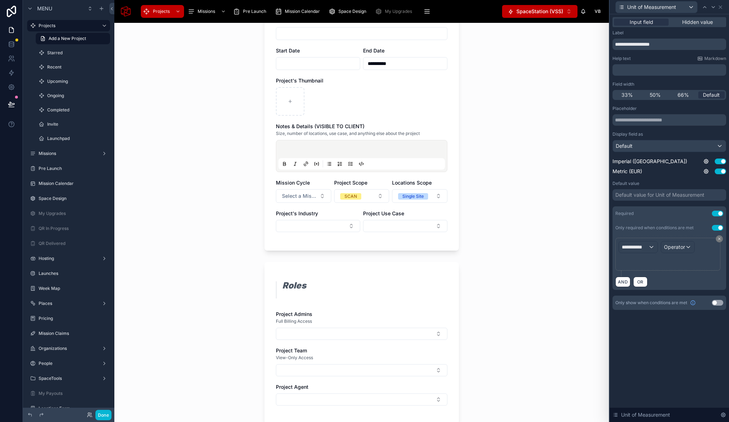
scroll to position [212, 0]
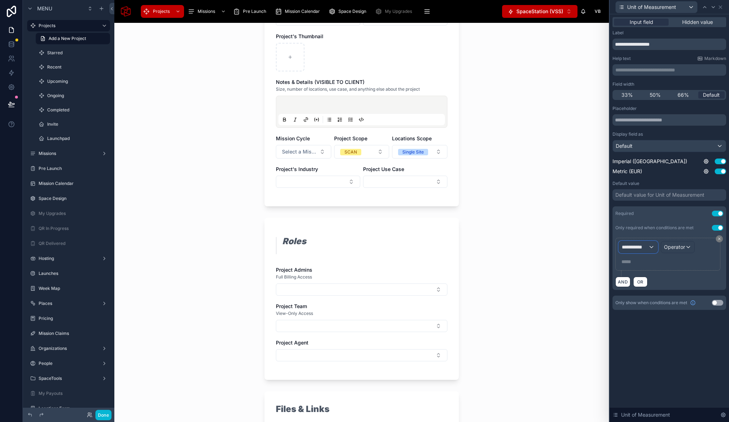
click at [642, 252] on div "**********" at bounding box center [638, 247] width 39 height 11
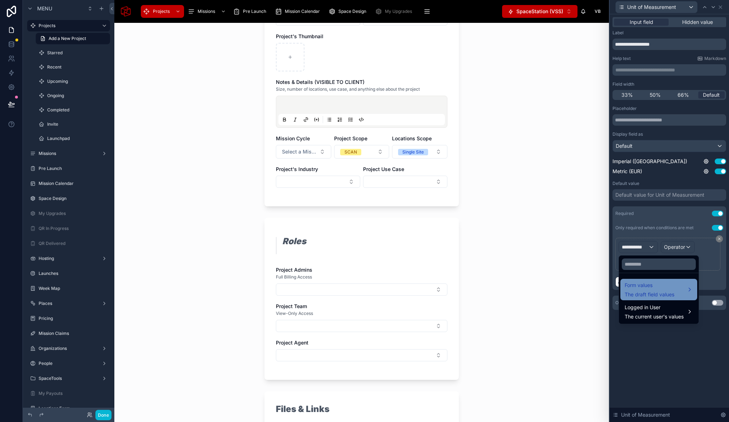
click at [652, 286] on span "Form values" at bounding box center [650, 285] width 50 height 9
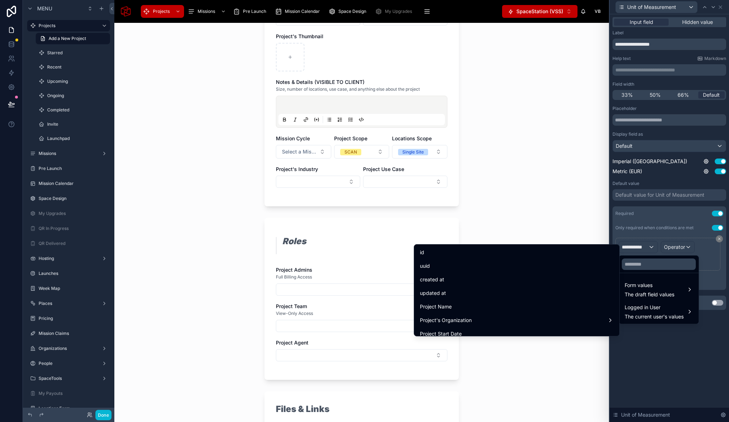
scroll to position [2121, 0]
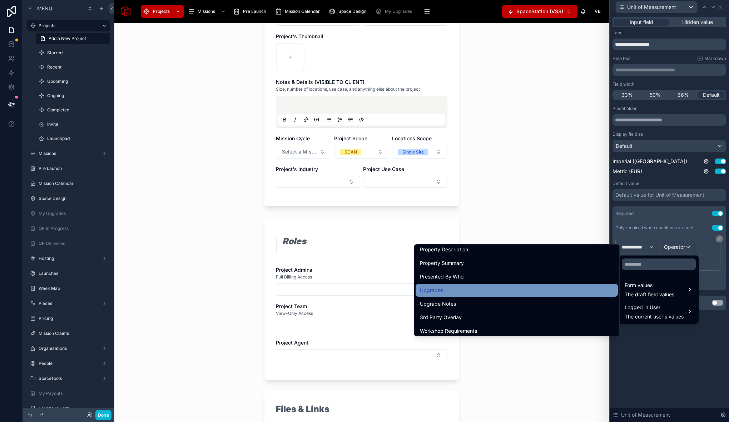
click at [461, 287] on div "Upgrades" at bounding box center [517, 290] width 194 height 9
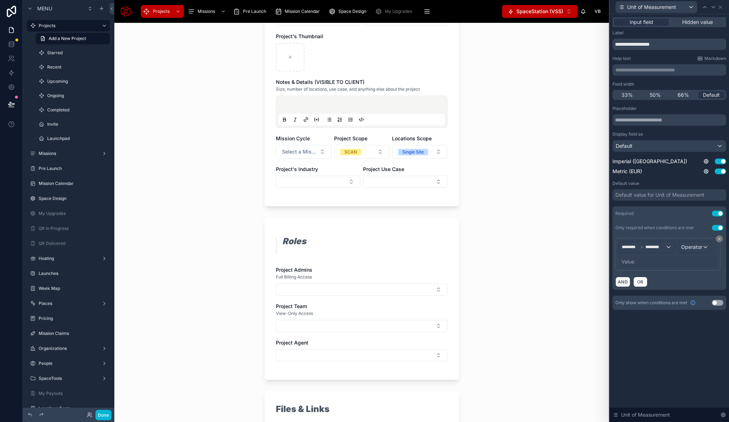
scroll to position [0, 0]
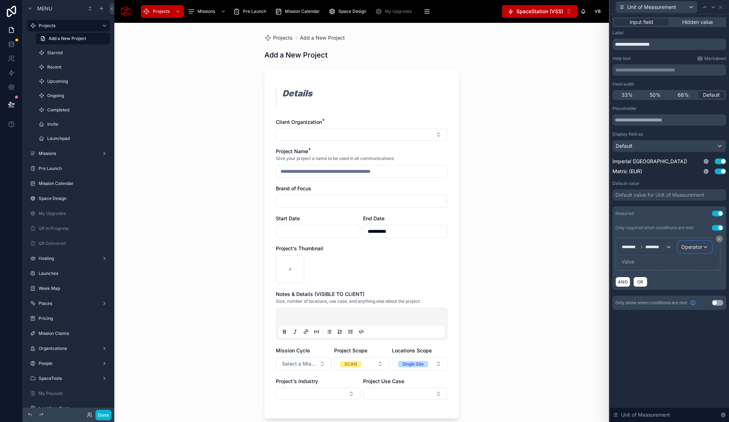
click at [685, 249] on span "Operator" at bounding box center [691, 247] width 21 height 6
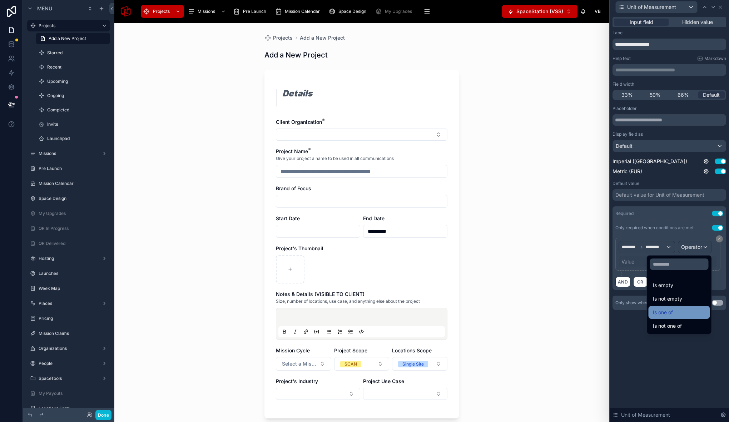
click at [673, 315] on div "Is one of" at bounding box center [679, 312] width 53 height 9
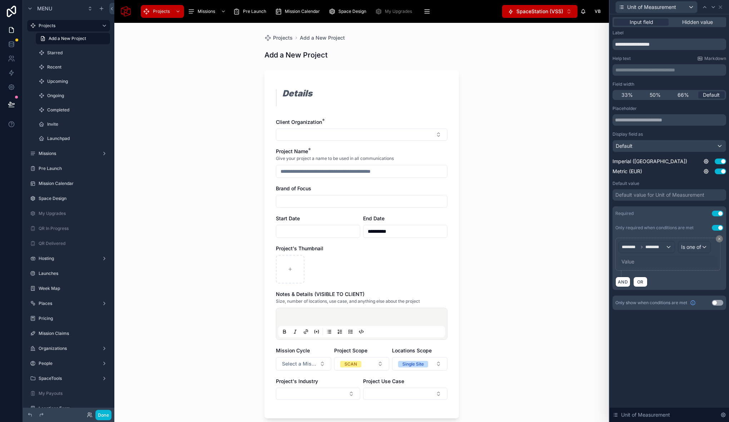
click at [631, 264] on div "Value" at bounding box center [627, 261] width 13 height 7
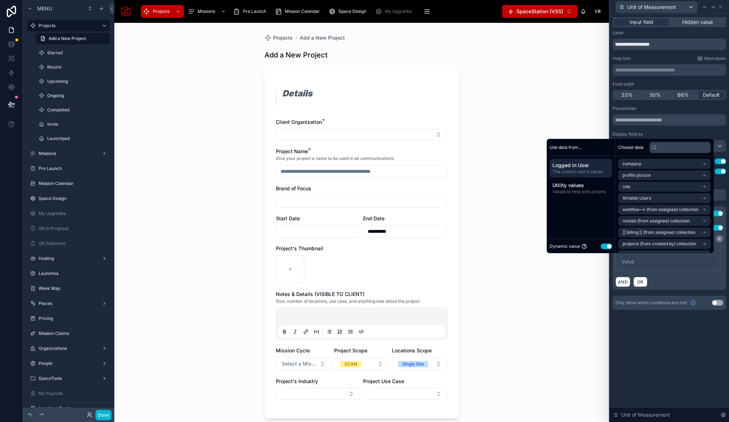
click at [601, 247] on button "Use setting" at bounding box center [606, 247] width 11 height 6
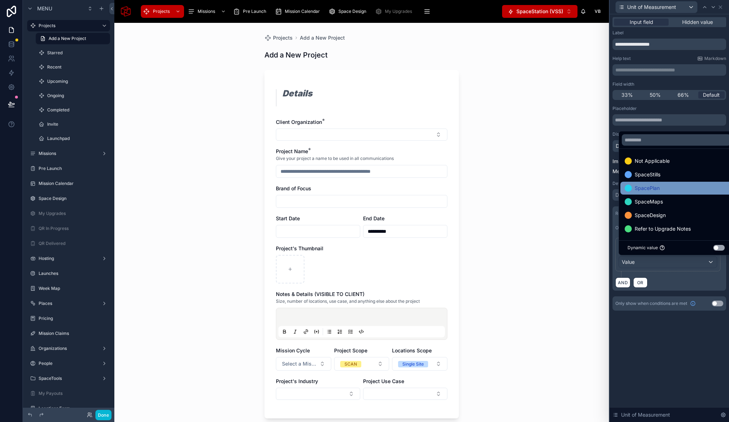
click at [665, 187] on div "SpacePlan" at bounding box center [676, 188] width 103 height 9
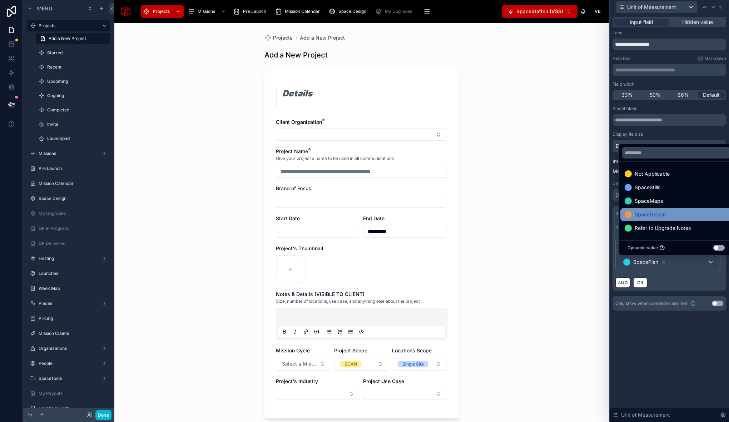
click at [651, 215] on span "SpaceDesign" at bounding box center [650, 214] width 31 height 9
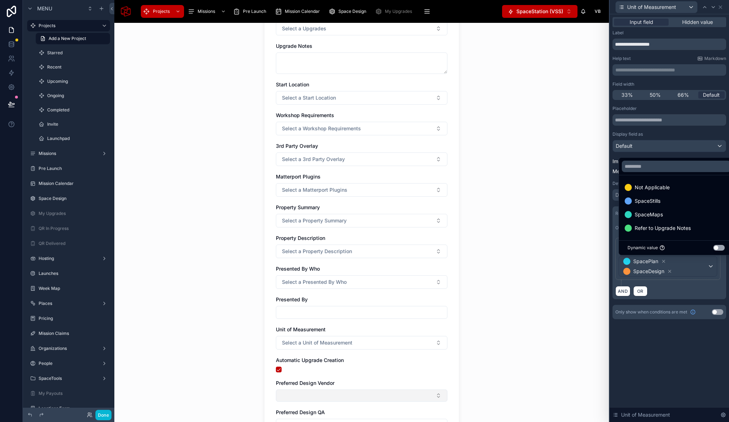
scroll to position [2389, 0]
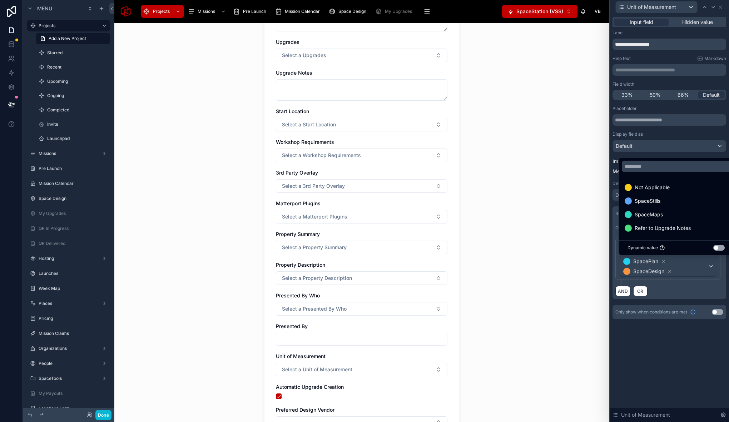
click at [542, 261] on div "**********" at bounding box center [361, 223] width 495 height 400
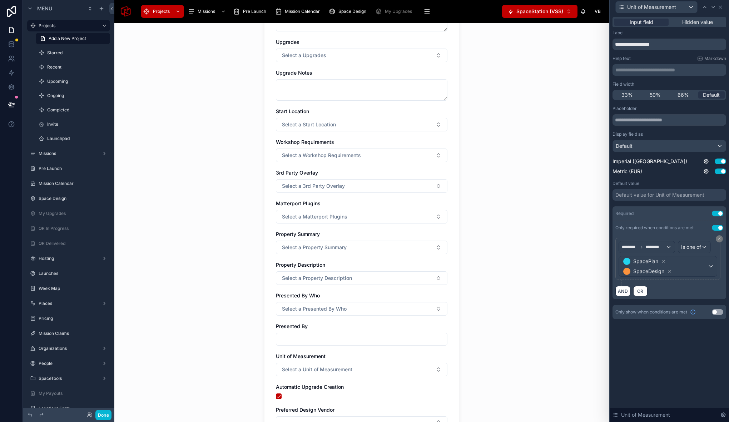
click at [299, 47] on div "Upgrades Select a Upgrades" at bounding box center [362, 51] width 172 height 24
click at [298, 52] on span "Select a Upgrades" at bounding box center [304, 55] width 44 height 7
click at [319, 126] on div "SpaceDesign" at bounding box center [359, 127] width 168 height 11
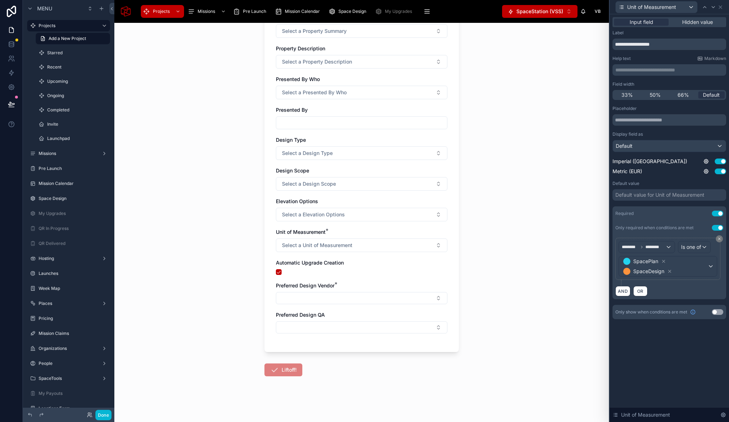
scroll to position [2570, 0]
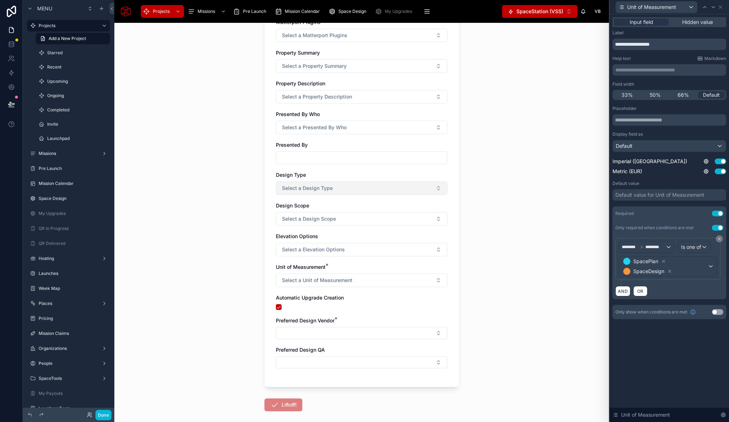
click at [318, 189] on span "Select a Design Type" at bounding box center [307, 188] width 51 height 7
click at [323, 220] on span "Select a Design Scope" at bounding box center [309, 218] width 54 height 7
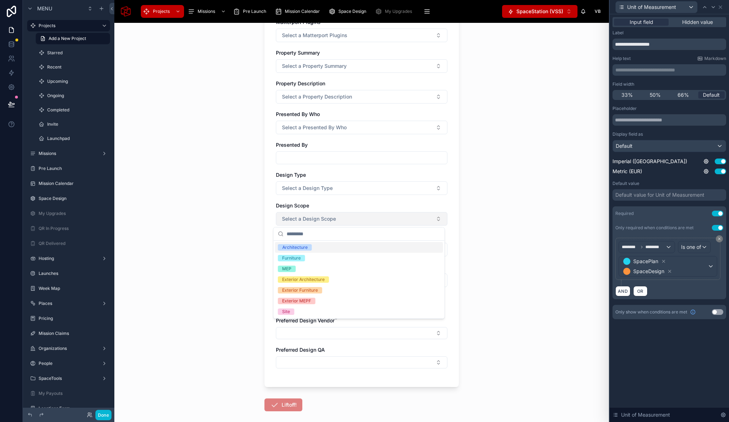
click at [323, 220] on span "Select a Design Scope" at bounding box center [309, 218] width 54 height 7
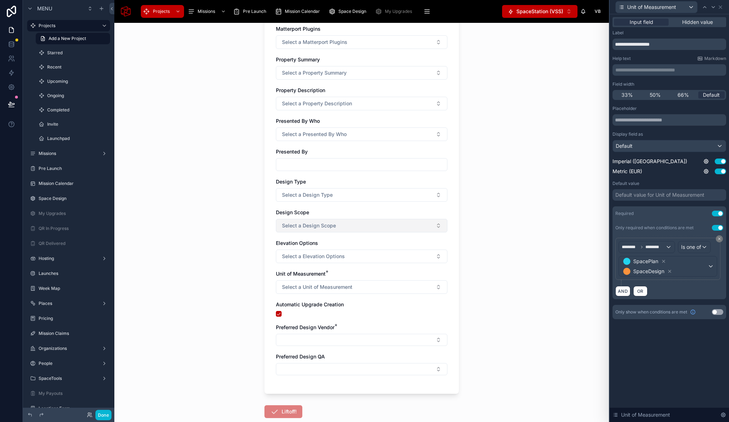
scroll to position [2557, 0]
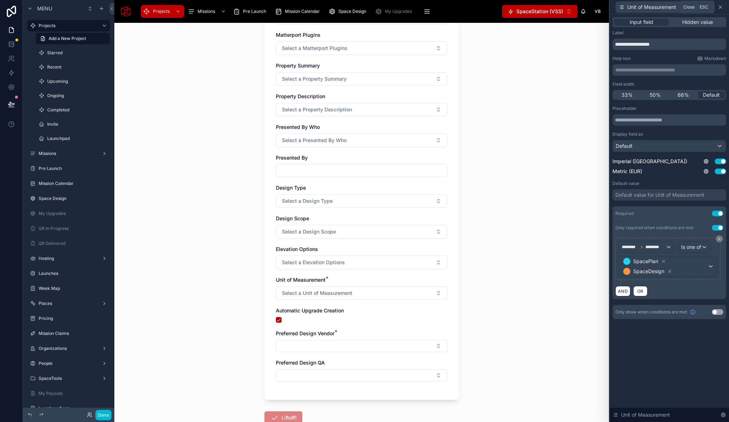
click at [720, 7] on icon at bounding box center [720, 7] width 3 height 3
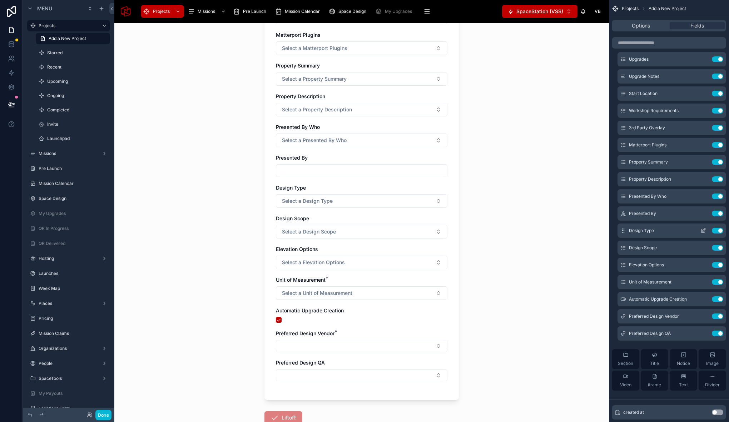
click at [705, 231] on icon "scrollable content" at bounding box center [703, 231] width 6 height 6
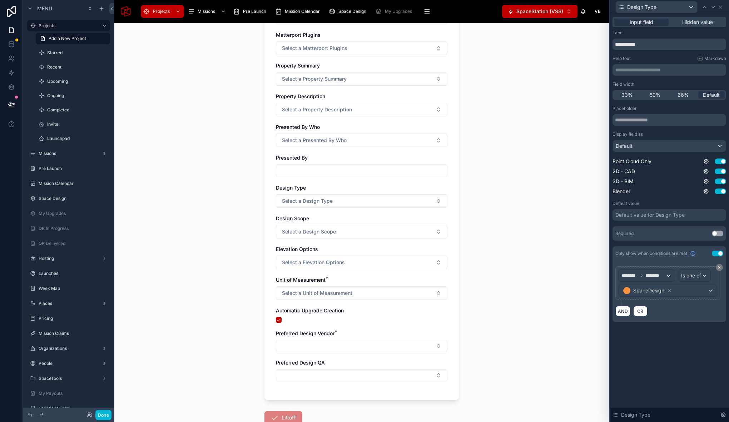
click at [719, 234] on button "Use setting" at bounding box center [717, 234] width 11 height 6
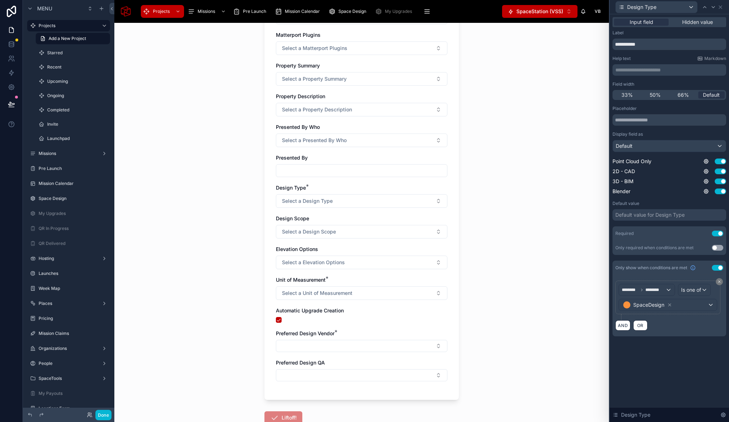
scroll to position [0, 0]
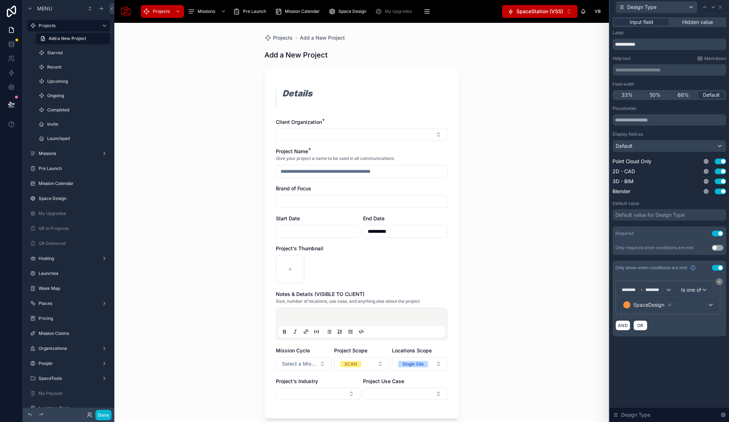
click at [718, 249] on button "Use setting" at bounding box center [717, 248] width 11 height 6
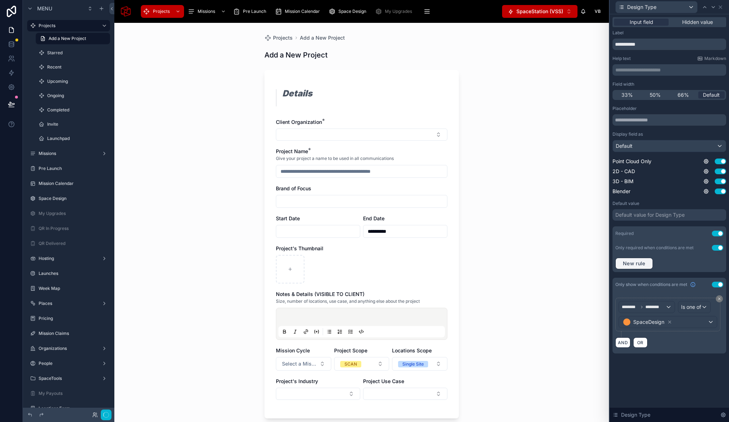
click at [640, 265] on span "New rule" at bounding box center [634, 264] width 28 height 6
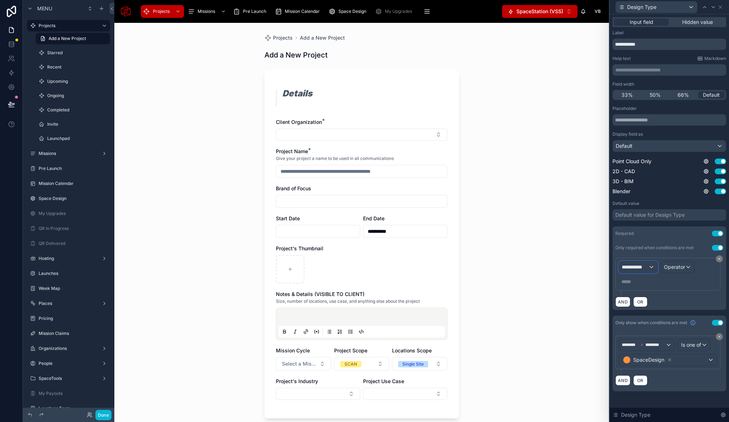
click at [631, 266] on span "**********" at bounding box center [635, 267] width 26 height 7
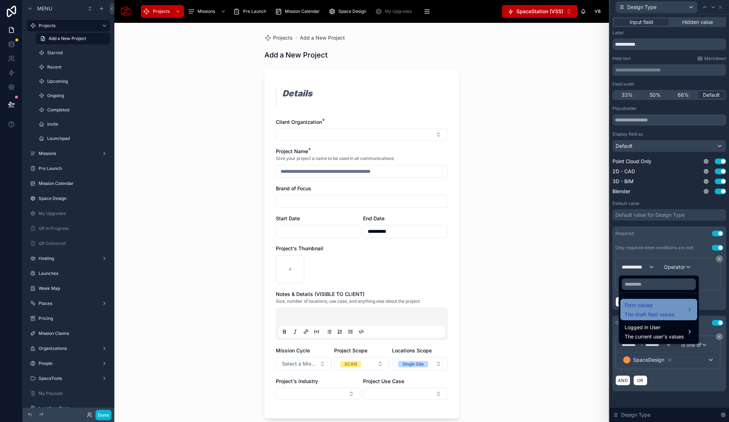
click at [670, 308] on span "Form values" at bounding box center [650, 305] width 50 height 9
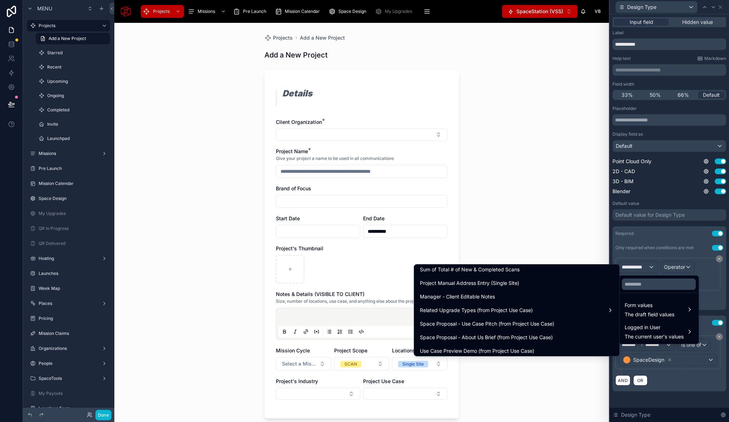
scroll to position [2121, 0]
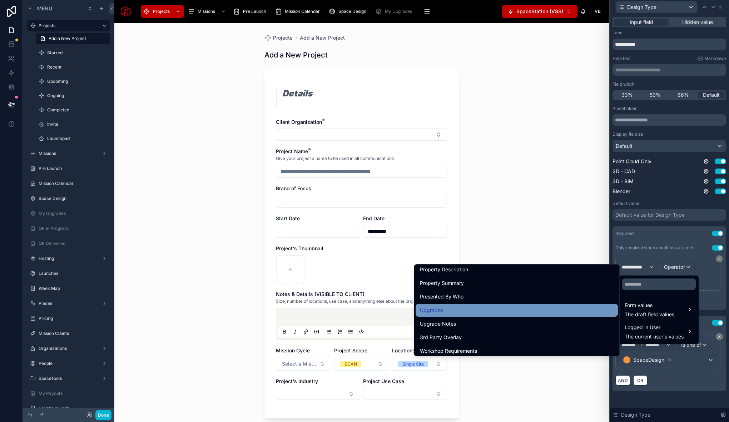
click at [462, 305] on div "Upgrades" at bounding box center [517, 310] width 202 height 13
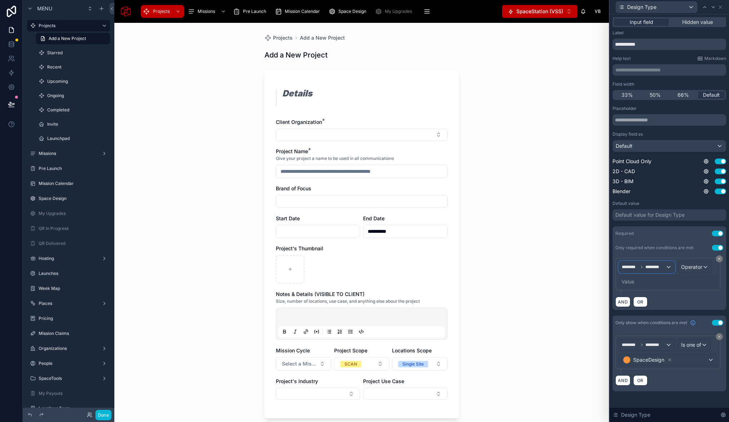
click at [651, 266] on span "********" at bounding box center [655, 267] width 20 height 6
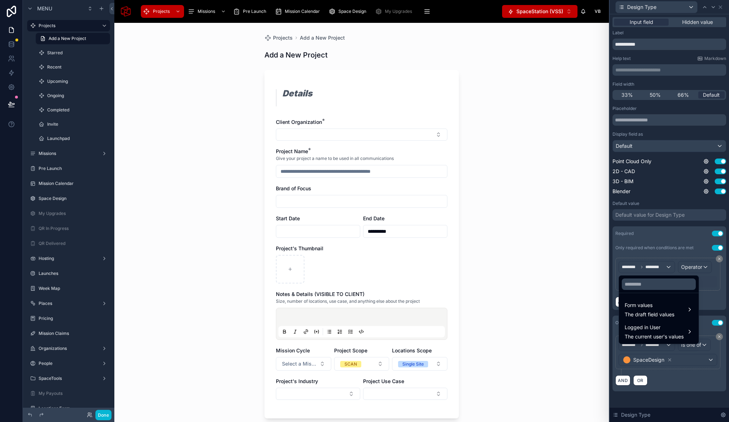
click at [694, 265] on div at bounding box center [669, 211] width 119 height 422
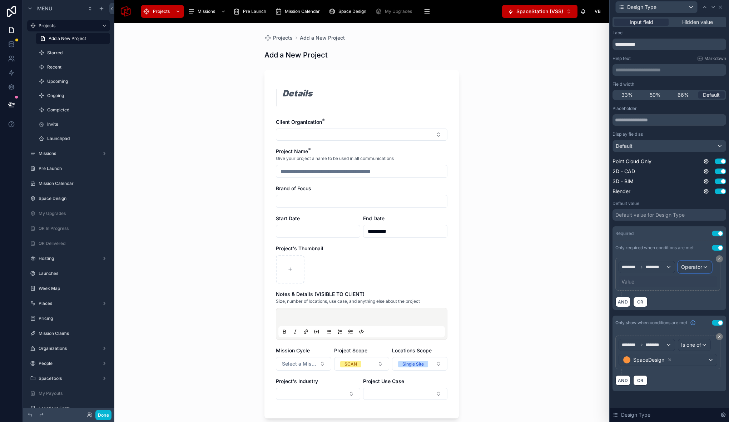
click at [694, 266] on span "Operator" at bounding box center [691, 267] width 21 height 6
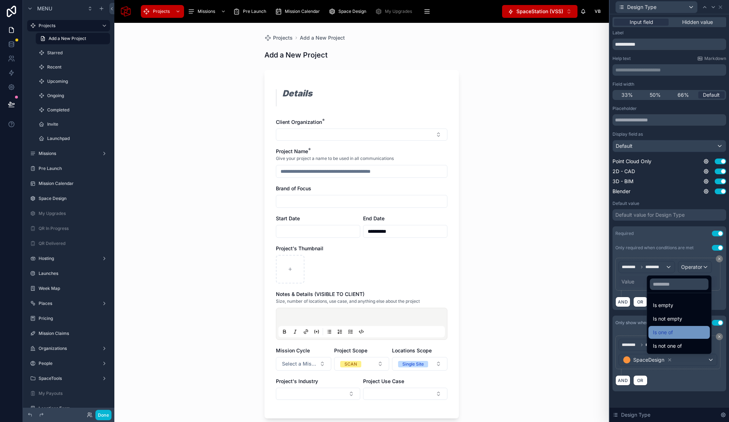
click at [671, 330] on div "Is one of" at bounding box center [679, 332] width 53 height 9
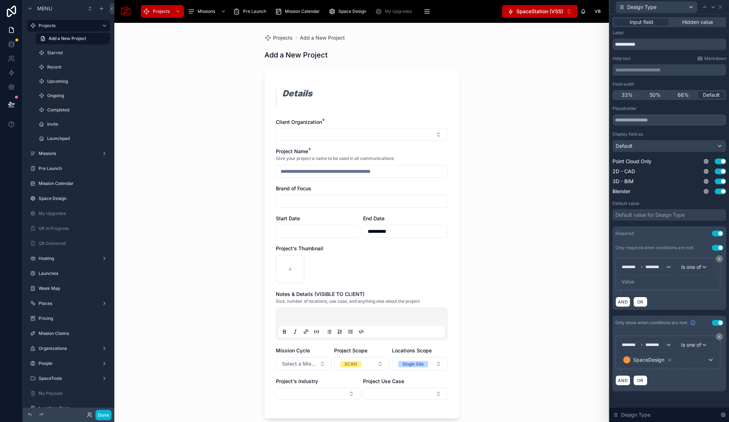
click at [635, 281] on div "Value" at bounding box center [668, 281] width 99 height 11
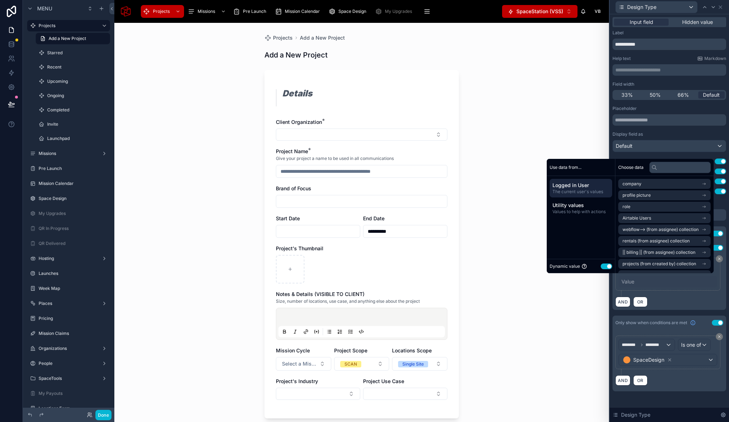
click at [601, 269] on button "Use setting" at bounding box center [606, 267] width 11 height 6
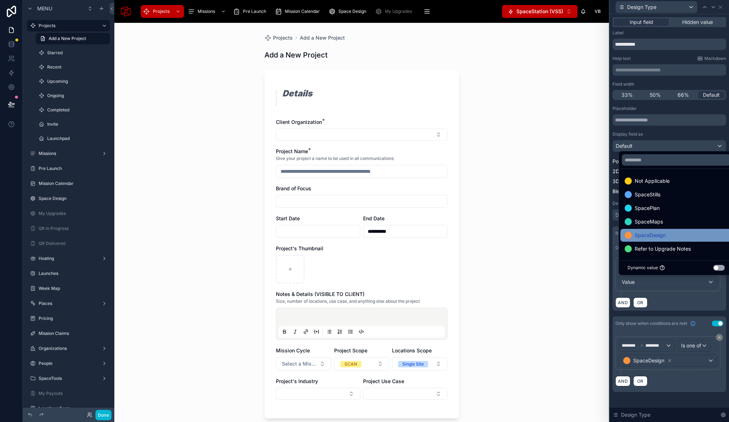
click at [652, 233] on span "SpaceDesign" at bounding box center [650, 235] width 31 height 9
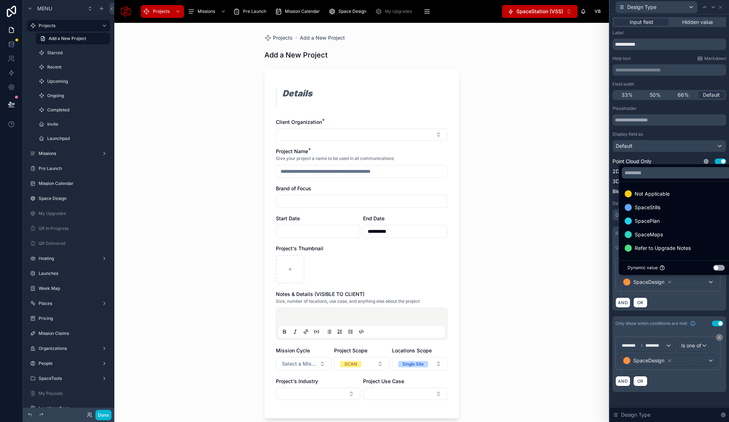
click at [673, 306] on div "AND OR" at bounding box center [669, 302] width 108 height 11
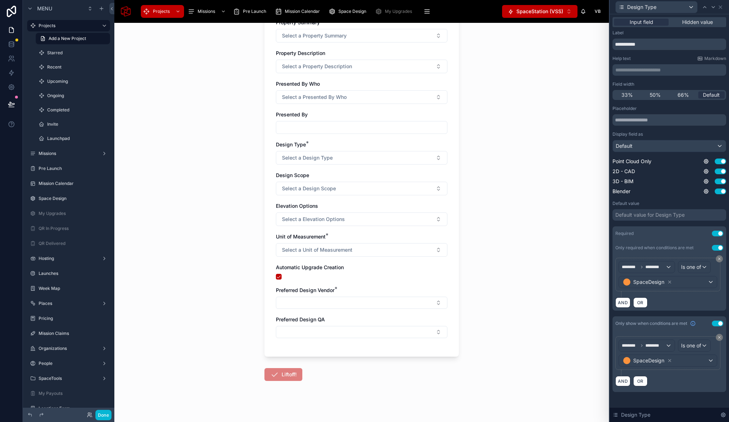
scroll to position [2605, 0]
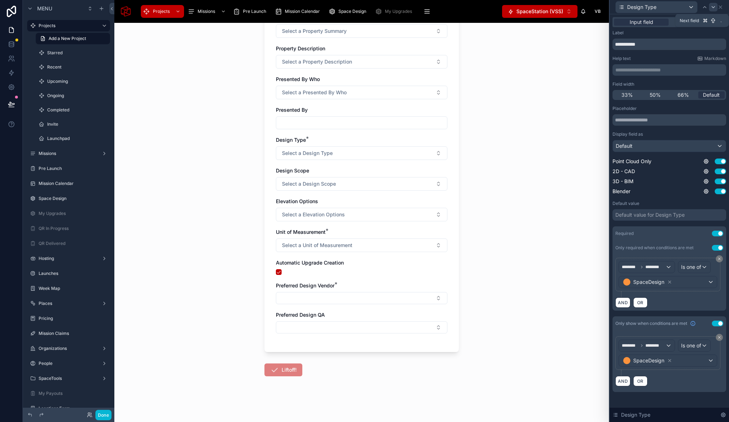
click at [714, 8] on icon at bounding box center [713, 7] width 6 height 6
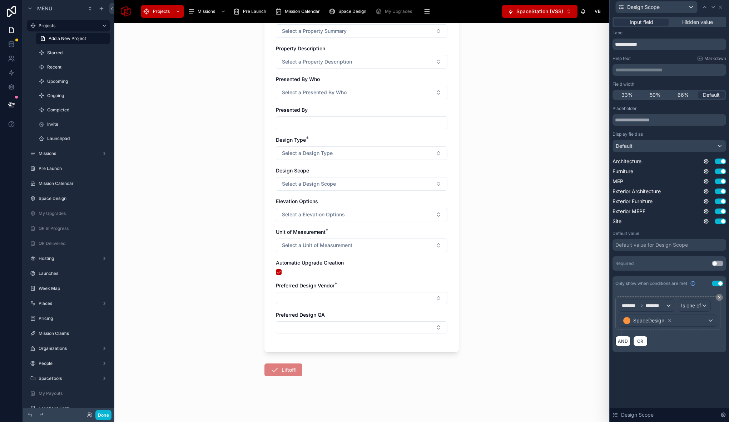
click at [720, 262] on button "Use setting" at bounding box center [717, 264] width 11 height 6
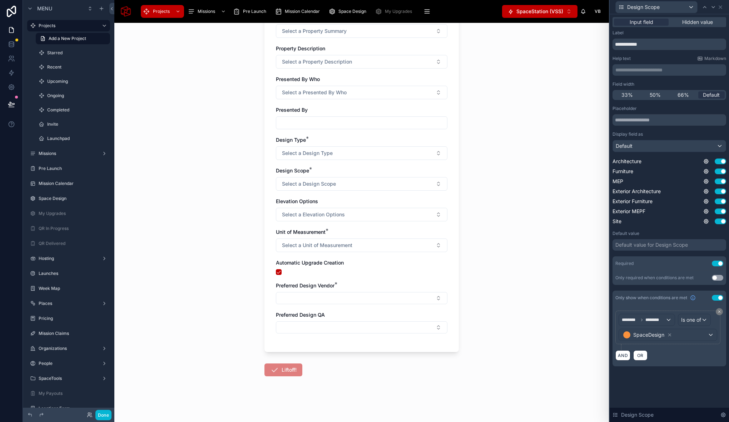
scroll to position [0, 0]
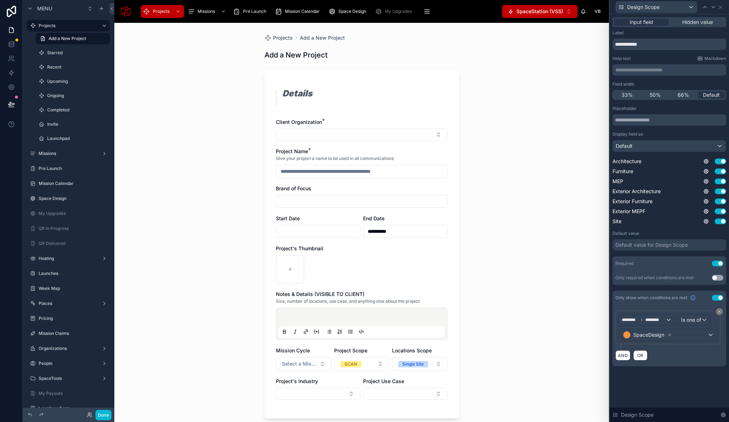
click at [718, 278] on button "Use setting" at bounding box center [717, 278] width 11 height 6
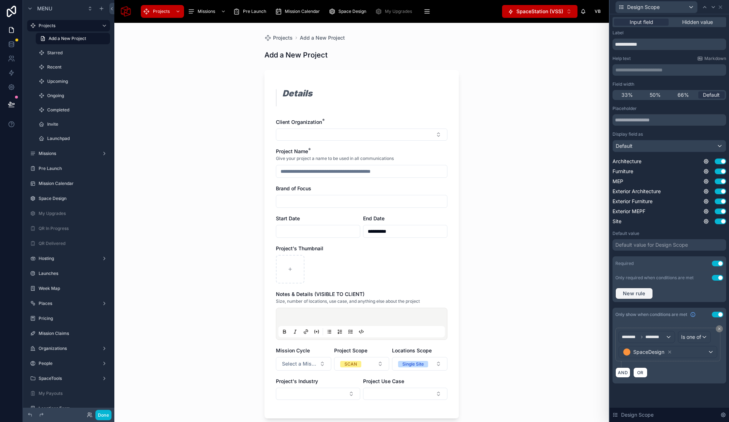
click at [634, 290] on button "New rule" at bounding box center [634, 293] width 38 height 11
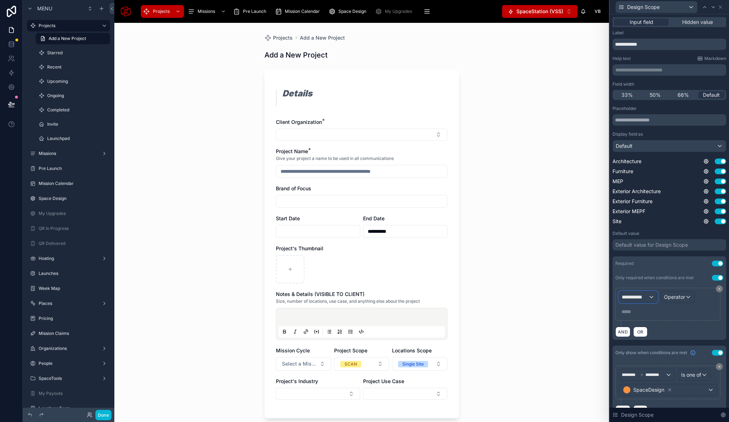
click at [644, 297] on span "**********" at bounding box center [635, 297] width 26 height 7
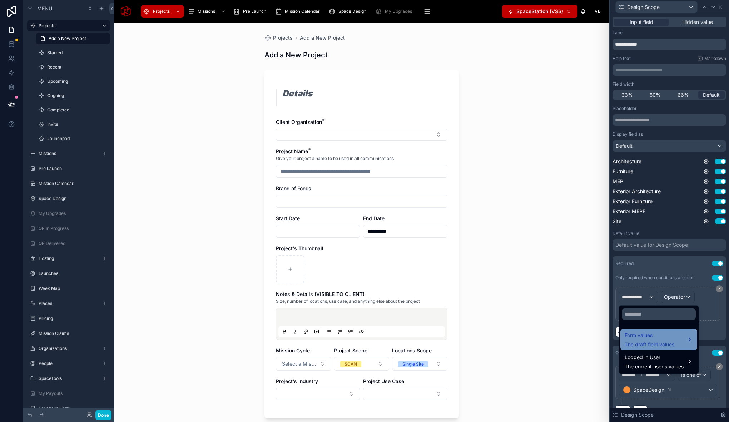
click at [649, 337] on span "Form values" at bounding box center [650, 335] width 50 height 9
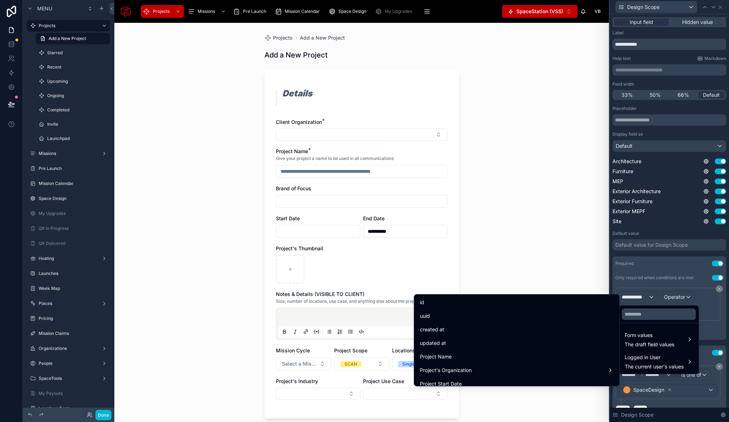
scroll to position [2121, 0]
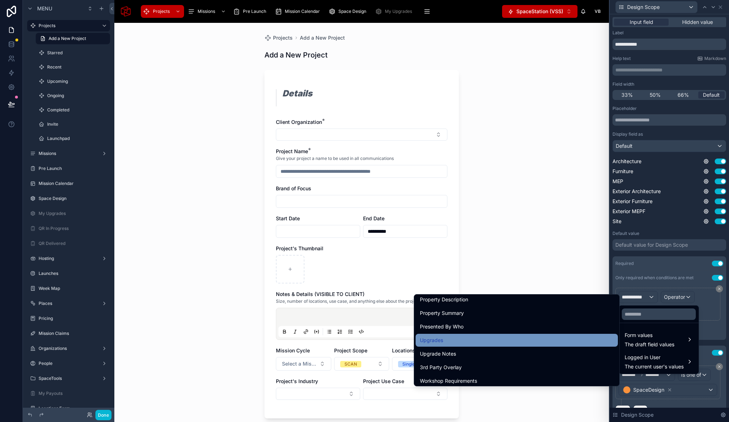
click at [462, 340] on div "Upgrades" at bounding box center [517, 340] width 194 height 9
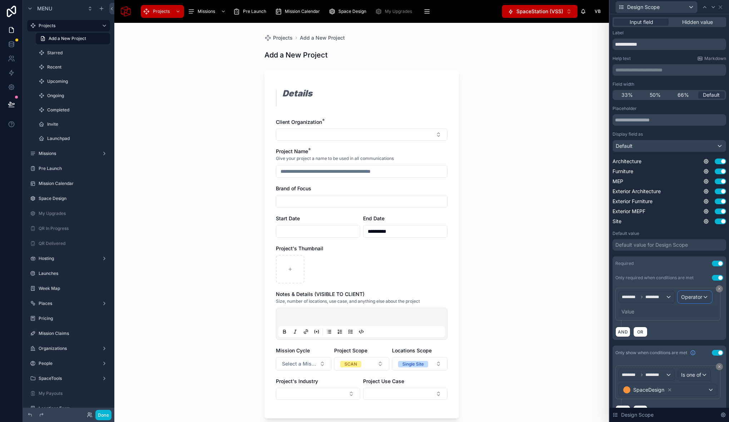
click at [702, 298] on span "Operator" at bounding box center [691, 297] width 21 height 6
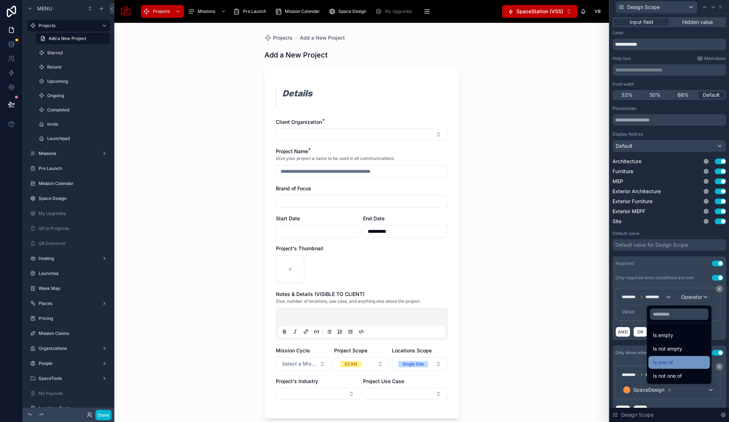
click at [678, 362] on div "Is one of" at bounding box center [679, 362] width 53 height 9
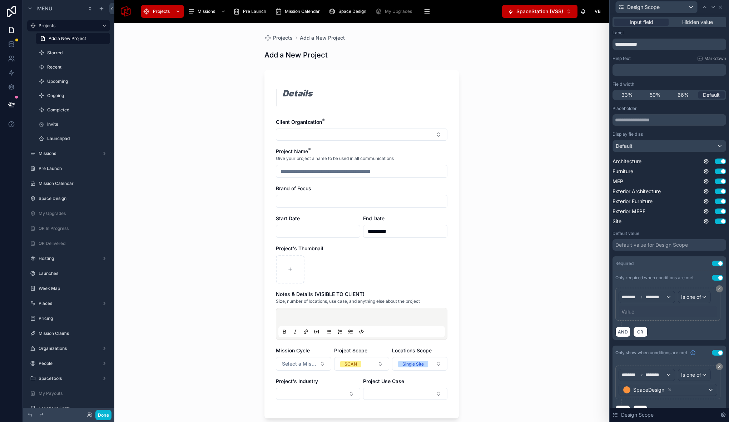
click at [631, 312] on div "Value" at bounding box center [627, 311] width 13 height 7
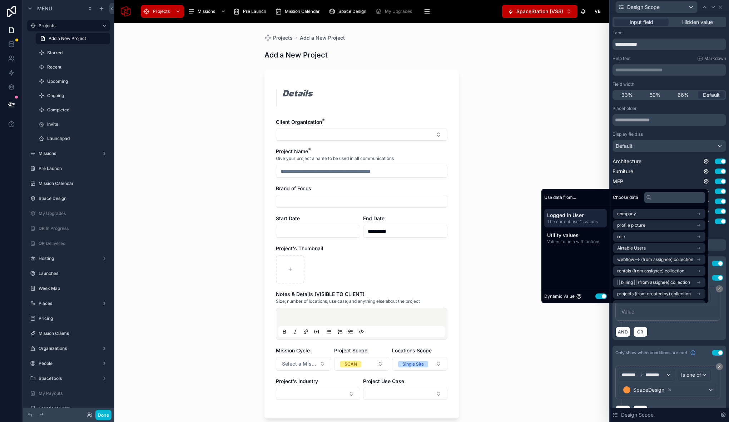
click at [598, 296] on button "Use setting" at bounding box center [600, 297] width 11 height 6
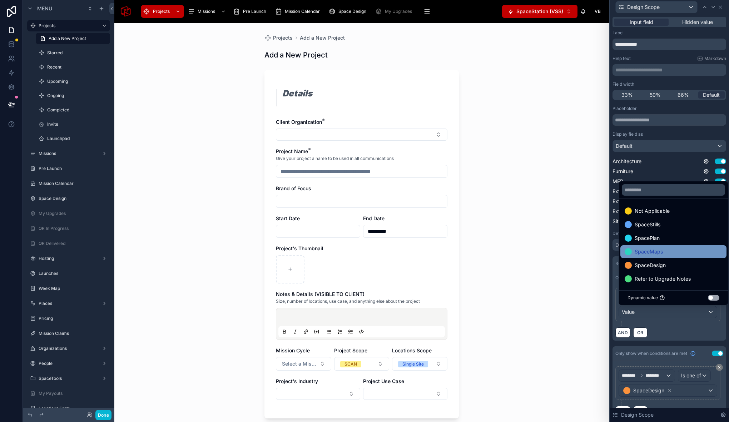
click at [649, 269] on span "SpaceDesign" at bounding box center [650, 265] width 31 height 9
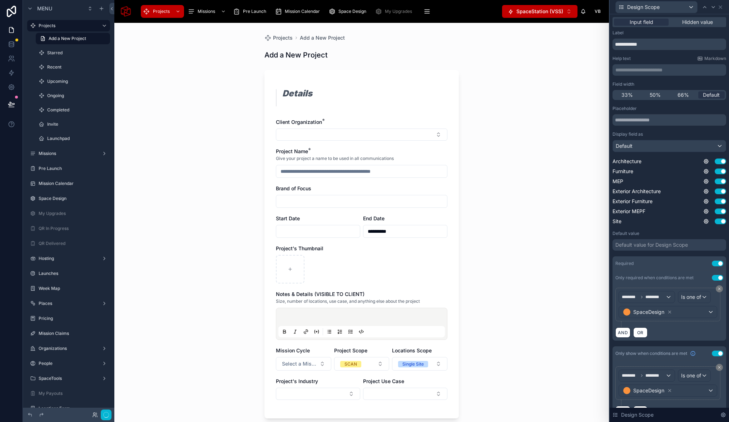
click at [549, 303] on div "**********" at bounding box center [361, 223] width 495 height 400
click at [713, 7] on icon at bounding box center [713, 6] width 3 height 1
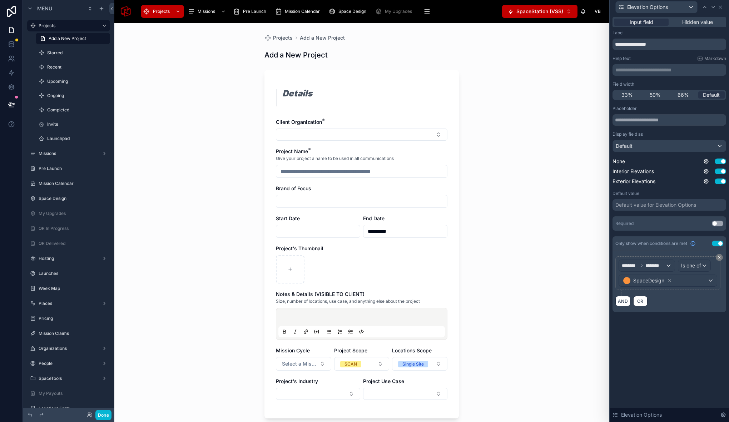
click at [716, 226] on button "Use setting" at bounding box center [717, 224] width 11 height 6
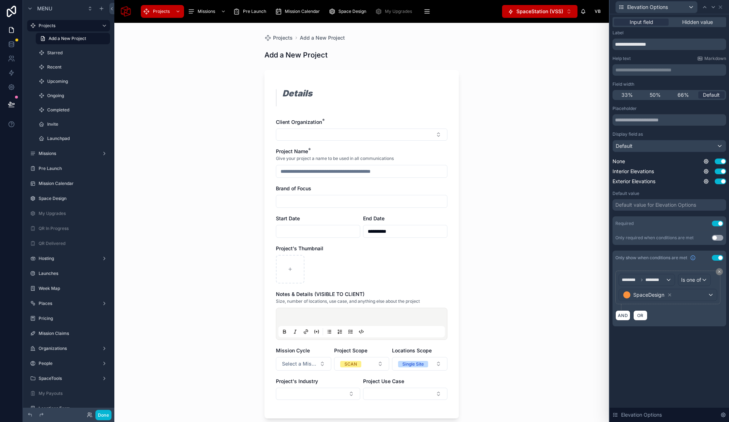
click at [716, 238] on button "Use setting" at bounding box center [717, 238] width 11 height 6
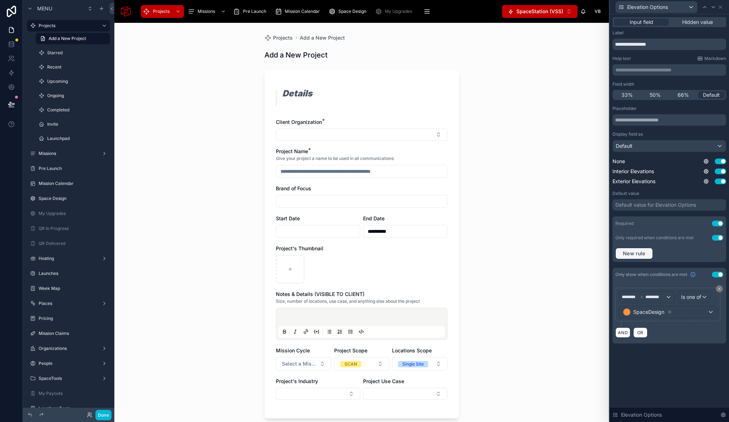
click at [639, 257] on span "New rule" at bounding box center [634, 254] width 28 height 6
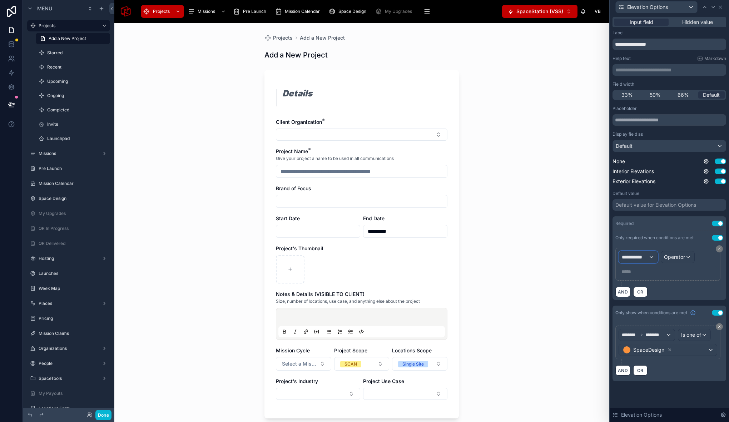
click at [641, 259] on span "**********" at bounding box center [635, 257] width 26 height 7
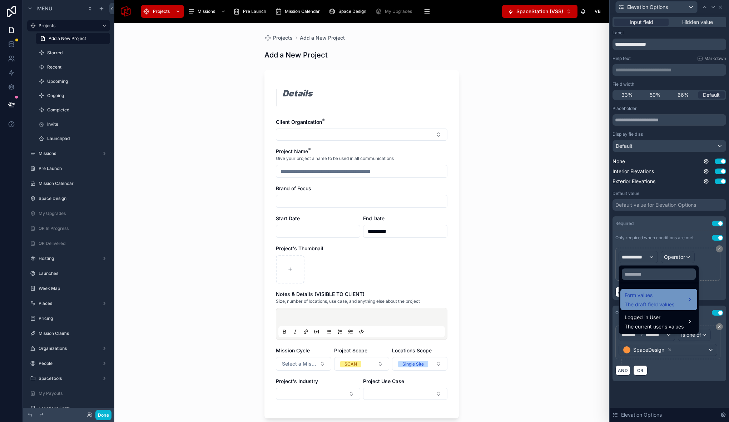
click at [651, 294] on span "Form values" at bounding box center [650, 295] width 50 height 9
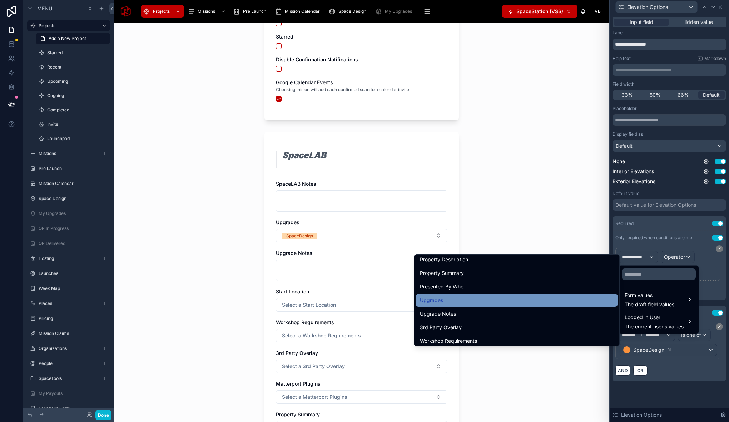
click at [461, 301] on div "Upgrades" at bounding box center [517, 300] width 194 height 9
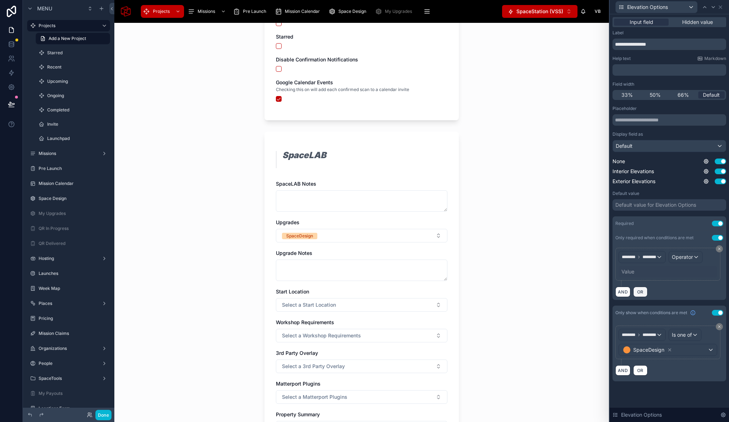
scroll to position [0, 0]
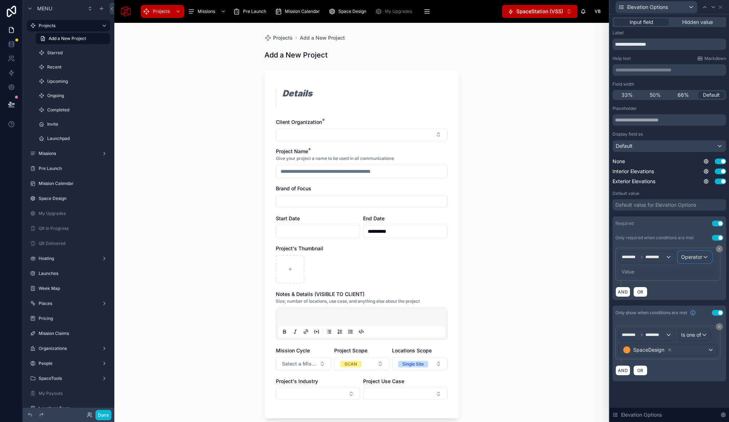
click at [701, 257] on span "Operator" at bounding box center [691, 257] width 21 height 6
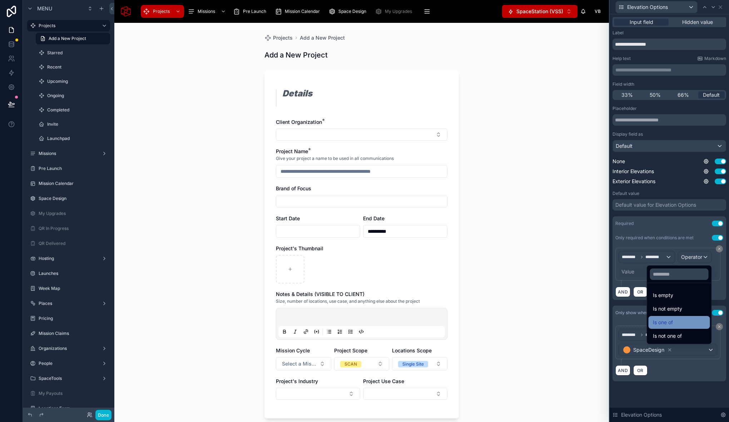
click at [678, 324] on div "Is one of" at bounding box center [679, 322] width 53 height 9
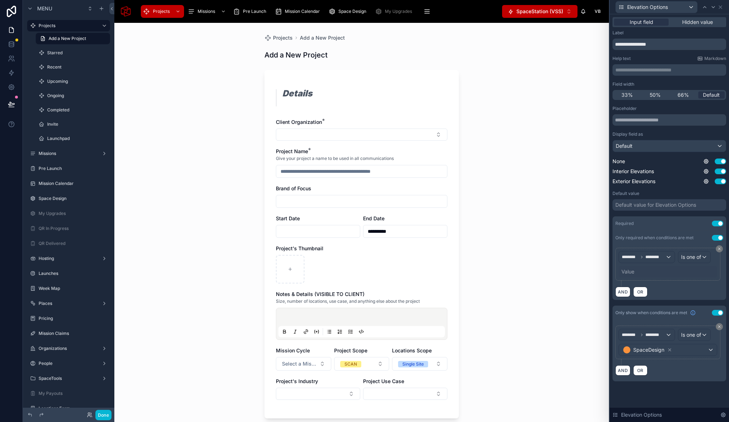
click at [634, 272] on div "Value" at bounding box center [627, 271] width 13 height 7
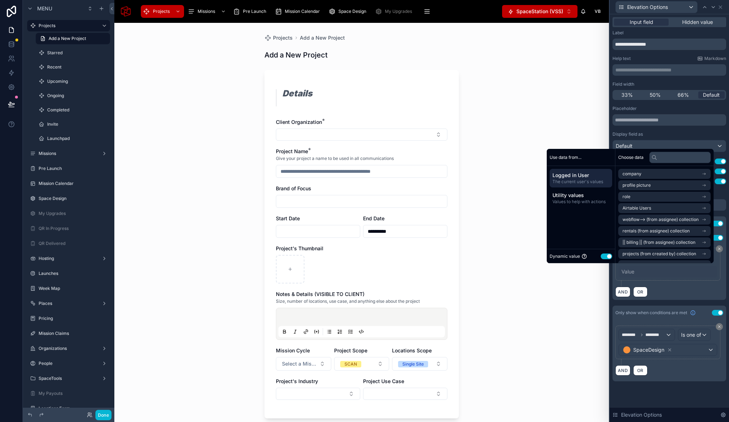
click at [604, 257] on button "Use setting" at bounding box center [606, 257] width 11 height 6
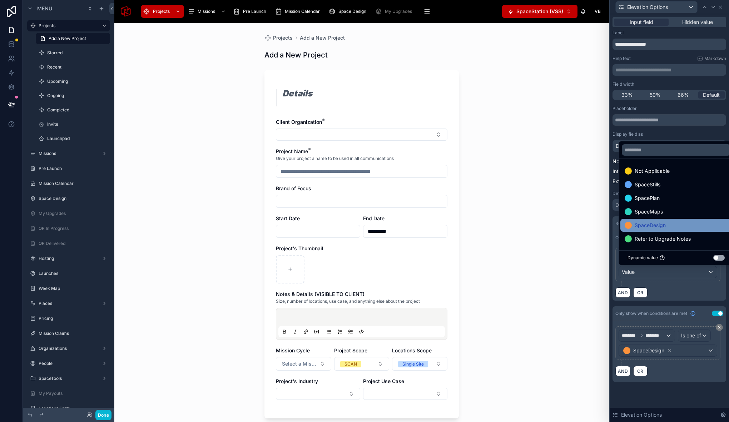
click at [653, 227] on span "SpaceDesign" at bounding box center [650, 225] width 31 height 9
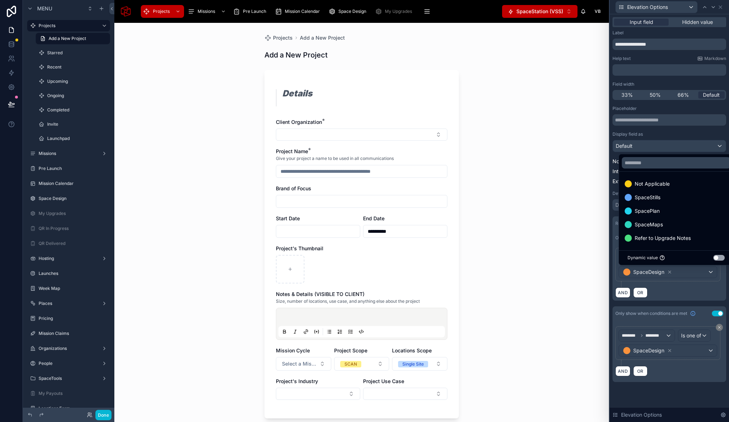
drag, startPoint x: 506, startPoint y: 292, endPoint x: 507, endPoint y: 284, distance: 8.0
click at [506, 292] on div "**********" at bounding box center [361, 223] width 495 height 400
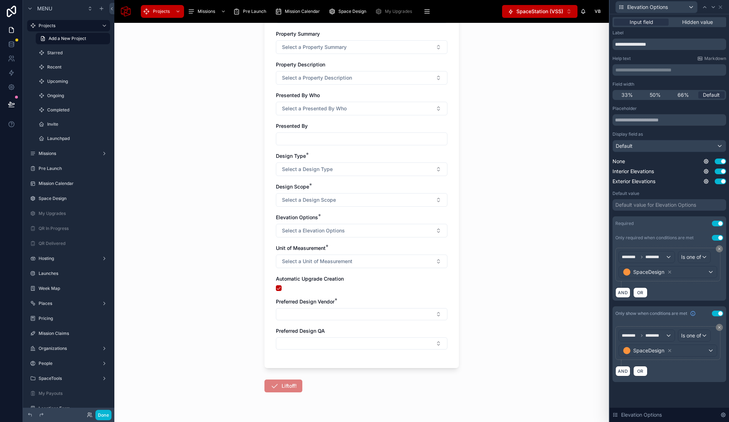
scroll to position [2587, 0]
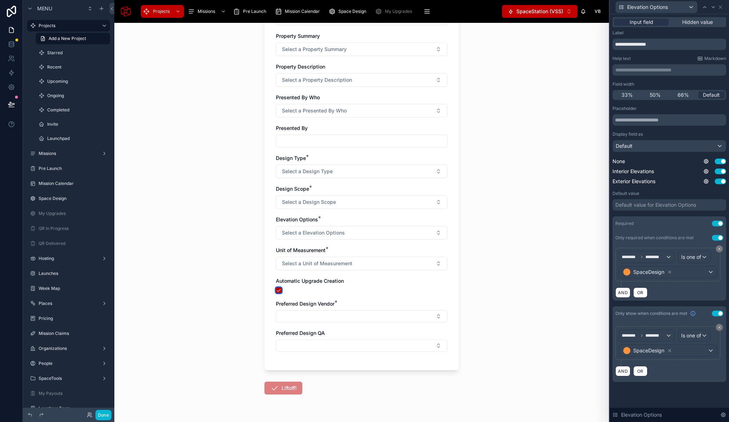
click at [277, 291] on button "button" at bounding box center [279, 291] width 6 height 6
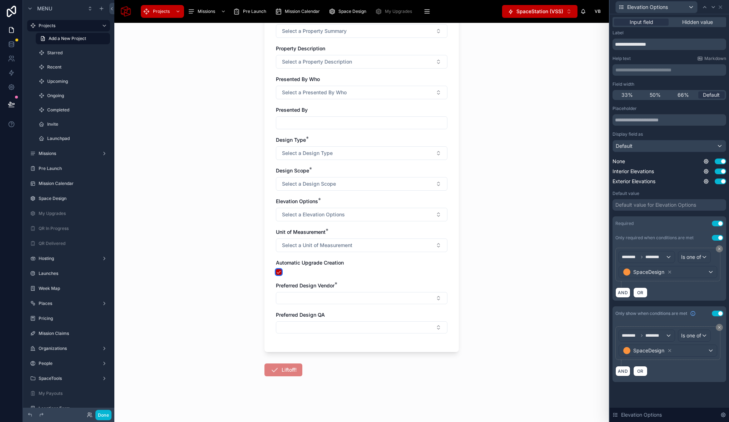
scroll to position [2603, 0]
click at [214, 306] on div "**********" at bounding box center [361, 223] width 495 height 400
click at [103, 420] on button "Done" at bounding box center [103, 415] width 16 height 10
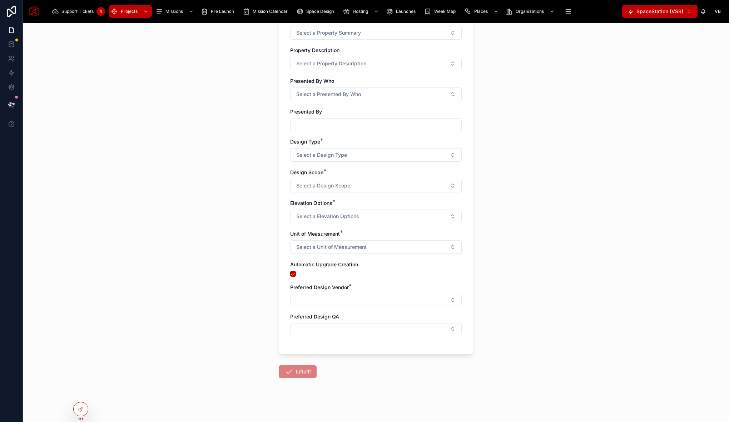
scroll to position [0, 0]
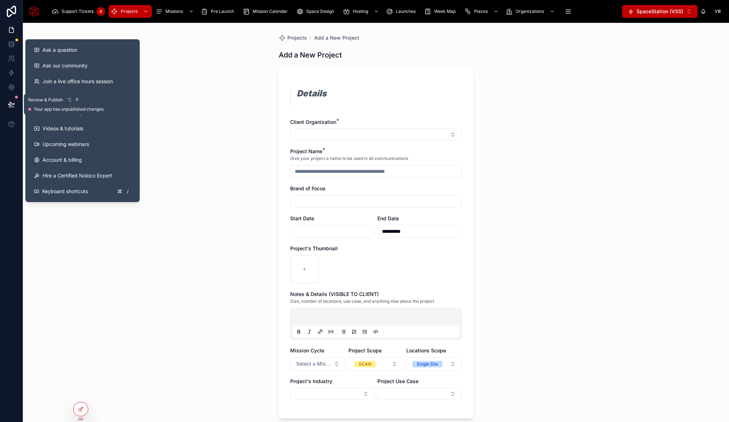
click at [14, 107] on icon at bounding box center [11, 104] width 7 height 7
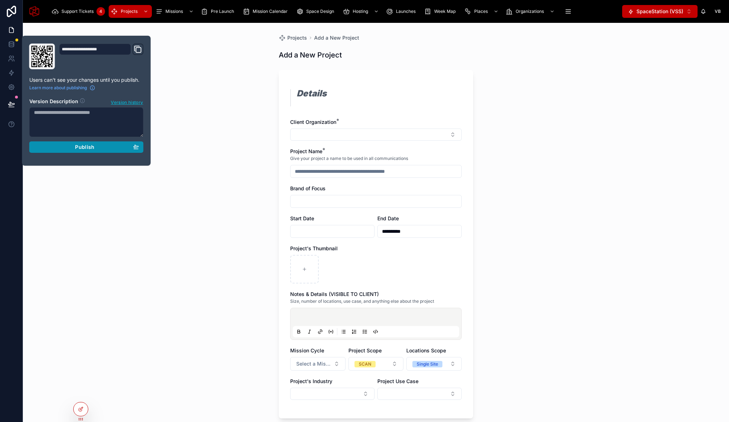
click at [93, 145] on span "Publish" at bounding box center [84, 147] width 19 height 6
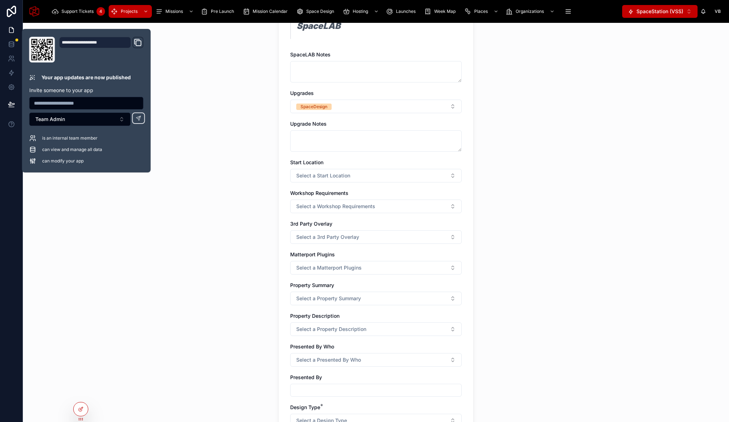
scroll to position [2605, 0]
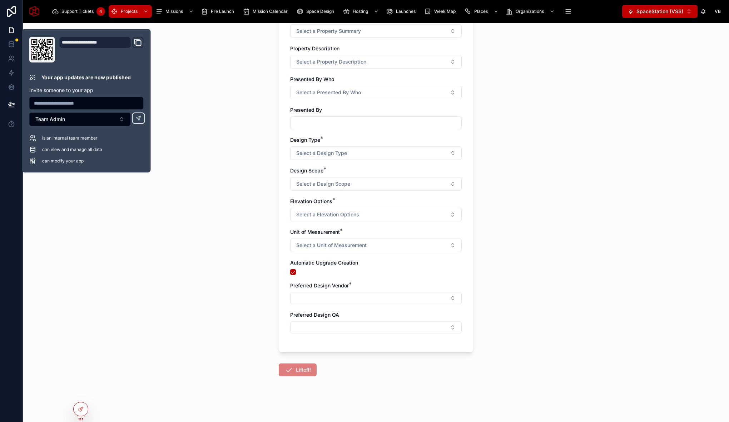
click at [212, 197] on div "**********" at bounding box center [376, 223] width 706 height 400
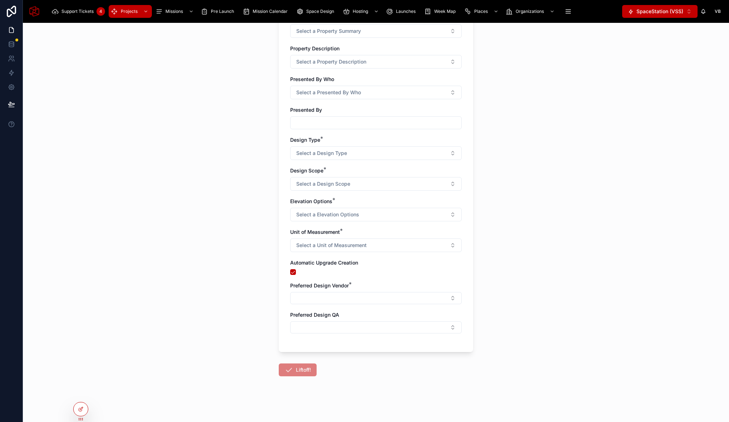
click at [223, 232] on div "**********" at bounding box center [376, 223] width 706 height 400
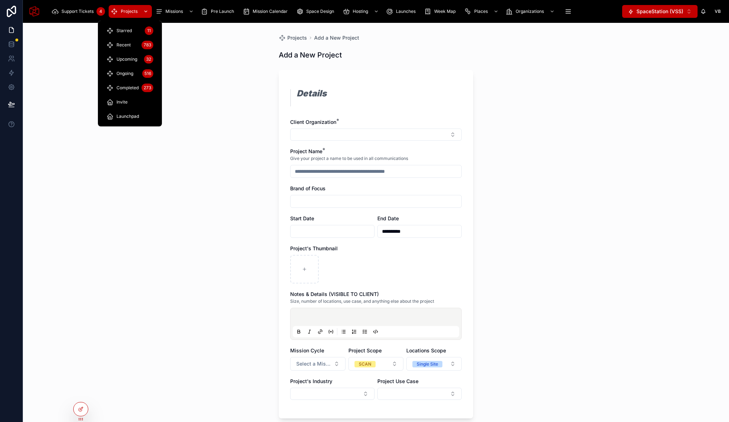
click at [132, 8] on div "Projects" at bounding box center [130, 11] width 39 height 11
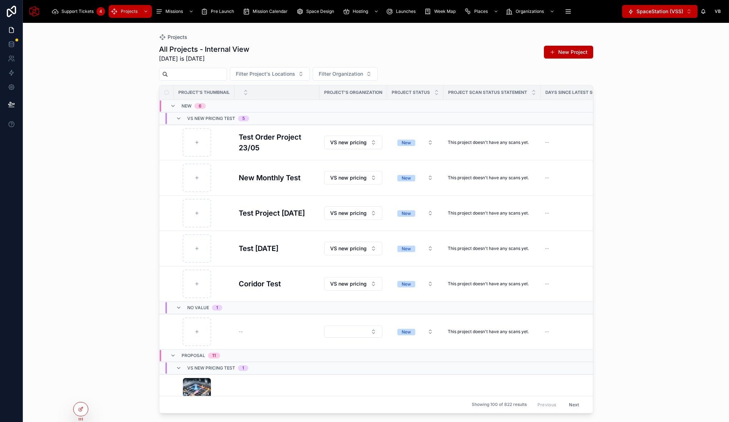
click at [74, 93] on div "Projects All Projects - Internal View Today is 11/09/2025 New Project Filter Pr…" at bounding box center [376, 223] width 706 height 400
click at [127, 247] on div "Projects All Projects - Internal View Today is 11/09/2025 New Project Filter Pr…" at bounding box center [376, 223] width 706 height 400
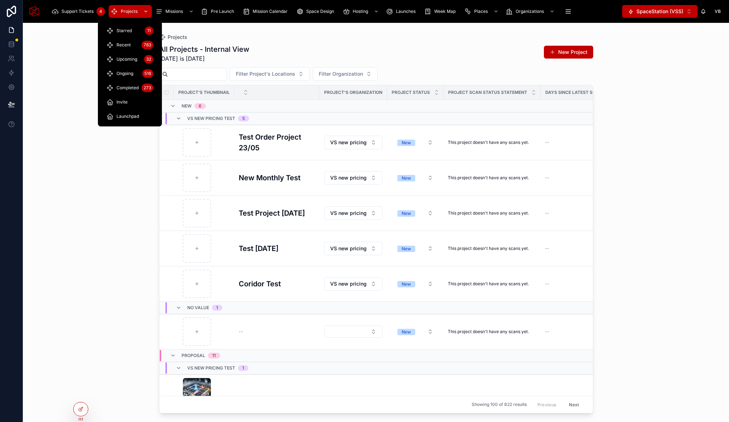
click at [131, 11] on span "Projects" at bounding box center [129, 12] width 17 height 6
